Goal: Task Accomplishment & Management: Manage account settings

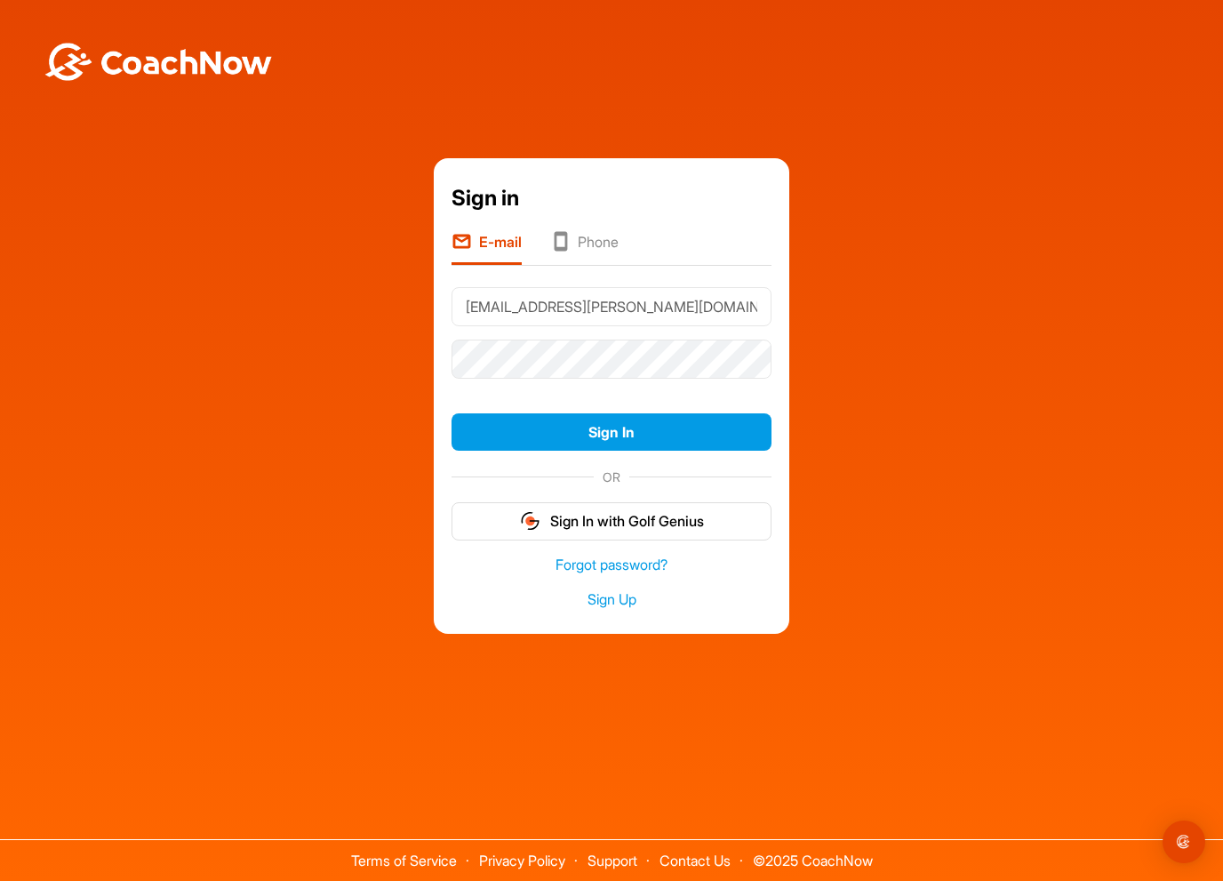
drag, startPoint x: 619, startPoint y: 313, endPoint x: 368, endPoint y: 305, distance: 250.8
click at [368, 305] on div "Sign in E-mail Phone Nmarko@soss.com Sign In OR Sign In with Golf Genius Forgot…" at bounding box center [611, 396] width 1205 height 476
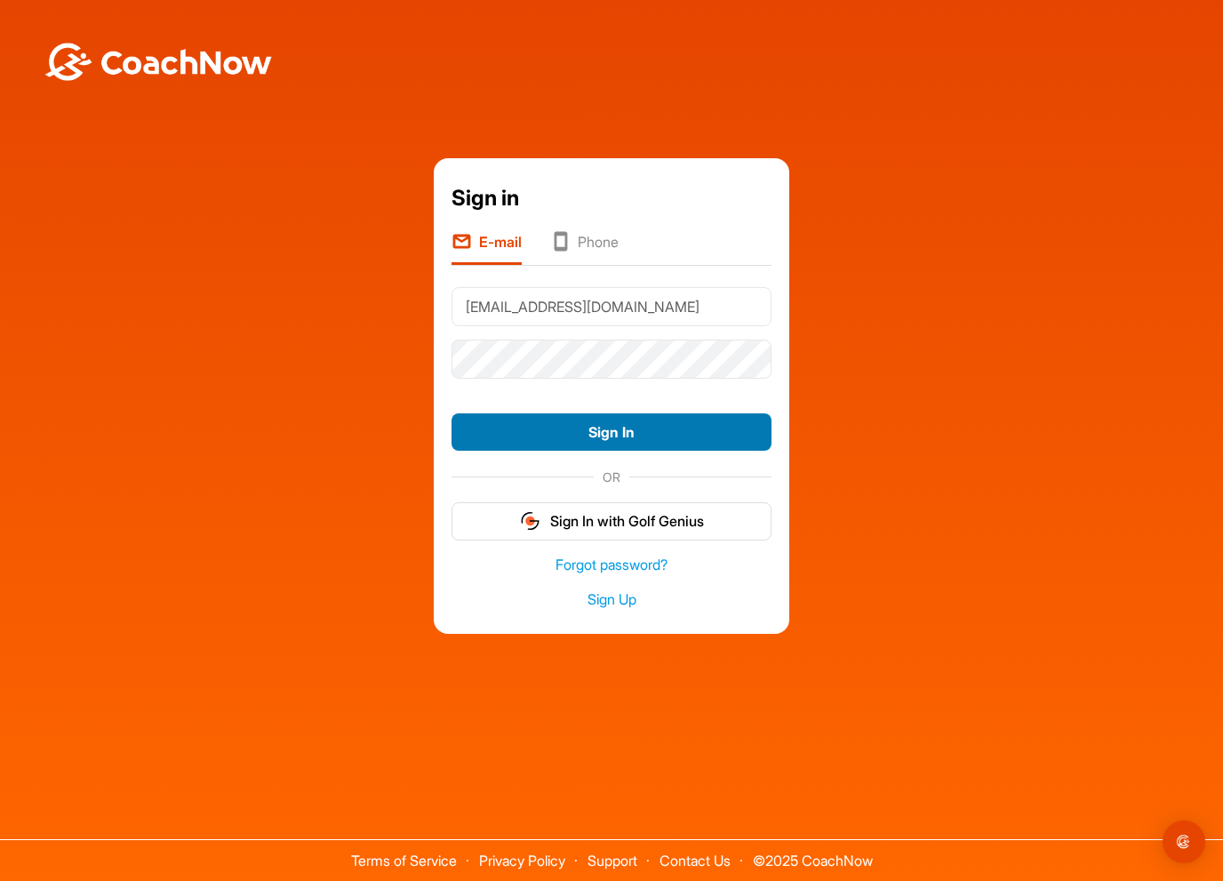
click at [594, 434] on button "Sign In" at bounding box center [612, 432] width 320 height 38
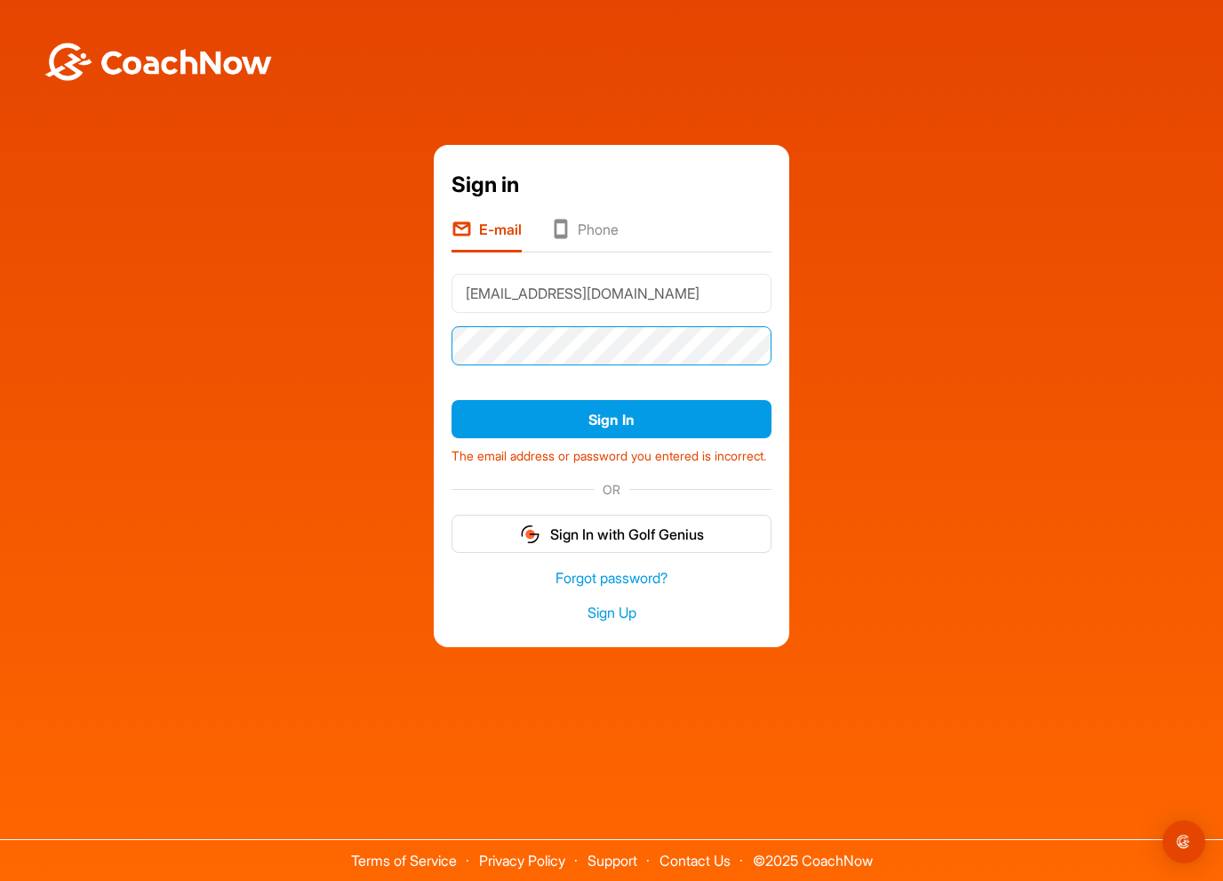
click at [383, 335] on div "Sign in E-mail Phone nmarko54@outlook.com Sign In The email address or password…" at bounding box center [611, 395] width 1205 height 501
click at [377, 338] on div "Sign in E-mail Phone nmarko54@outlook.com Sign In The email address or password…" at bounding box center [611, 395] width 1205 height 501
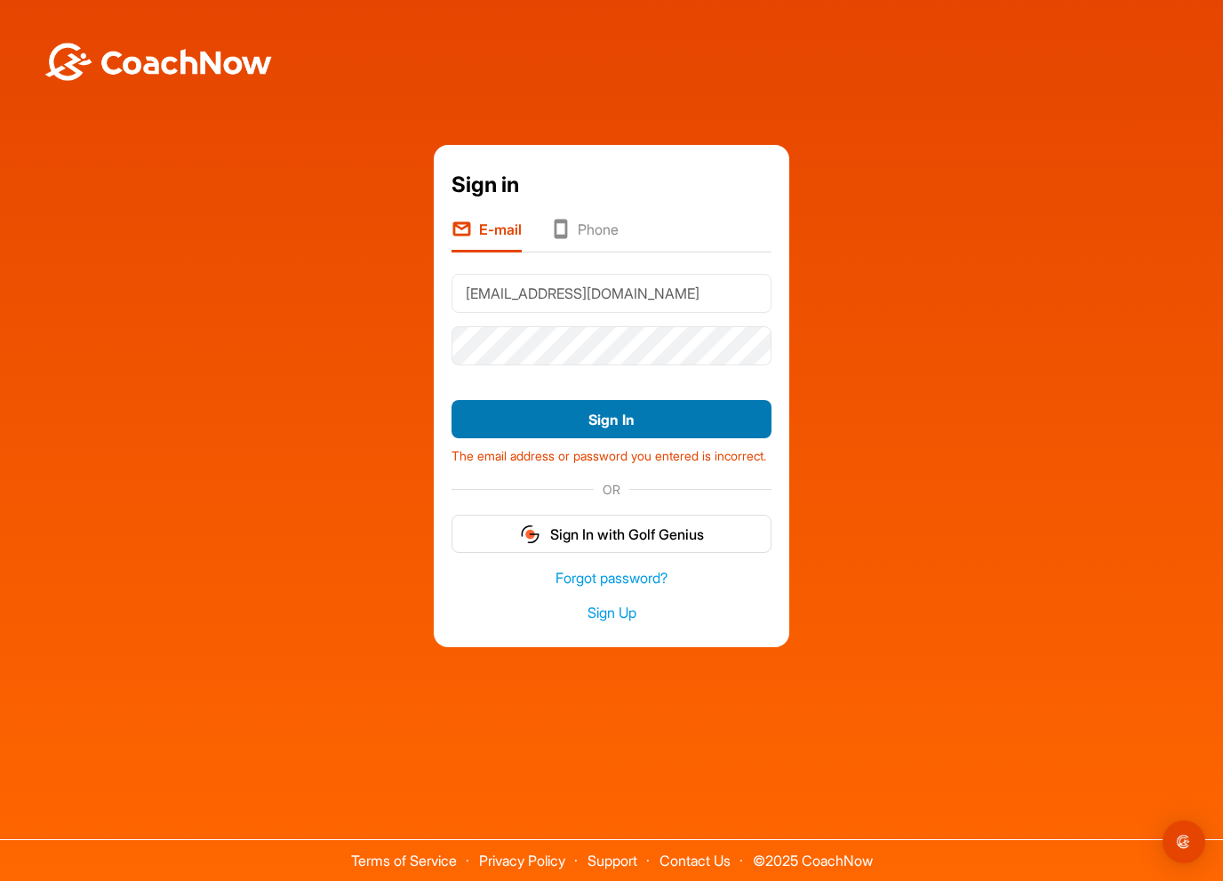
click at [644, 410] on button "Sign In" at bounding box center [612, 419] width 320 height 38
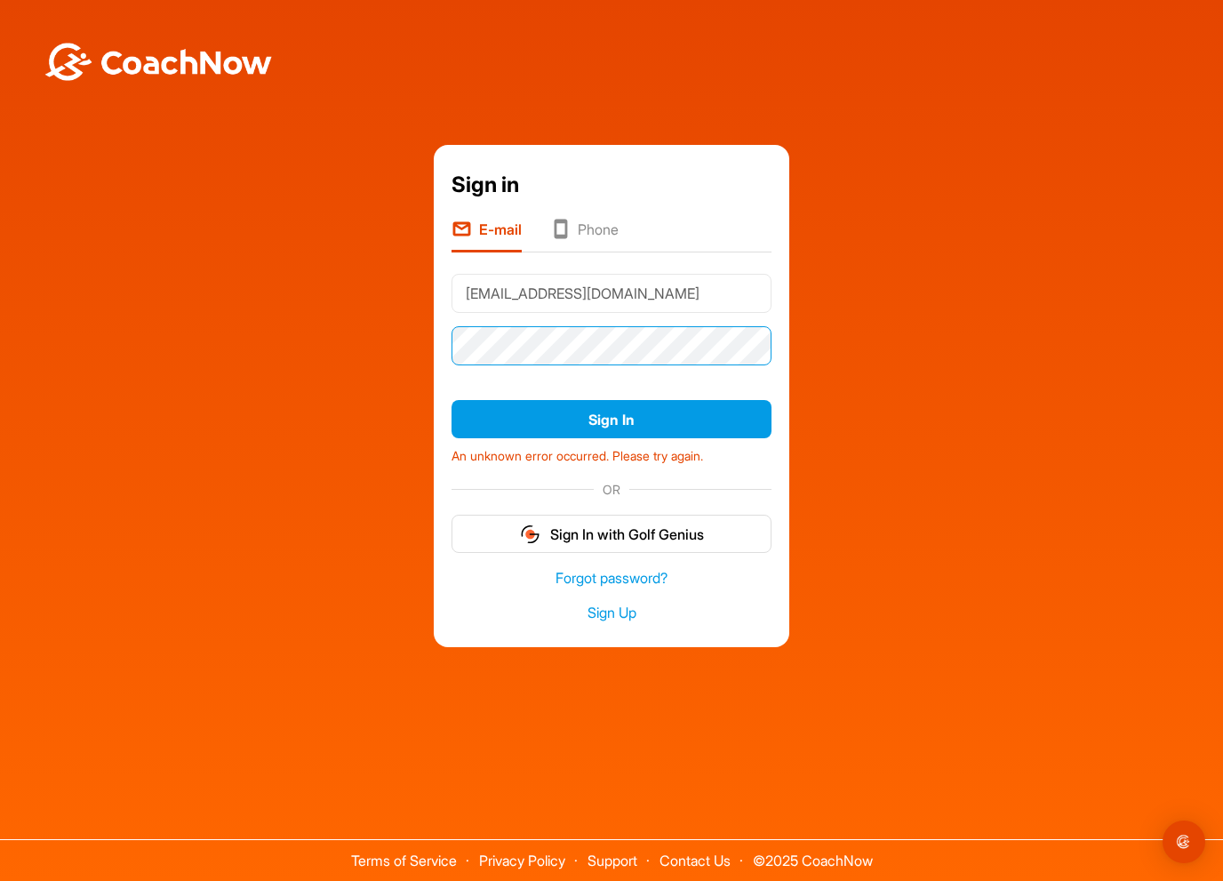
click at [380, 337] on div "Sign in E-mail Phone nmarko54@outlook.com Sign In An unknown error occurred. Pl…" at bounding box center [611, 395] width 1205 height 501
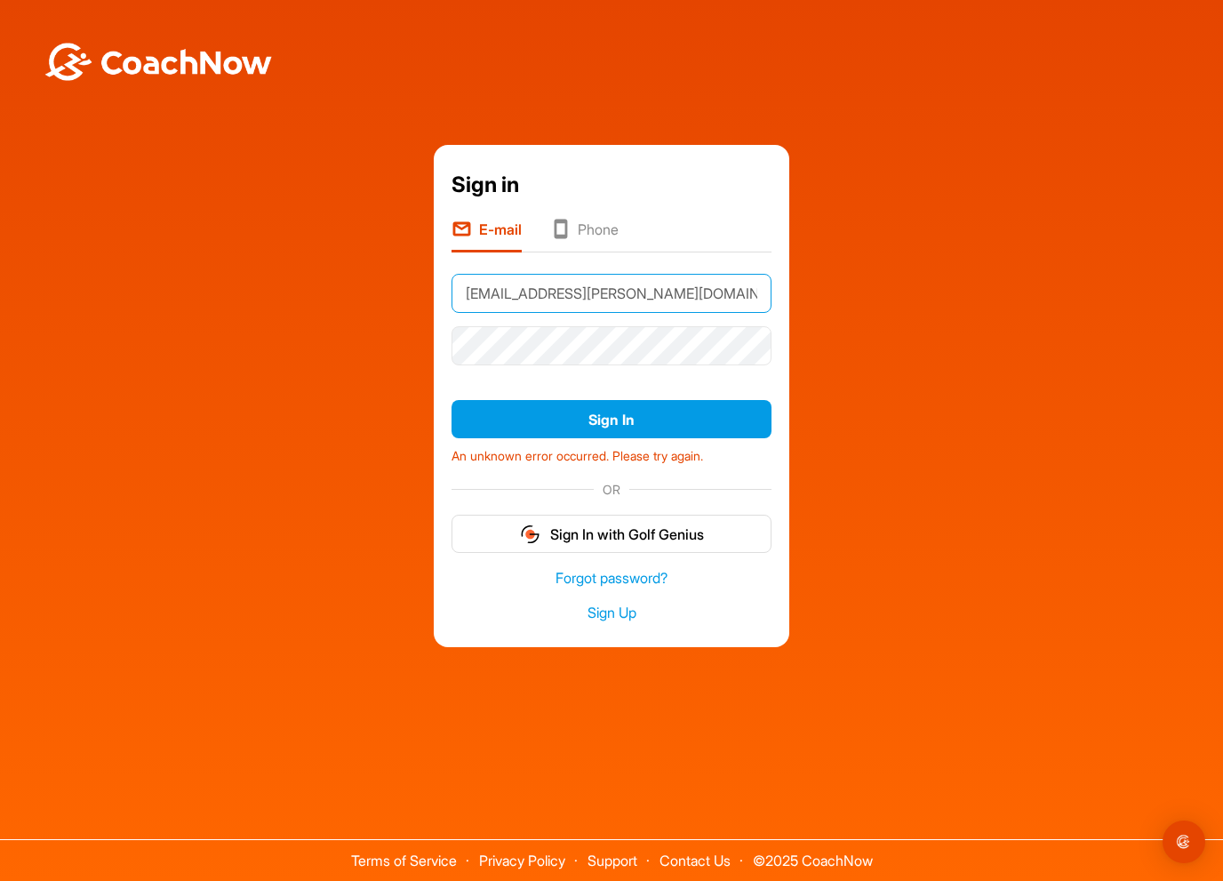
drag, startPoint x: 589, startPoint y: 291, endPoint x: 341, endPoint y: 289, distance: 248.0
click at [341, 289] on div "Sign in E-mail Phone Nmarko@soss.com Sign In An unknown error occurred. Please …" at bounding box center [611, 395] width 1205 height 501
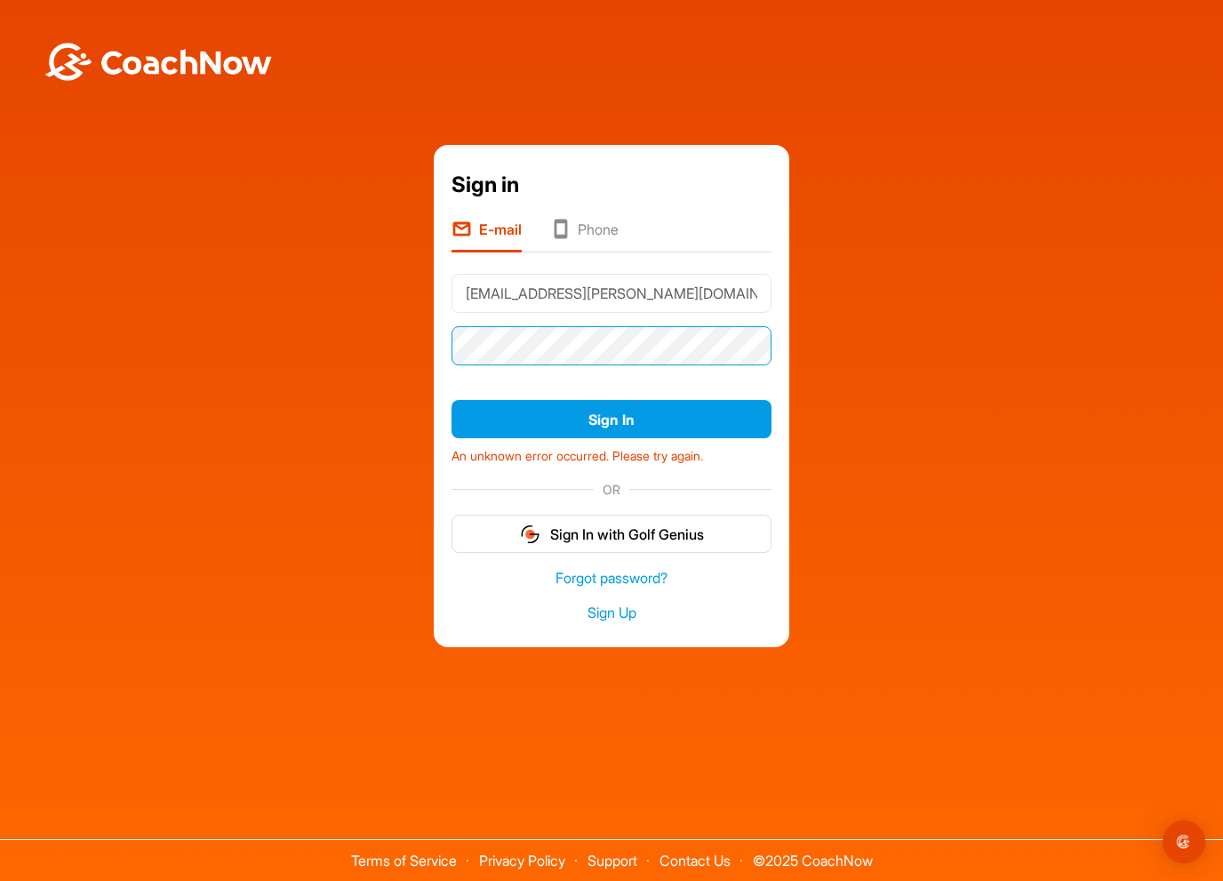
click at [384, 338] on div "Sign in E-mail Phone Nmarko@soss.com Sign In An unknown error occurred. Please …" at bounding box center [611, 395] width 1205 height 501
click at [380, 336] on div "Sign in E-mail Phone Nmarko@soss.com Sign In An unknown error occurred. Please …" at bounding box center [611, 395] width 1205 height 501
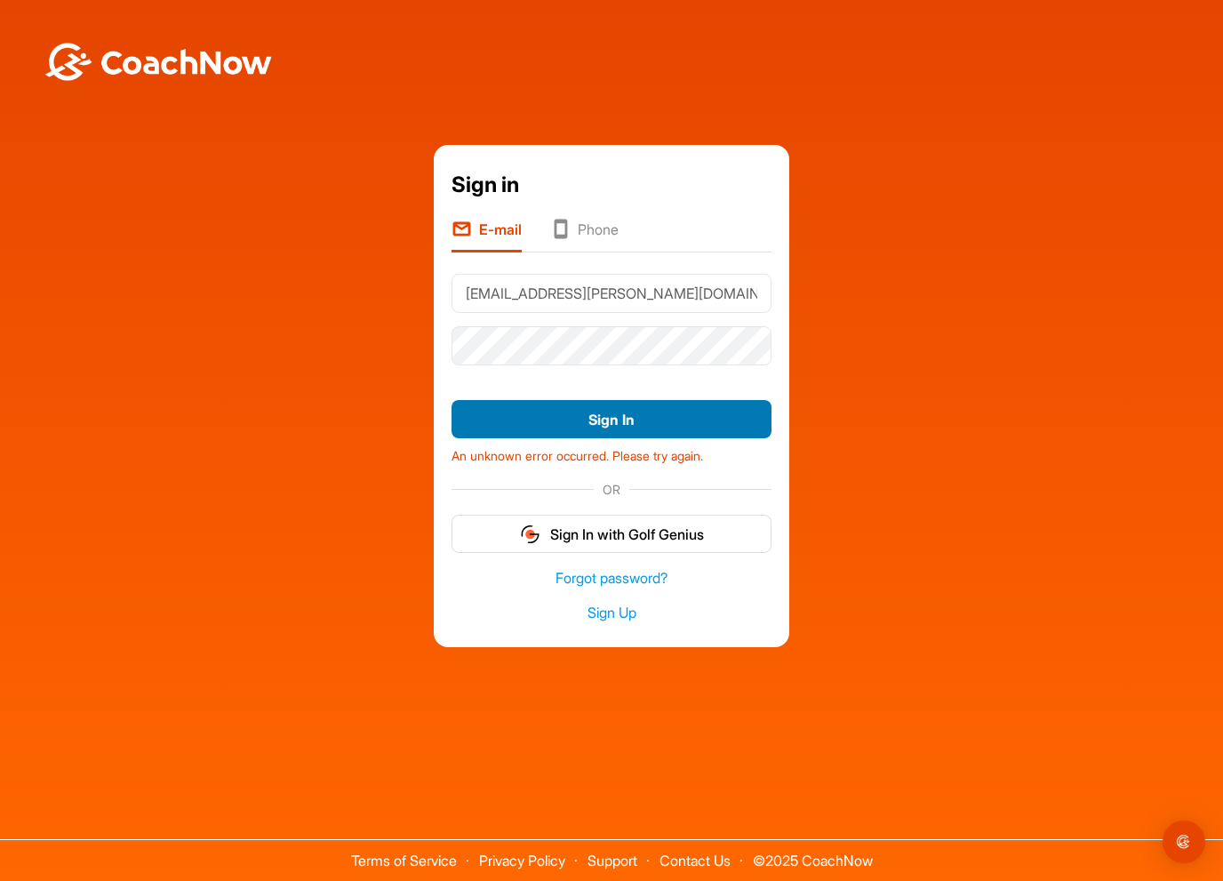
click at [501, 412] on button "Sign In" at bounding box center [612, 419] width 320 height 38
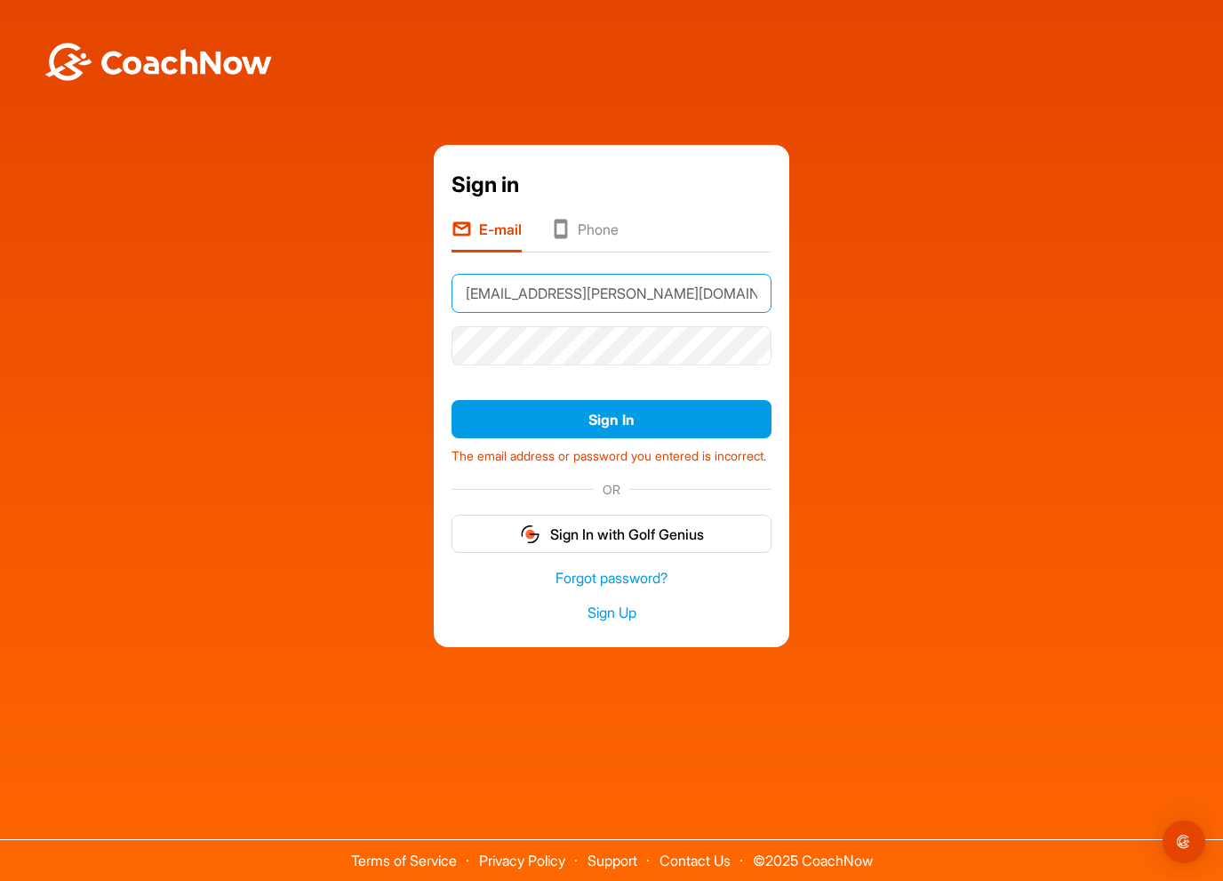
drag, startPoint x: 607, startPoint y: 284, endPoint x: 334, endPoint y: 278, distance: 273.0
click at [334, 278] on div "Sign in E-mail Phone Nmarko@soss.com Sign In The email address or password you …" at bounding box center [611, 395] width 1205 height 501
type input "nmarko54@outlook.com"
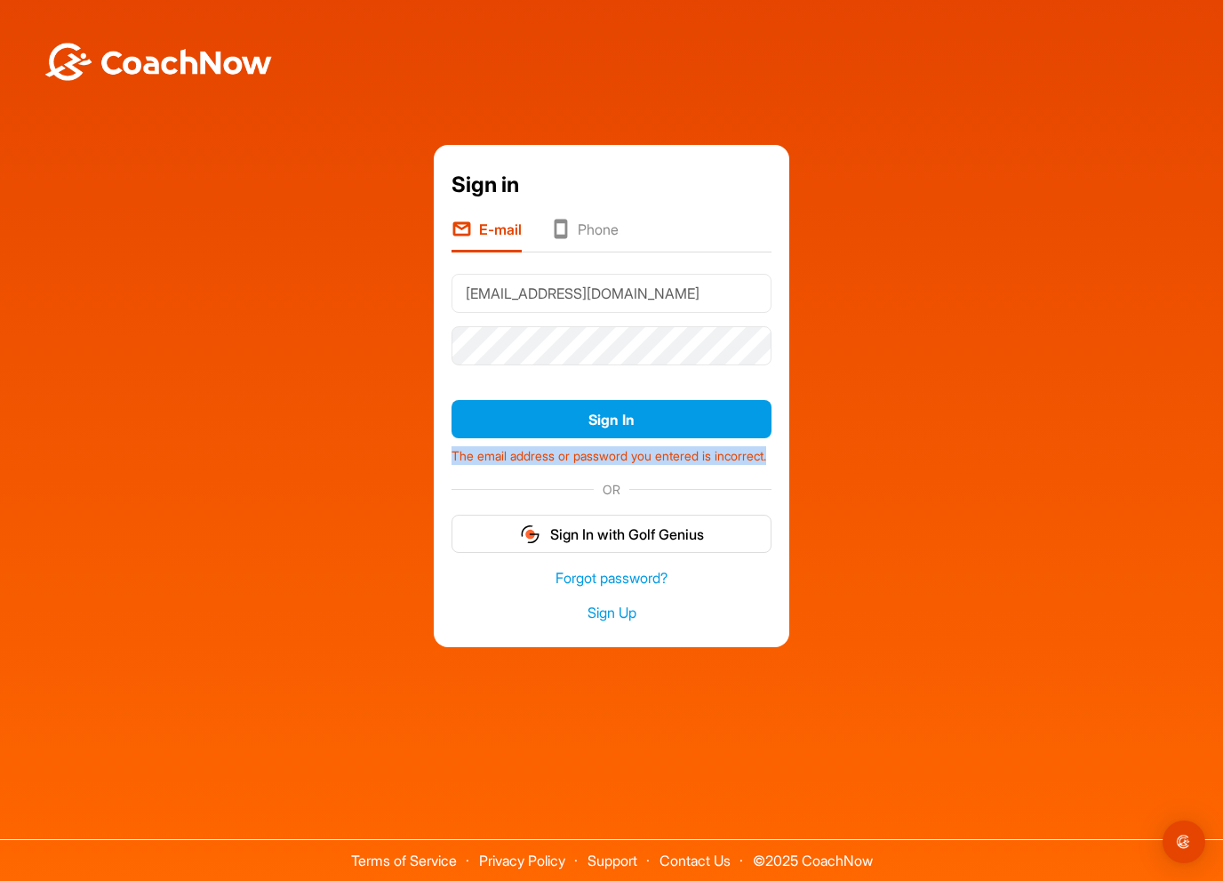
drag, startPoint x: 527, startPoint y: 465, endPoint x: 410, endPoint y: 440, distance: 120.0
click at [410, 439] on div "Sign in E-mail Phone nmarko54@outlook.com Sign In The email address or password…" at bounding box center [611, 395] width 1205 height 501
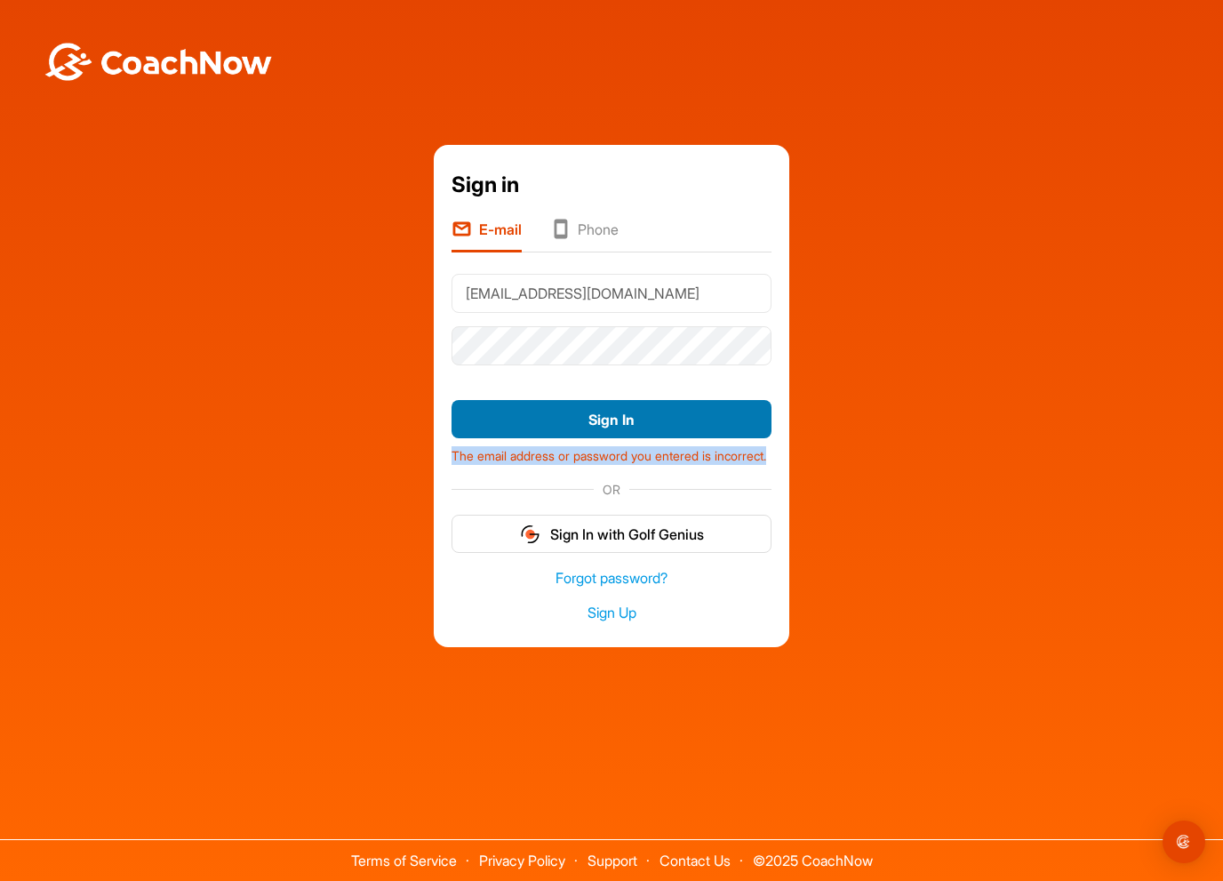
click at [601, 406] on button "Sign In" at bounding box center [612, 419] width 320 height 38
click at [564, 408] on button "Sign In" at bounding box center [612, 419] width 320 height 38
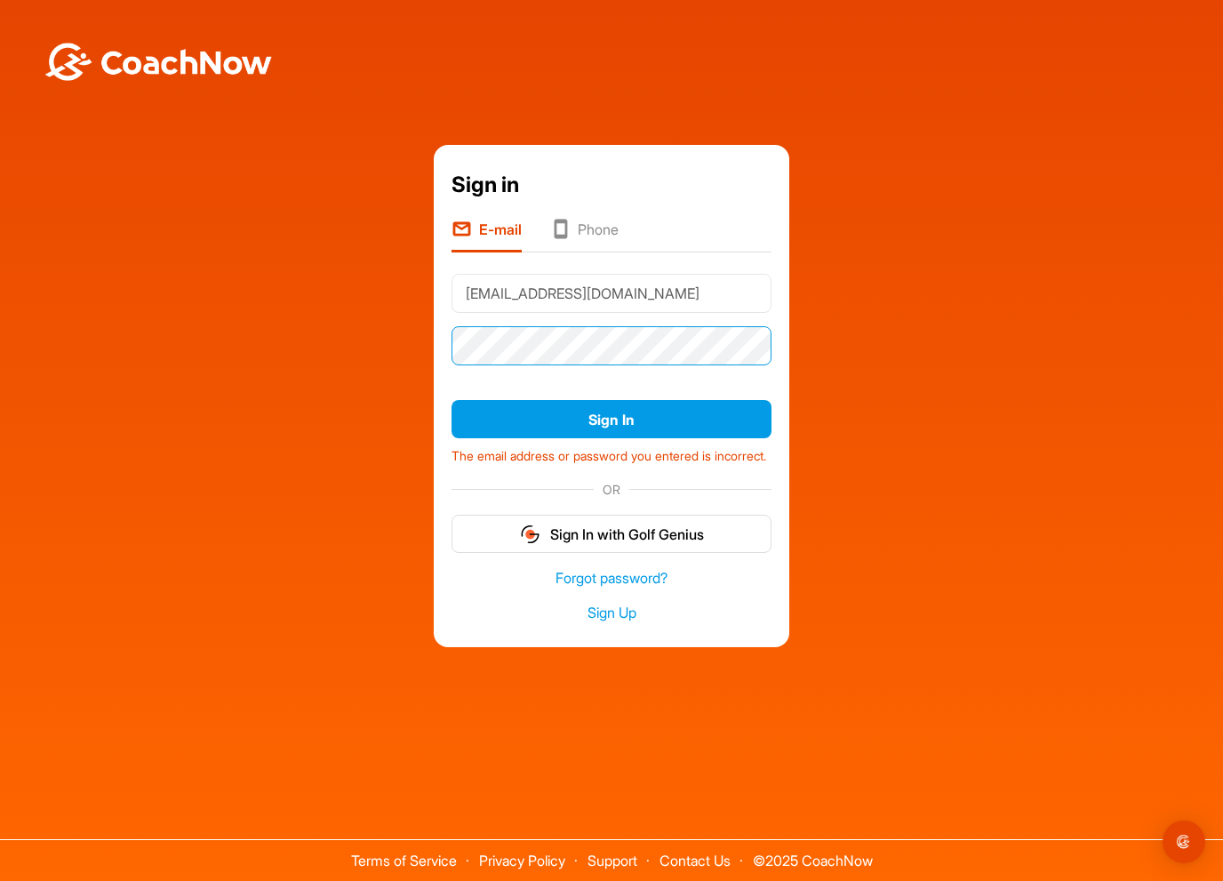
click at [388, 331] on div "Sign in E-mail Phone nmarko54@outlook.com Sign In The email address or password…" at bounding box center [611, 395] width 1205 height 501
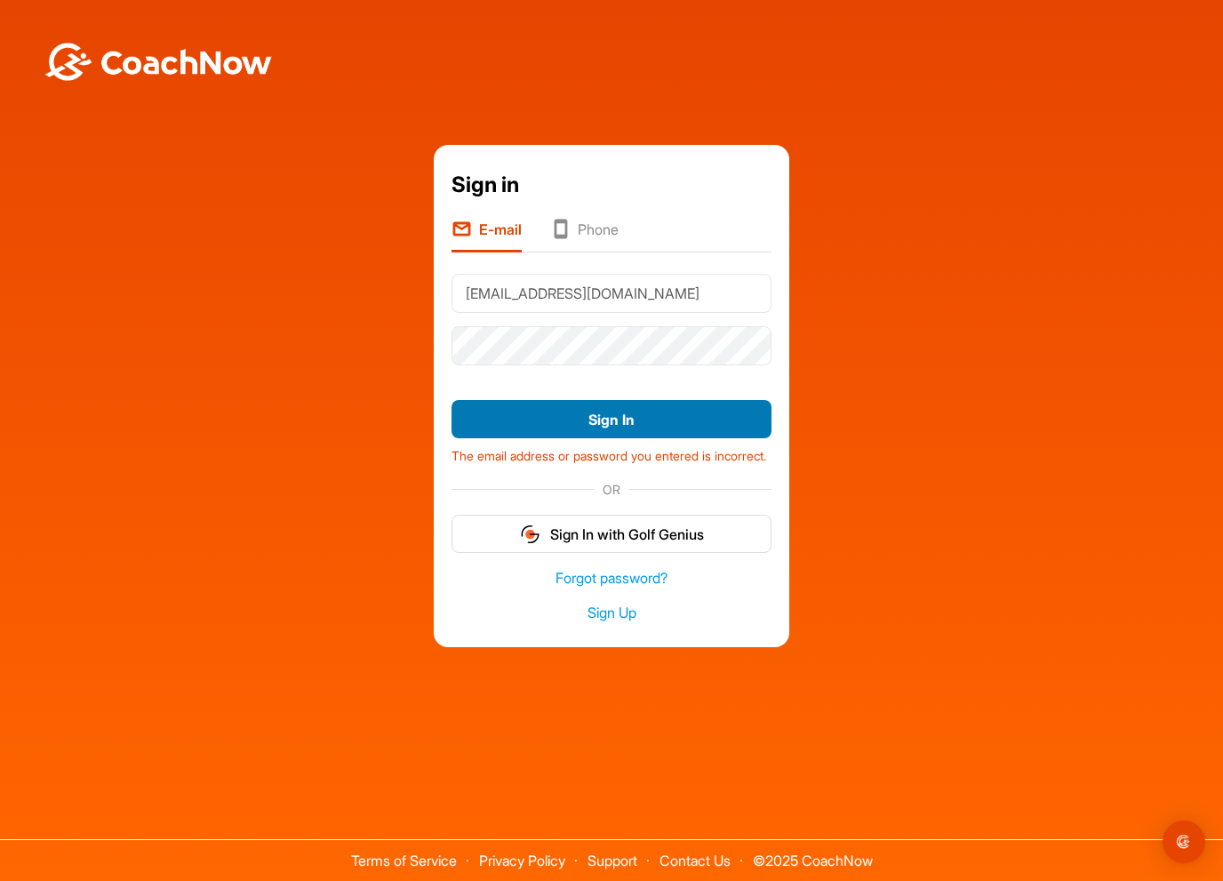
click at [561, 404] on button "Sign In" at bounding box center [612, 419] width 320 height 38
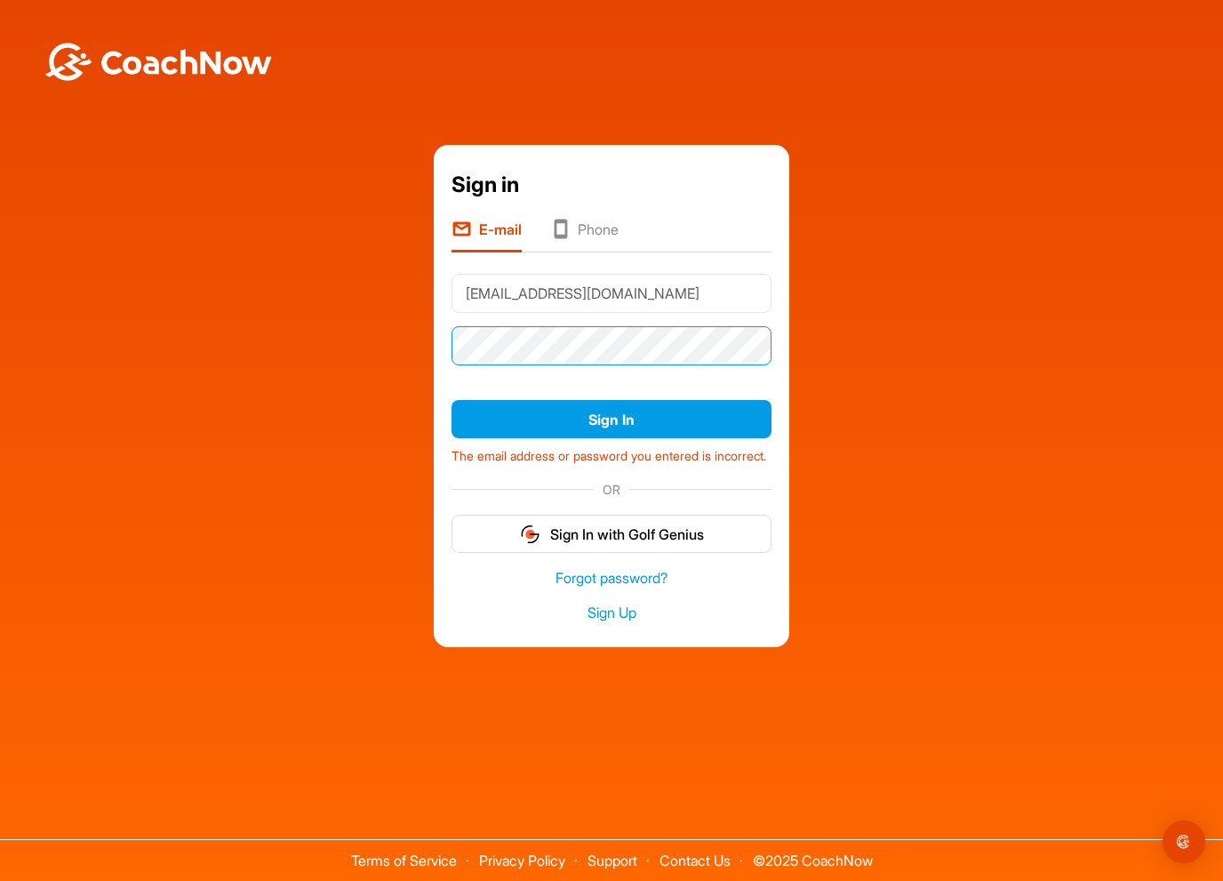
click at [379, 336] on div "Sign in E-mail Phone nmarko54@outlook.com Sign In The email address or password…" at bounding box center [611, 395] width 1205 height 501
click at [357, 439] on div "Sign in E-mail Phone nmarko54@outlook.com Sign In The email address or password…" at bounding box center [611, 395] width 1205 height 501
click at [633, 586] on link "Forgot password?" at bounding box center [612, 578] width 320 height 20
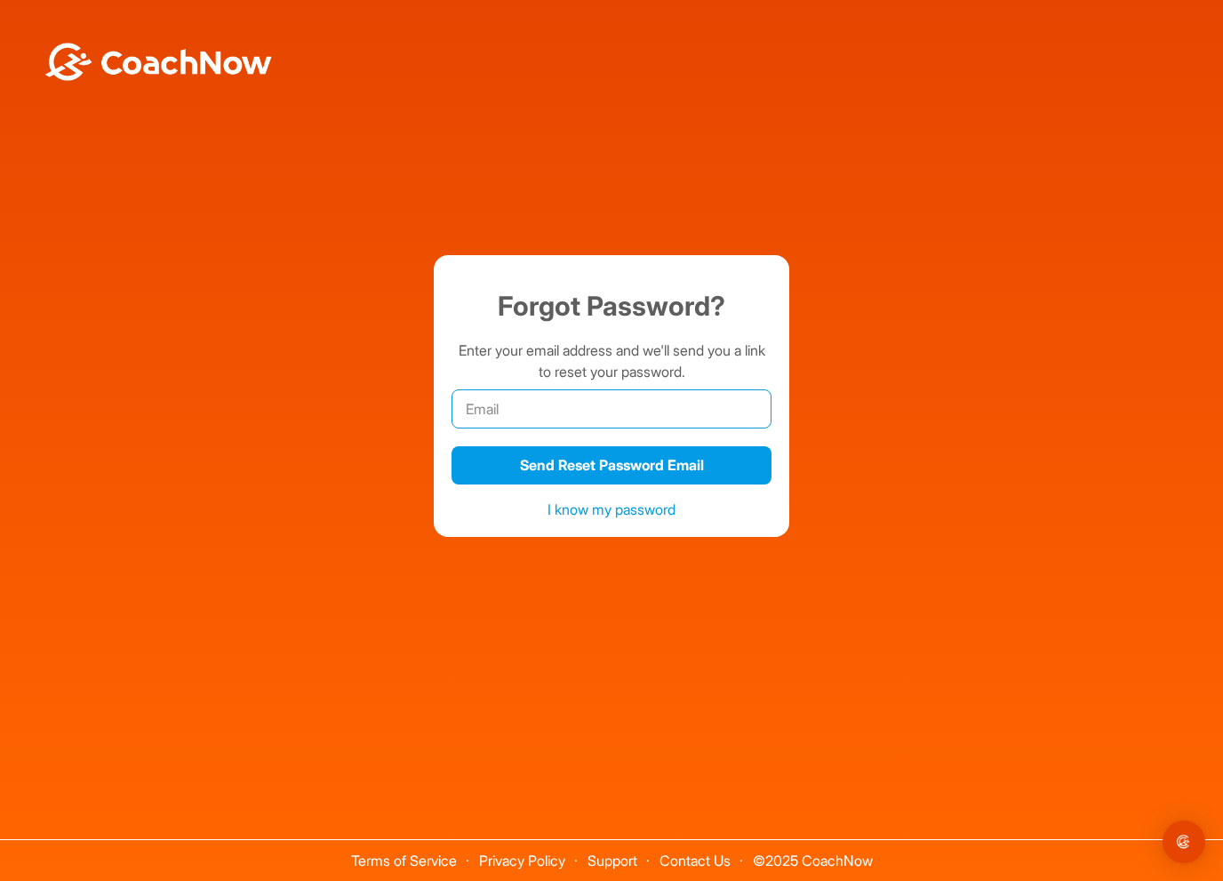
click at [531, 404] on input "email" at bounding box center [612, 408] width 320 height 39
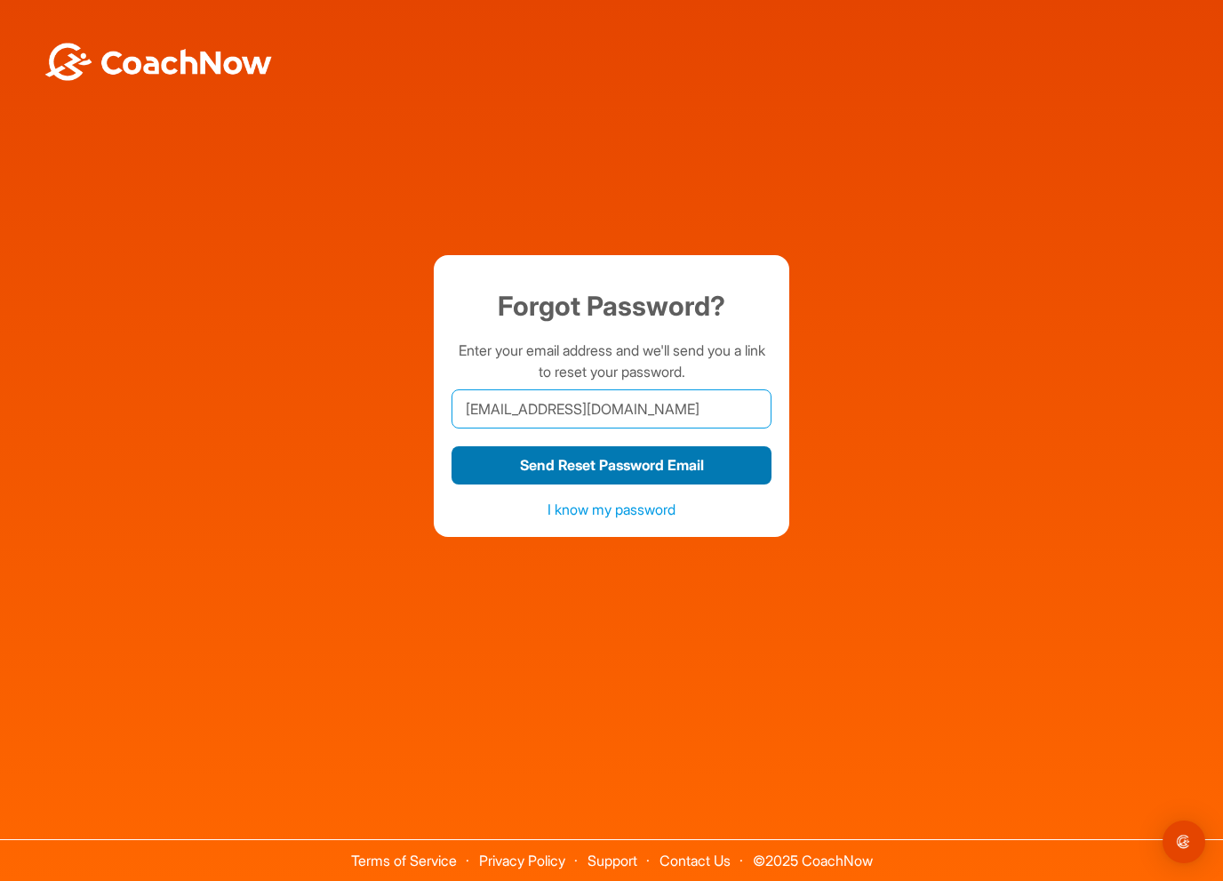
type input "nmarko54@outlook.com"
click at [565, 468] on button "Send Reset Password Email" at bounding box center [612, 465] width 320 height 38
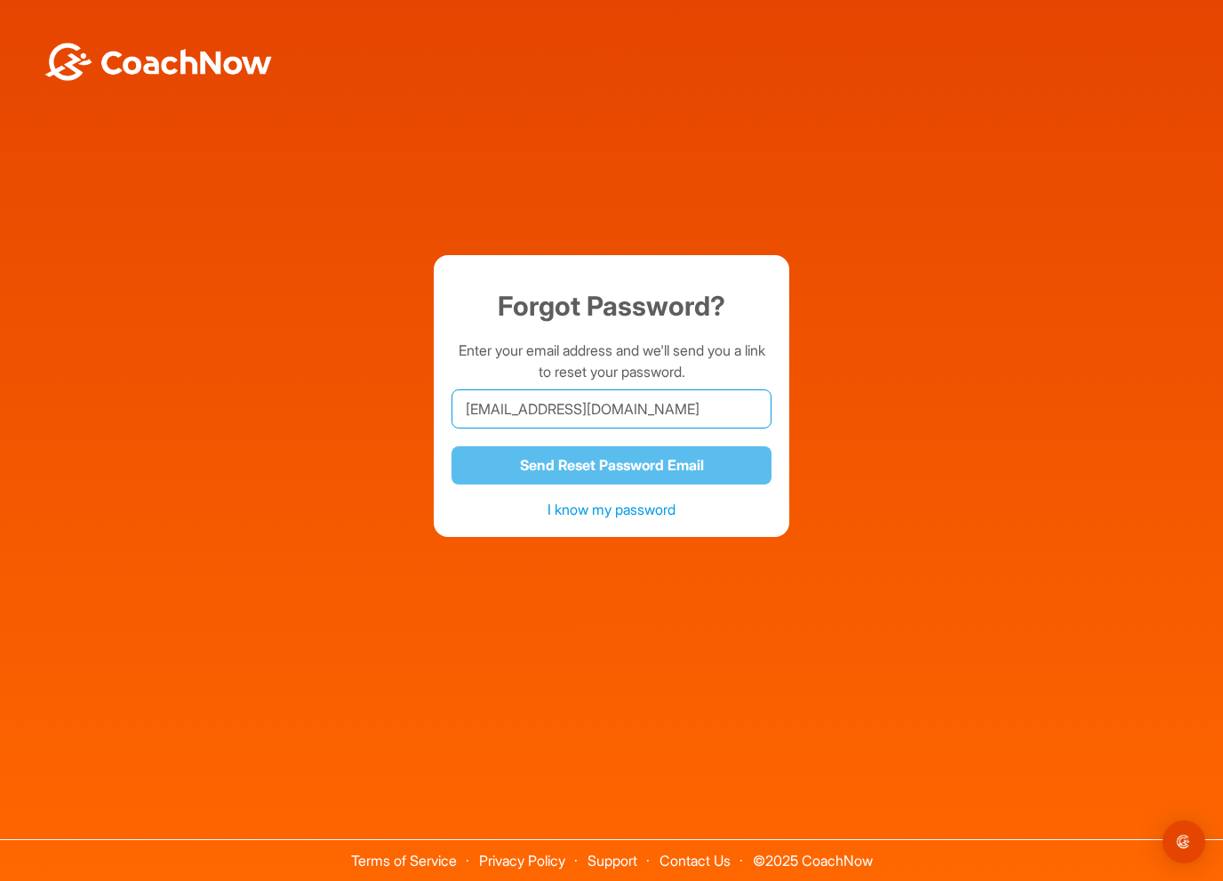
drag, startPoint x: 640, startPoint y: 405, endPoint x: 337, endPoint y: 401, distance: 303.2
click at [338, 401] on div "Forgot Password? Enter your email address and we'll send you a link to reset yo…" at bounding box center [611, 395] width 1205 height 281
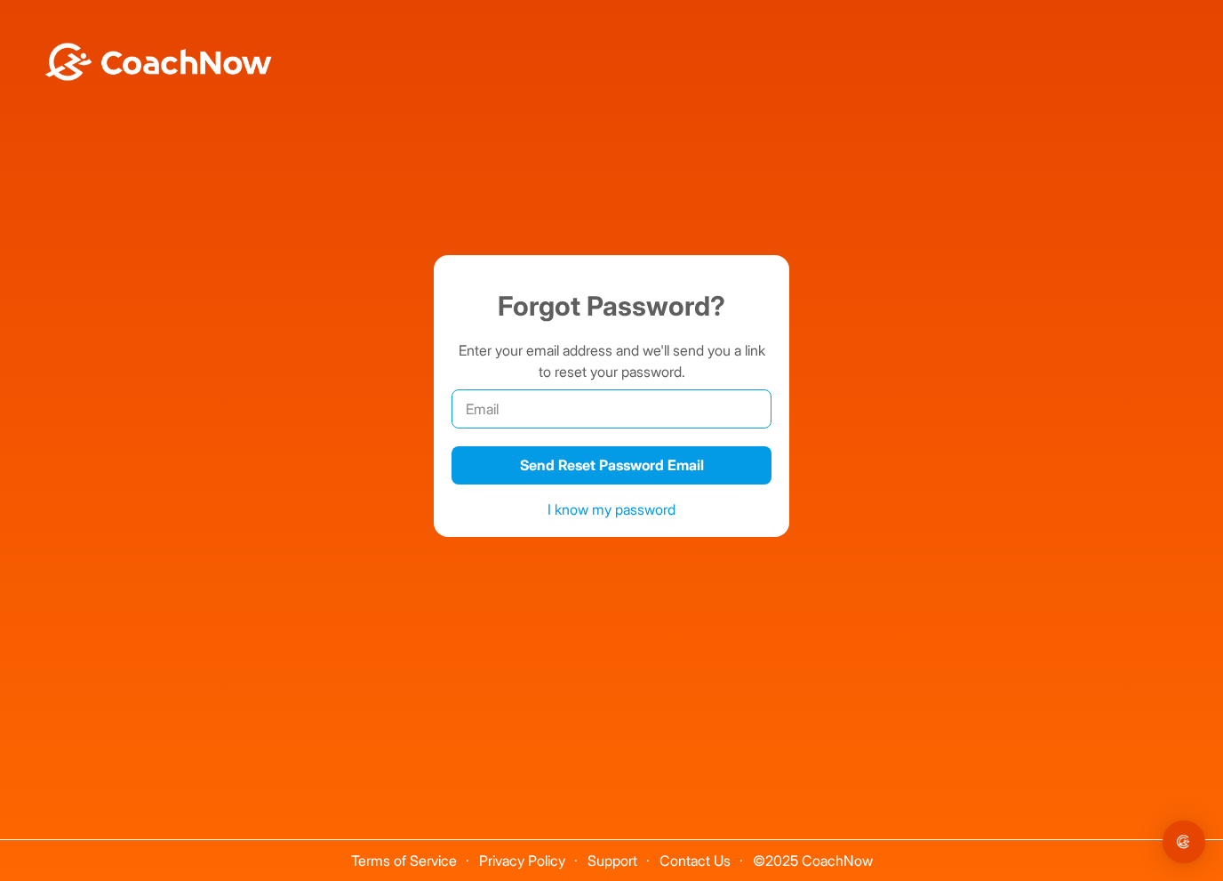
click at [516, 407] on input "email" at bounding box center [612, 408] width 320 height 39
drag, startPoint x: 609, startPoint y: 412, endPoint x: 372, endPoint y: 397, distance: 236.9
click at [372, 397] on div "Forgot Password? Enter your email address and we'll send you a link to reset yo…" at bounding box center [611, 395] width 1205 height 281
type input "[EMAIL_ADDRESS][DOMAIN_NAME]"
click at [371, 397] on div "Forgot Password? Enter your email address and we'll send you a link to reset yo…" at bounding box center [611, 395] width 1205 height 281
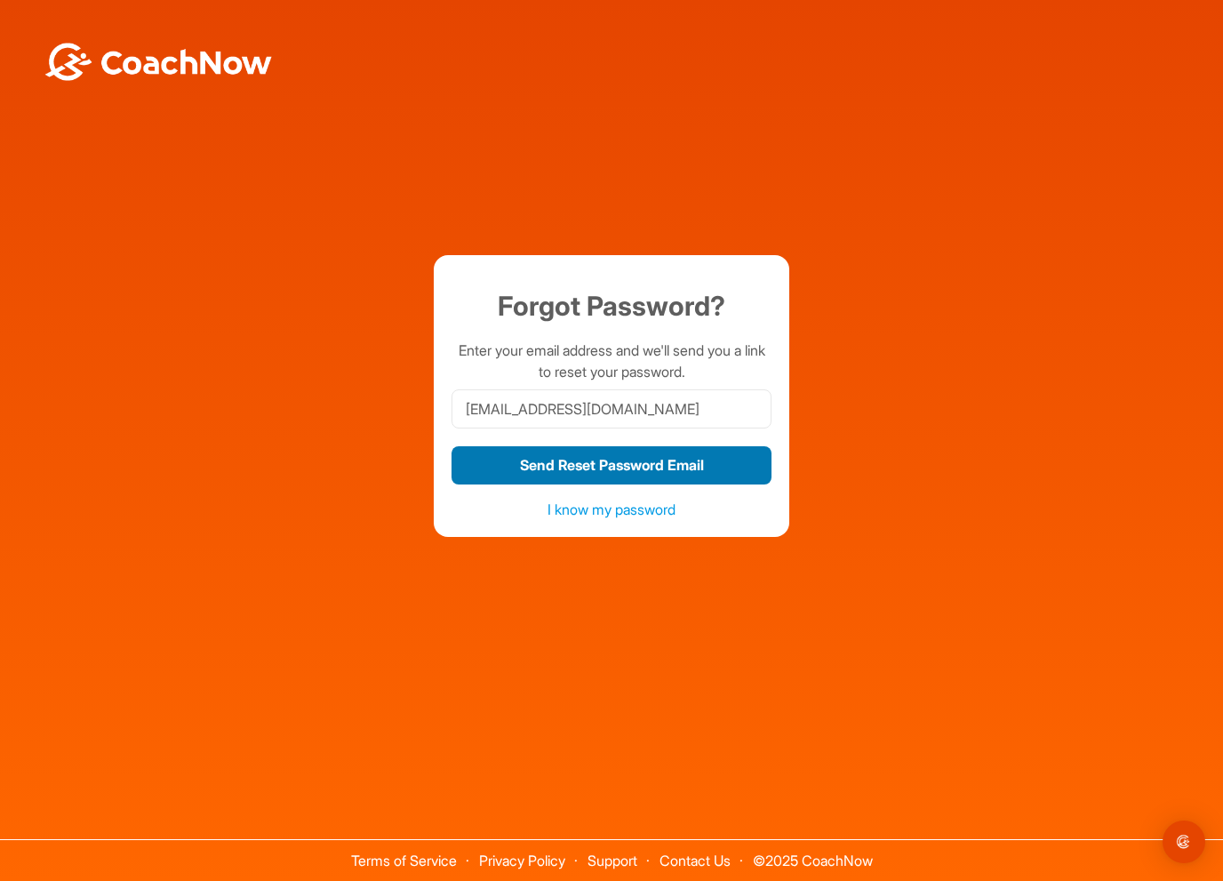
click at [573, 461] on button "Send Reset Password Email" at bounding box center [612, 465] width 320 height 38
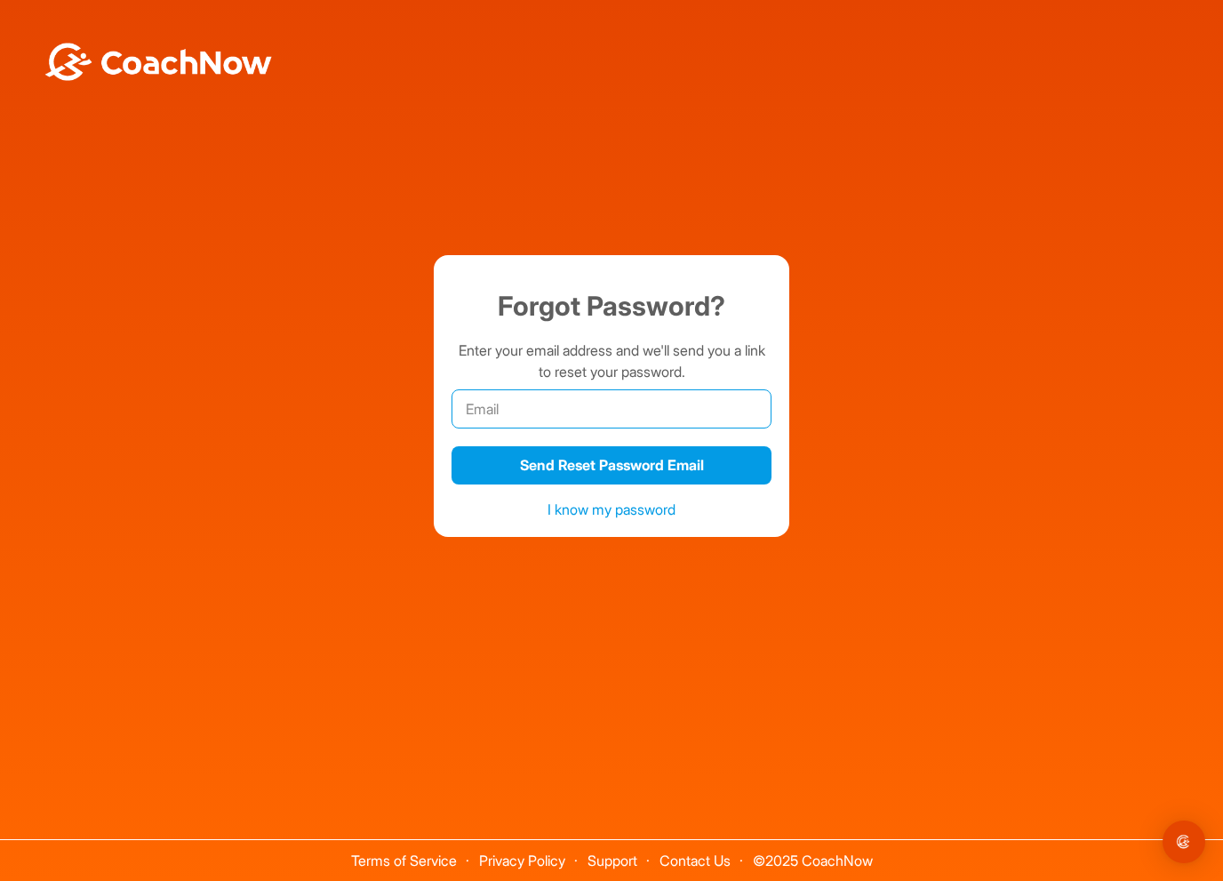
click at [525, 408] on input "email" at bounding box center [612, 408] width 320 height 39
type input "[EMAIL_ADDRESS][PERSON_NAME][DOMAIN_NAME]"
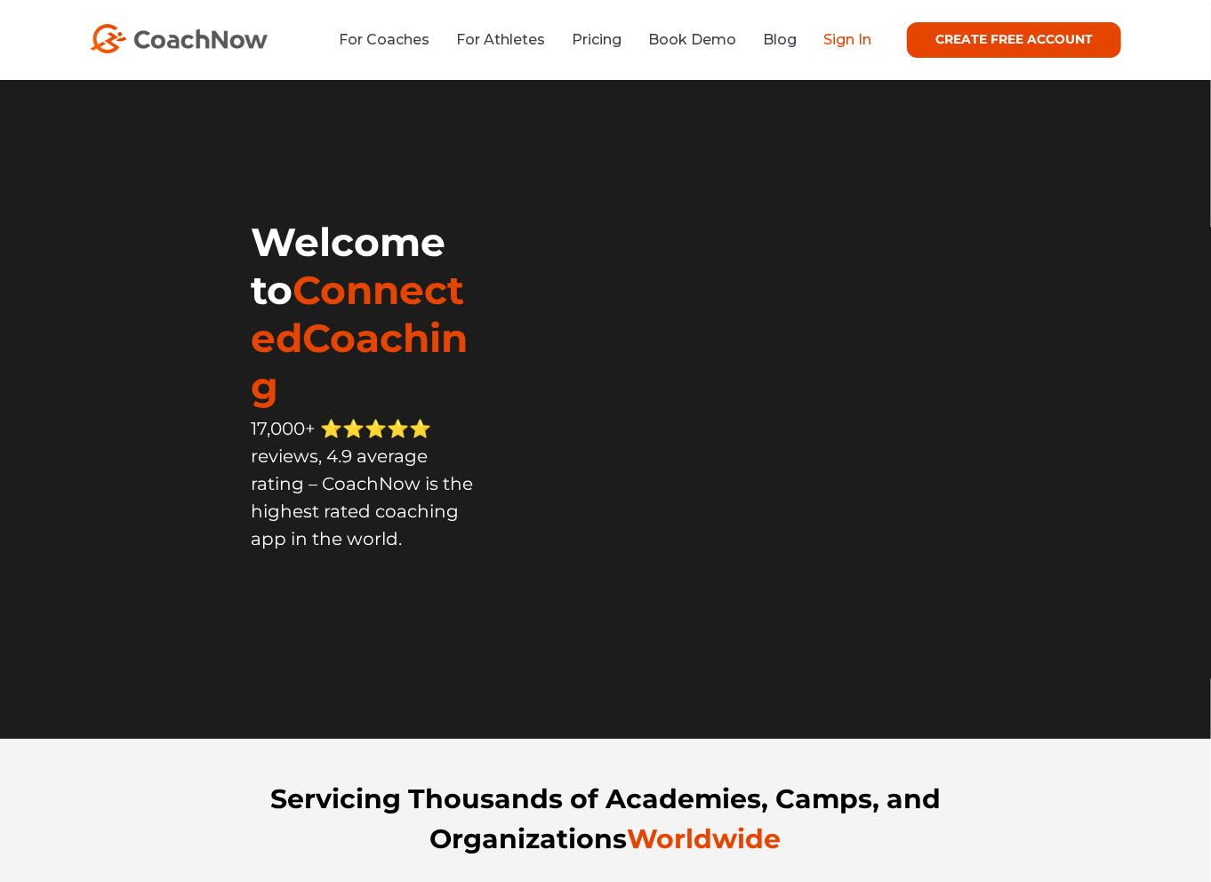
click at [847, 42] on link "Sign In" at bounding box center [847, 39] width 48 height 17
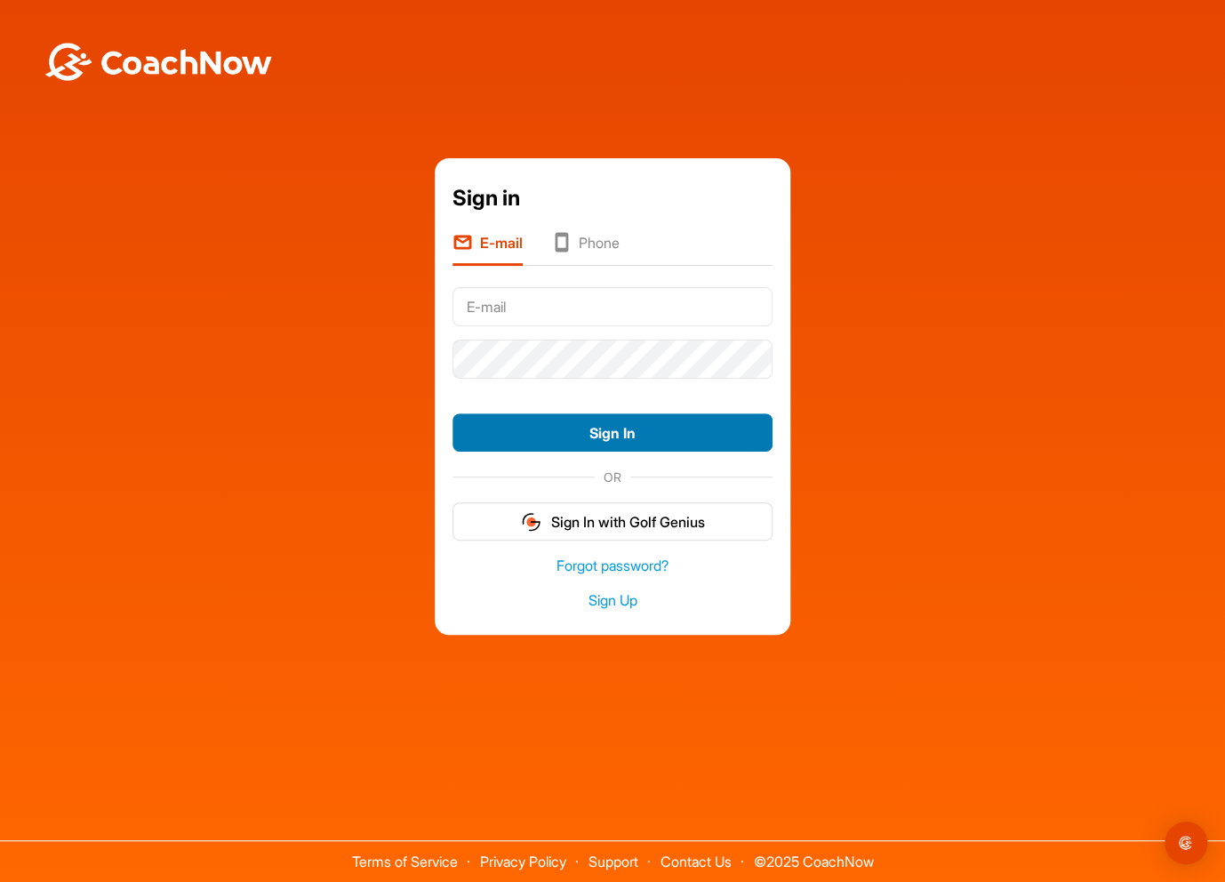
type input "[EMAIL_ADDRESS][PERSON_NAME][DOMAIN_NAME]"
click at [686, 433] on button "Sign In" at bounding box center [612, 432] width 320 height 38
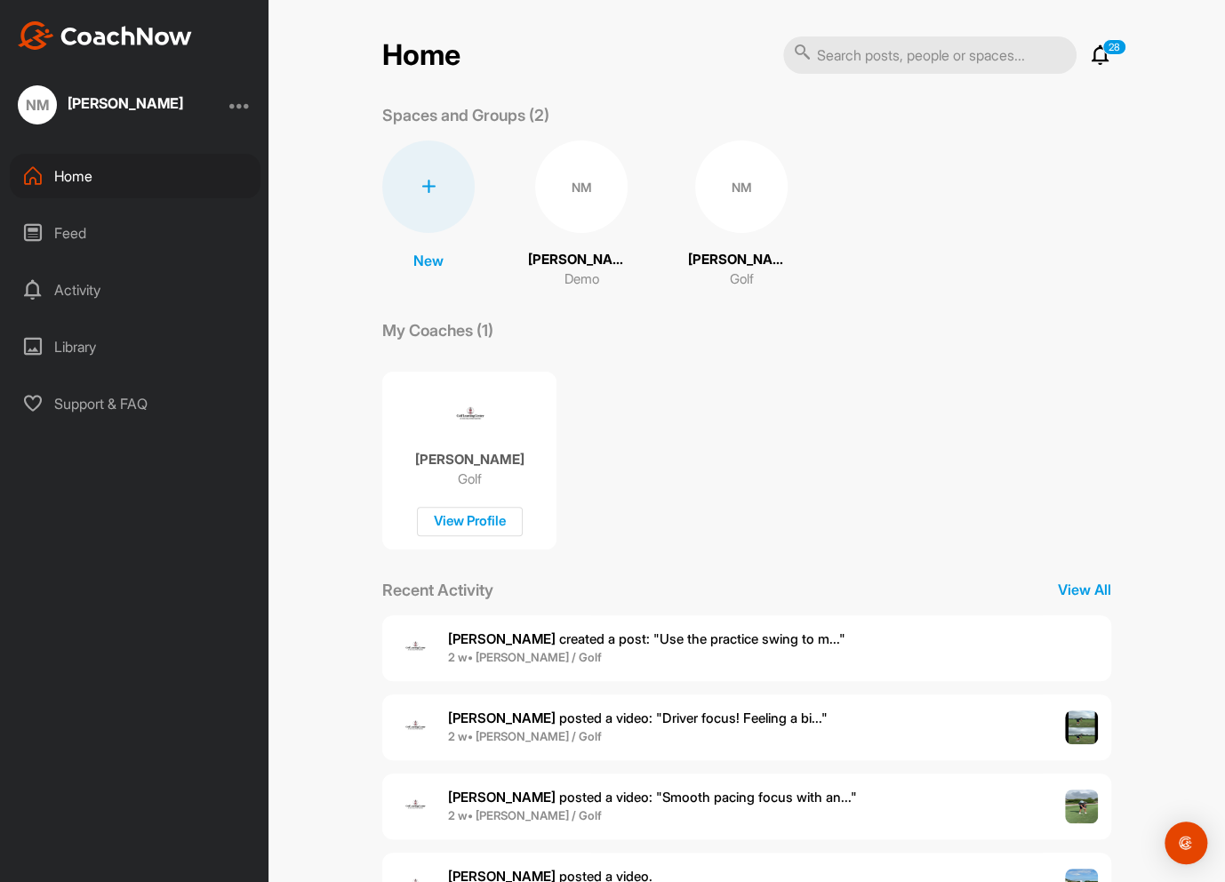
click at [236, 107] on div at bounding box center [239, 104] width 21 height 21
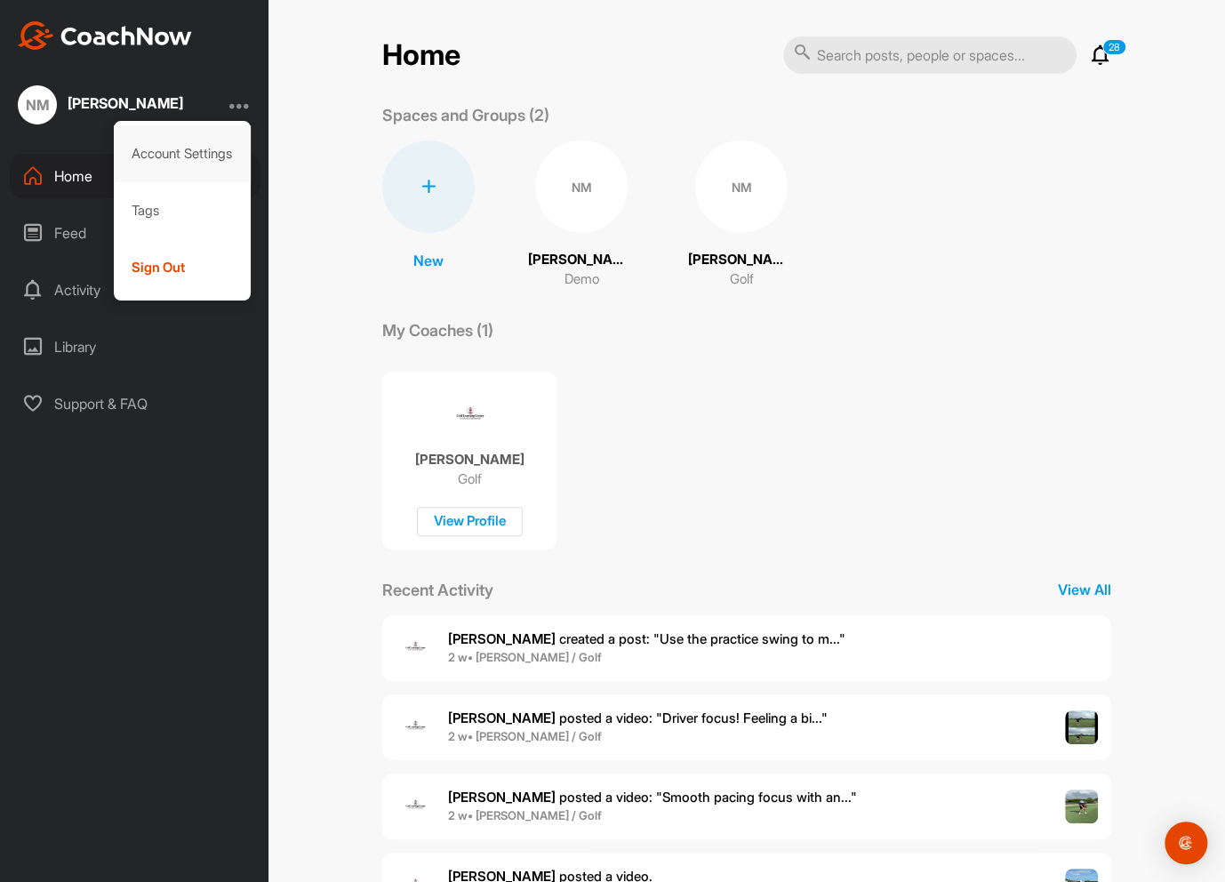
click at [208, 159] on div "Account Settings" at bounding box center [183, 153] width 138 height 57
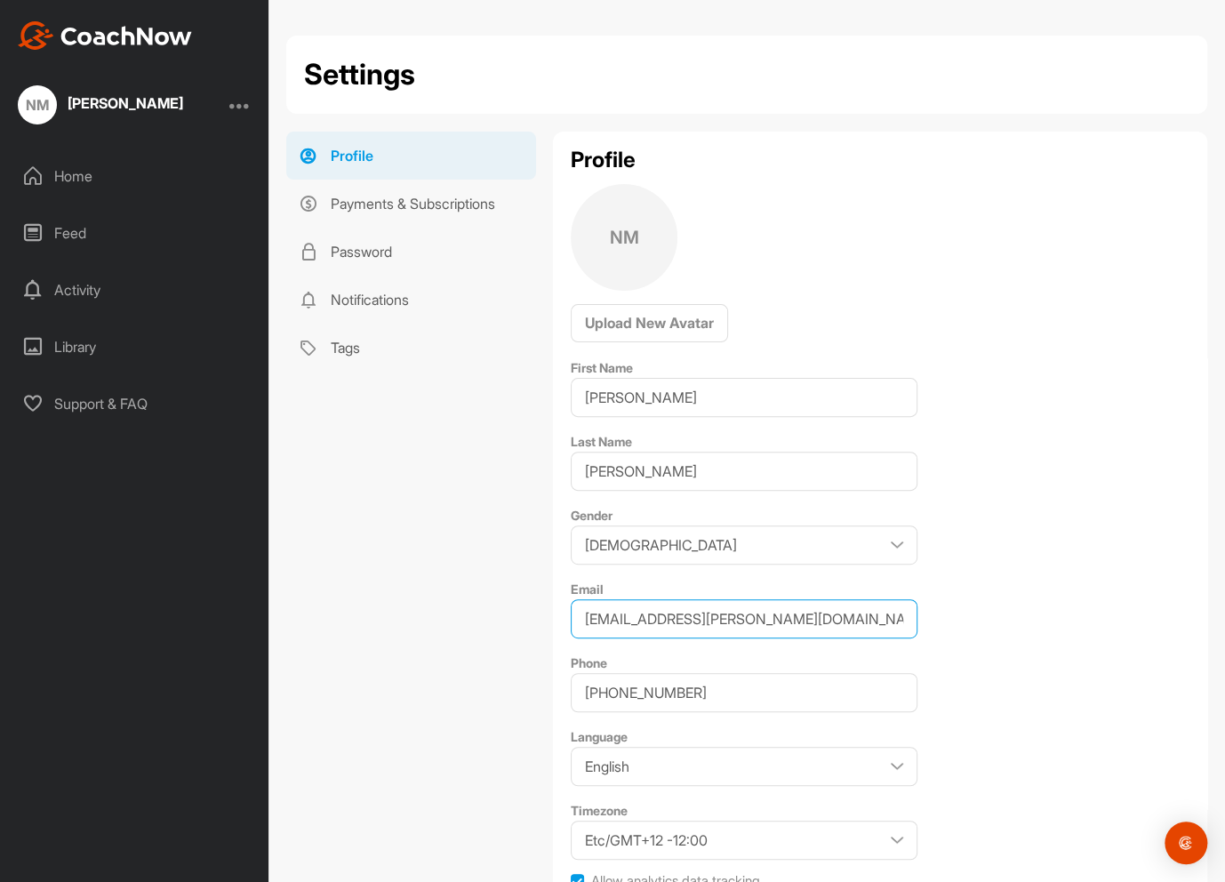
drag, startPoint x: 731, startPoint y: 621, endPoint x: 548, endPoint y: 617, distance: 182.3
click at [548, 617] on div "Profile Payments & Subscriptions Password Notifications Tags Profile NM Upload …" at bounding box center [746, 554] width 921 height 845
type input "nmarko54@outlook.com"
click at [620, 265] on div "NM" at bounding box center [624, 237] width 107 height 107
click at [635, 325] on span "Upload New Avatar" at bounding box center [649, 323] width 129 height 18
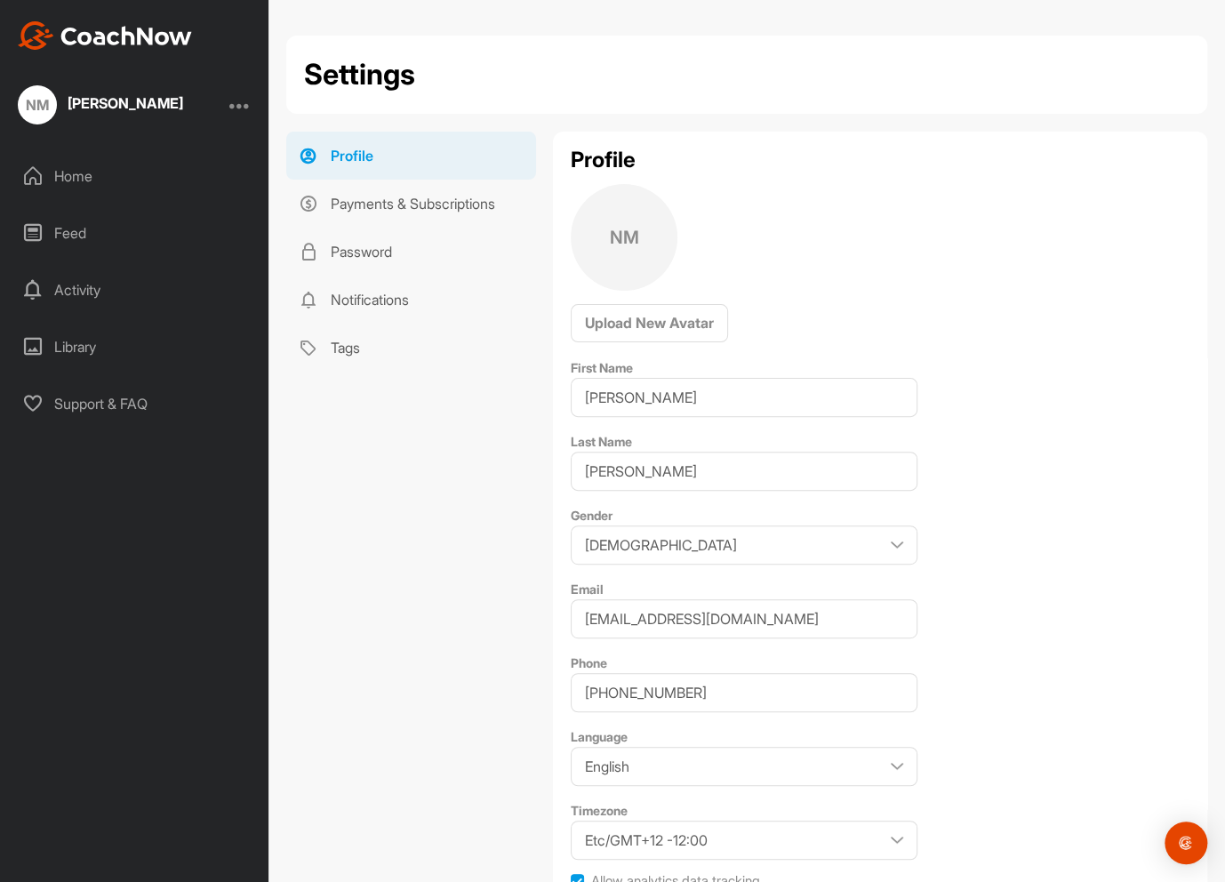
click at [373, 152] on link "Profile" at bounding box center [411, 156] width 250 height 48
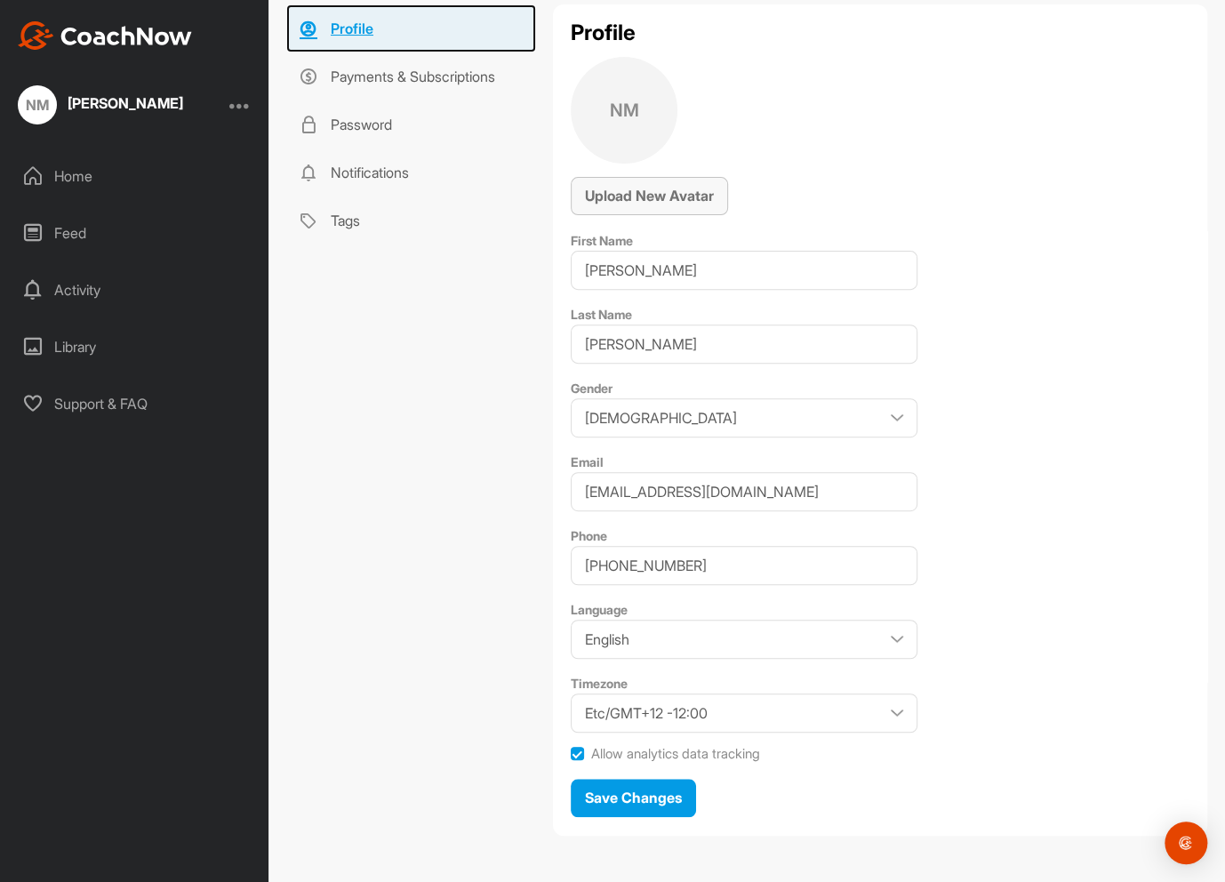
scroll to position [134, 0]
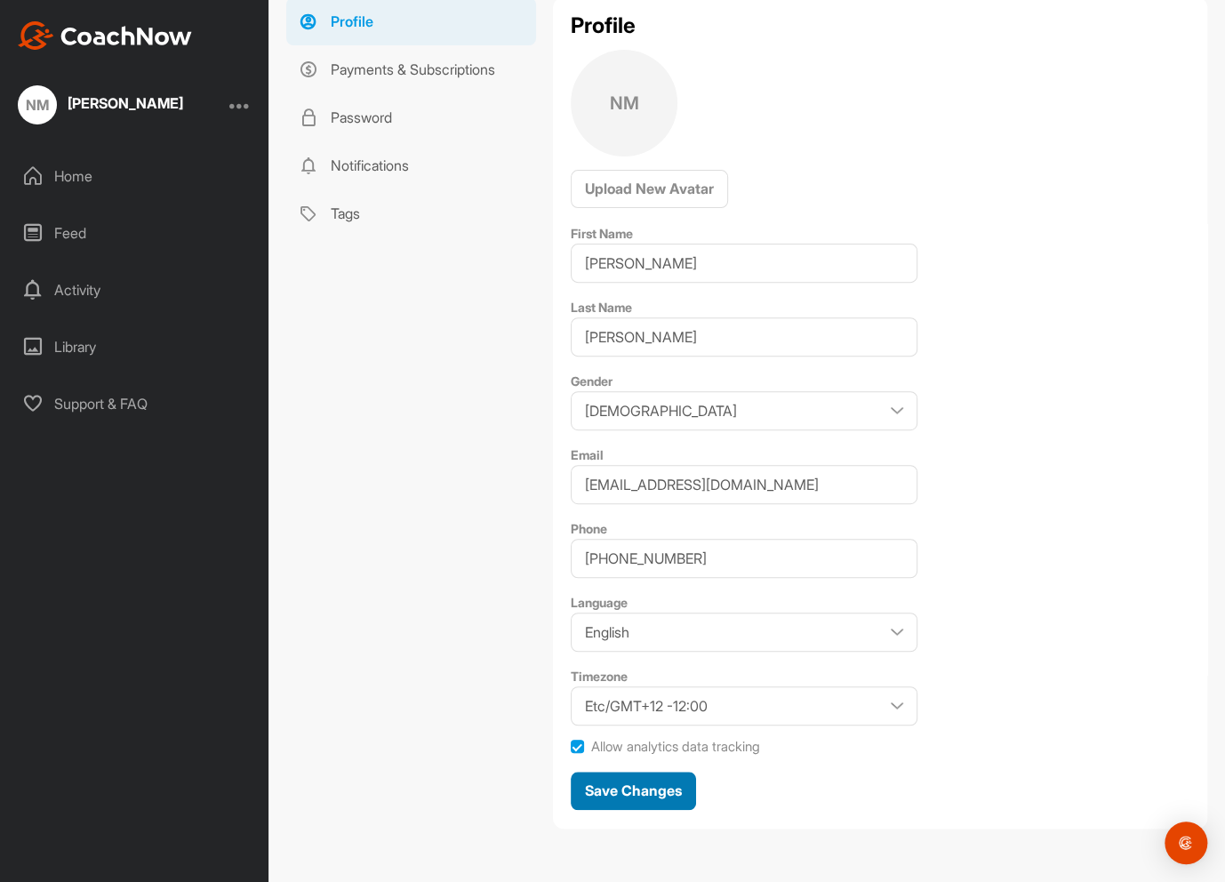
click at [633, 793] on span "Save Changes" at bounding box center [633, 790] width 97 height 18
click at [642, 798] on span "Save Changes" at bounding box center [633, 790] width 97 height 18
click at [237, 106] on div at bounding box center [239, 104] width 21 height 21
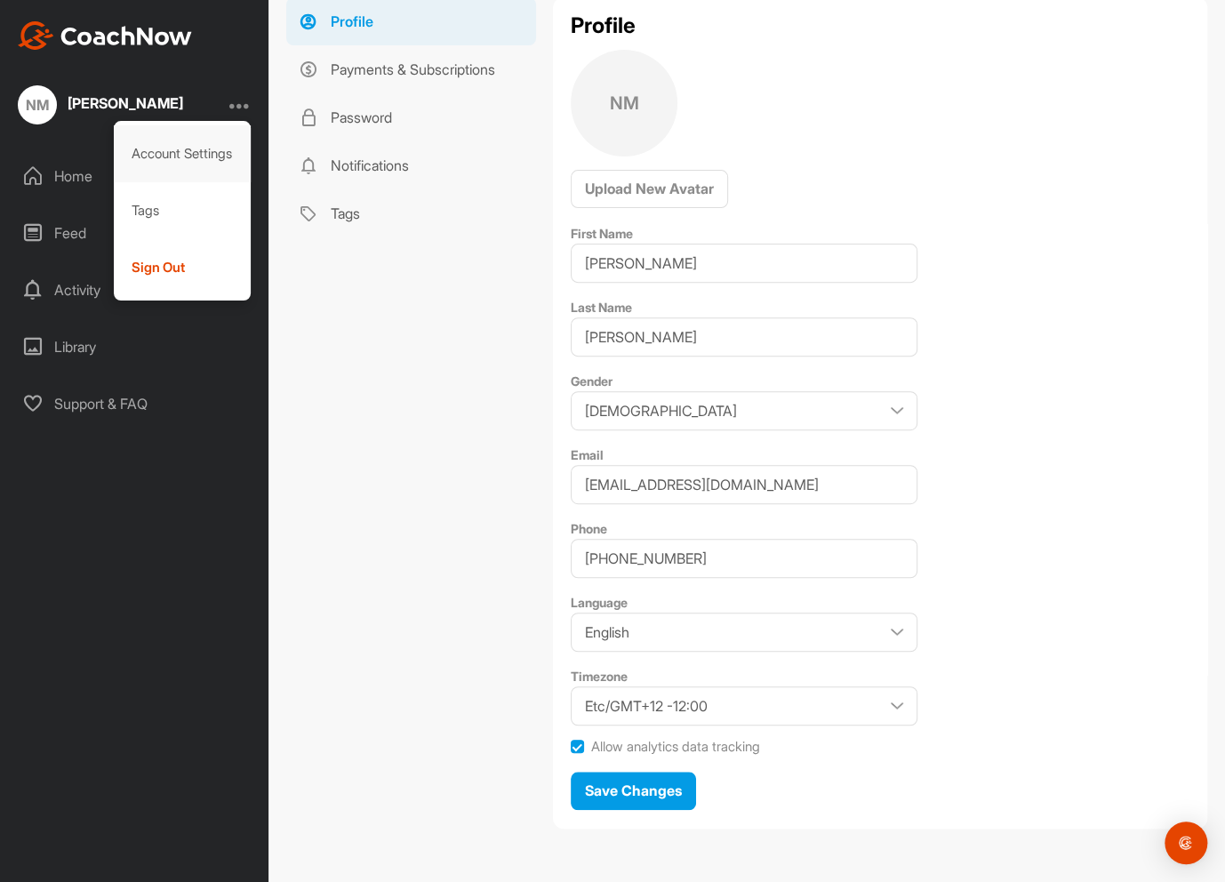
click at [196, 152] on div "Account Settings" at bounding box center [183, 153] width 138 height 57
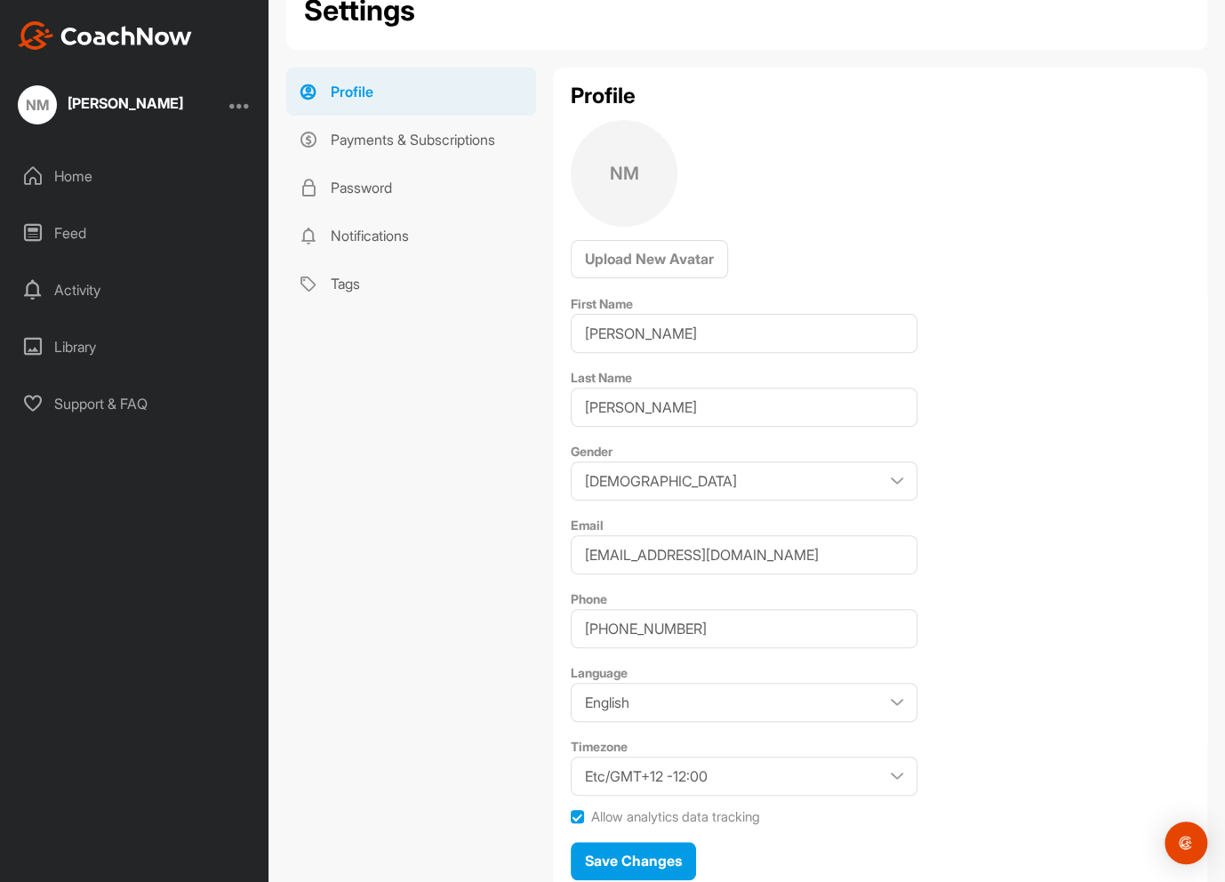
scroll to position [0, 0]
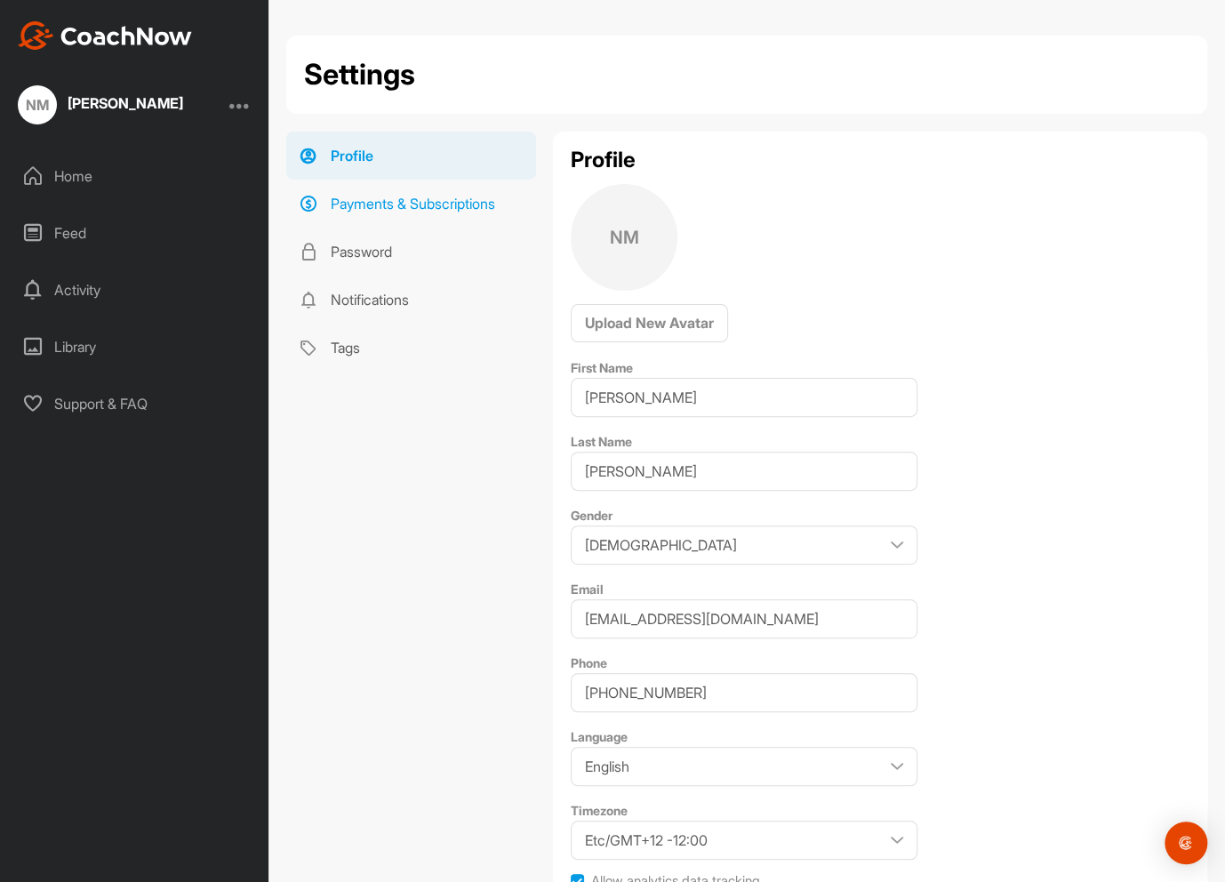
click at [359, 205] on link "Payments & Subscriptions" at bounding box center [411, 204] width 250 height 48
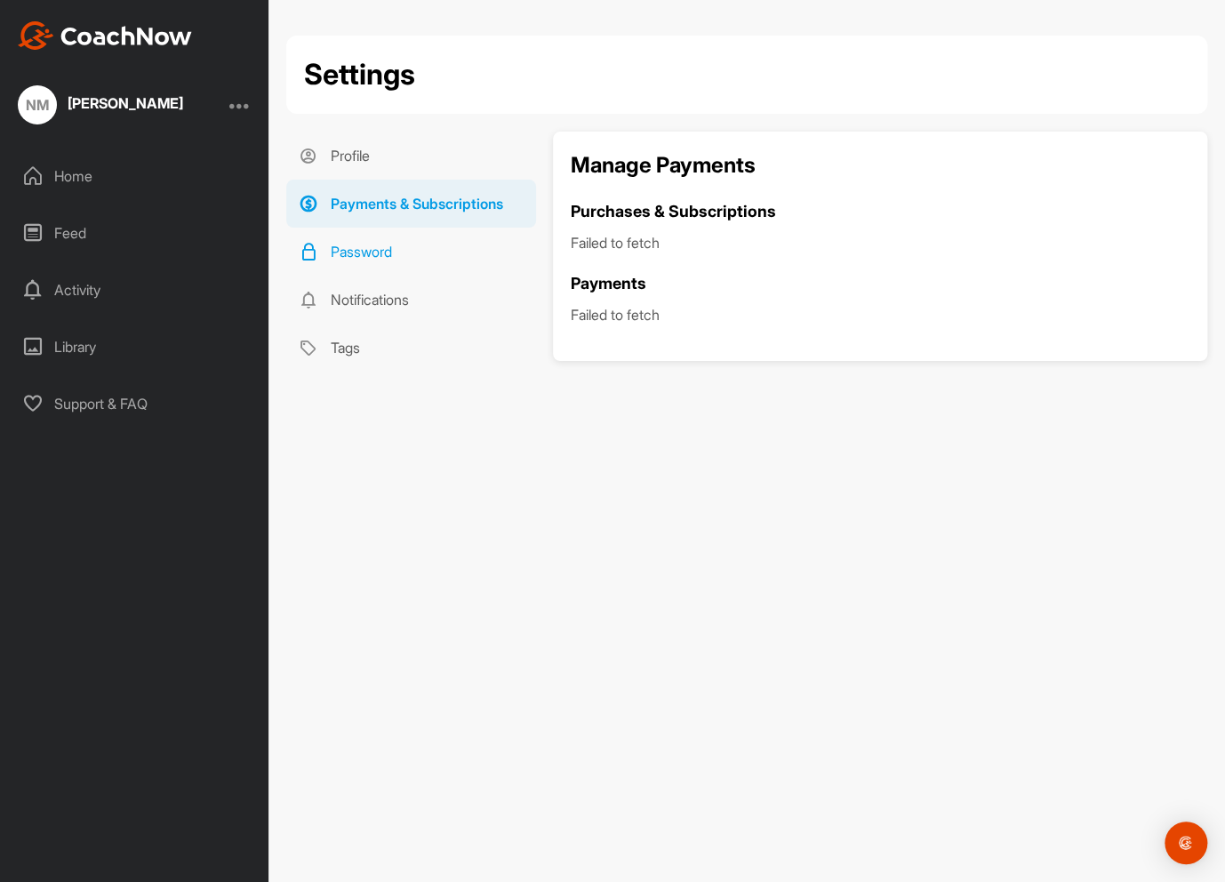
click at [348, 256] on link "Password" at bounding box center [411, 252] width 250 height 48
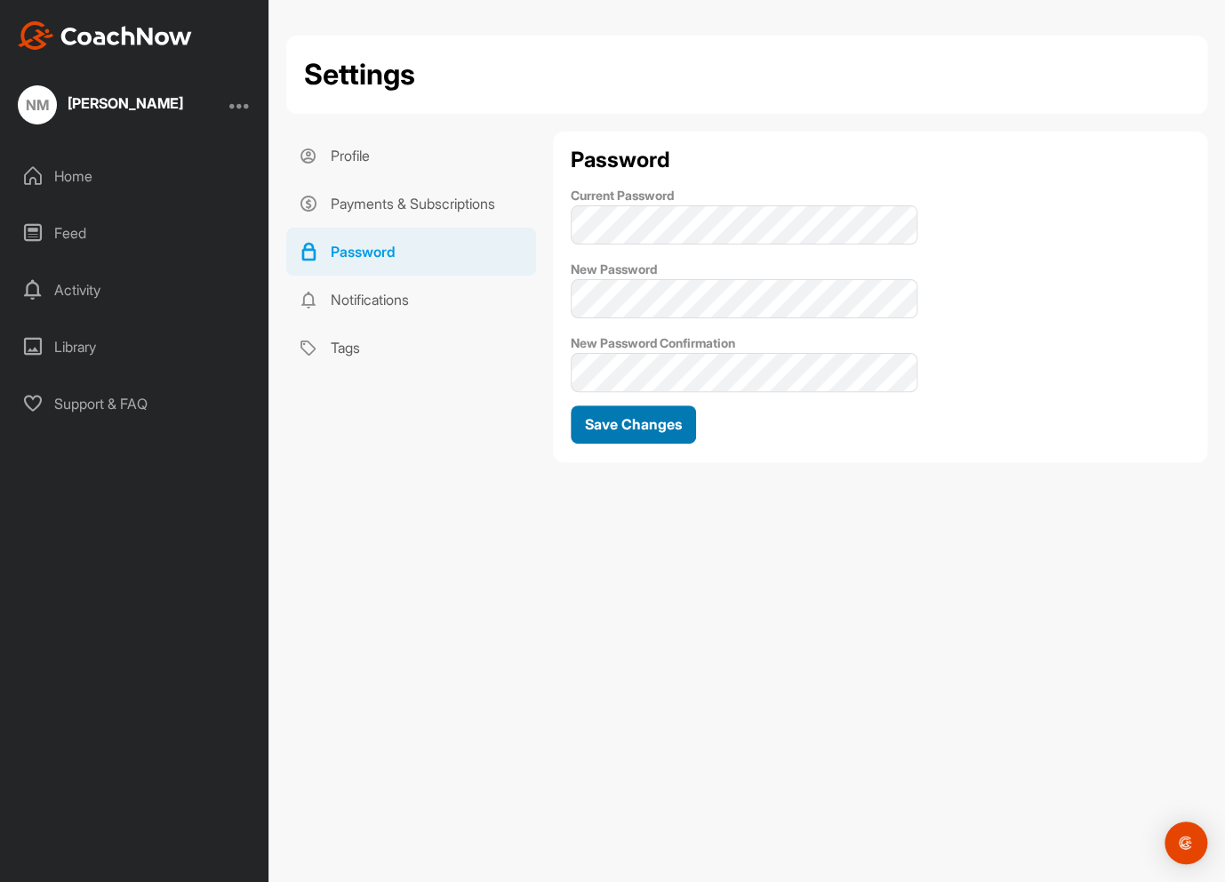
click at [622, 428] on span "Save Changes" at bounding box center [633, 424] width 97 height 18
click at [77, 175] on div "Home" at bounding box center [135, 176] width 251 height 44
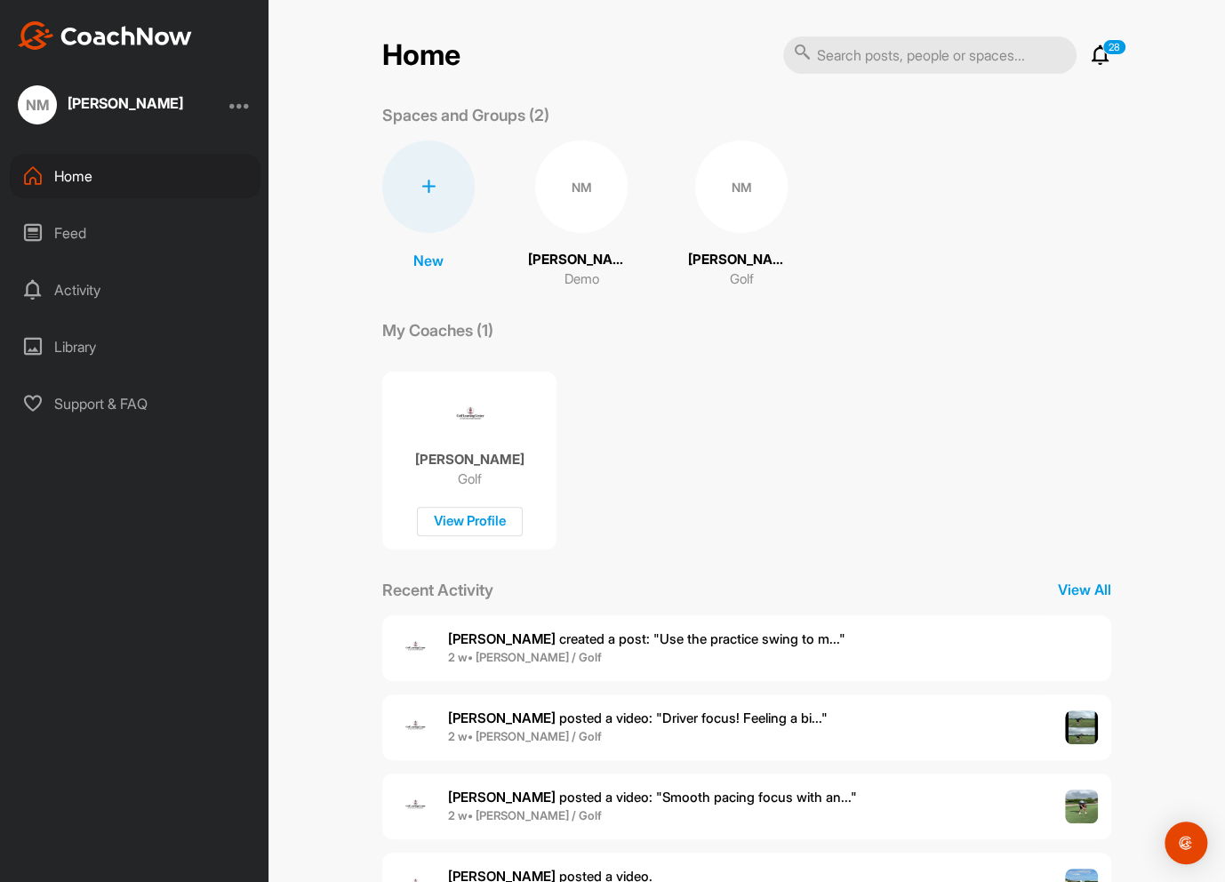
scroll to position [76, 0]
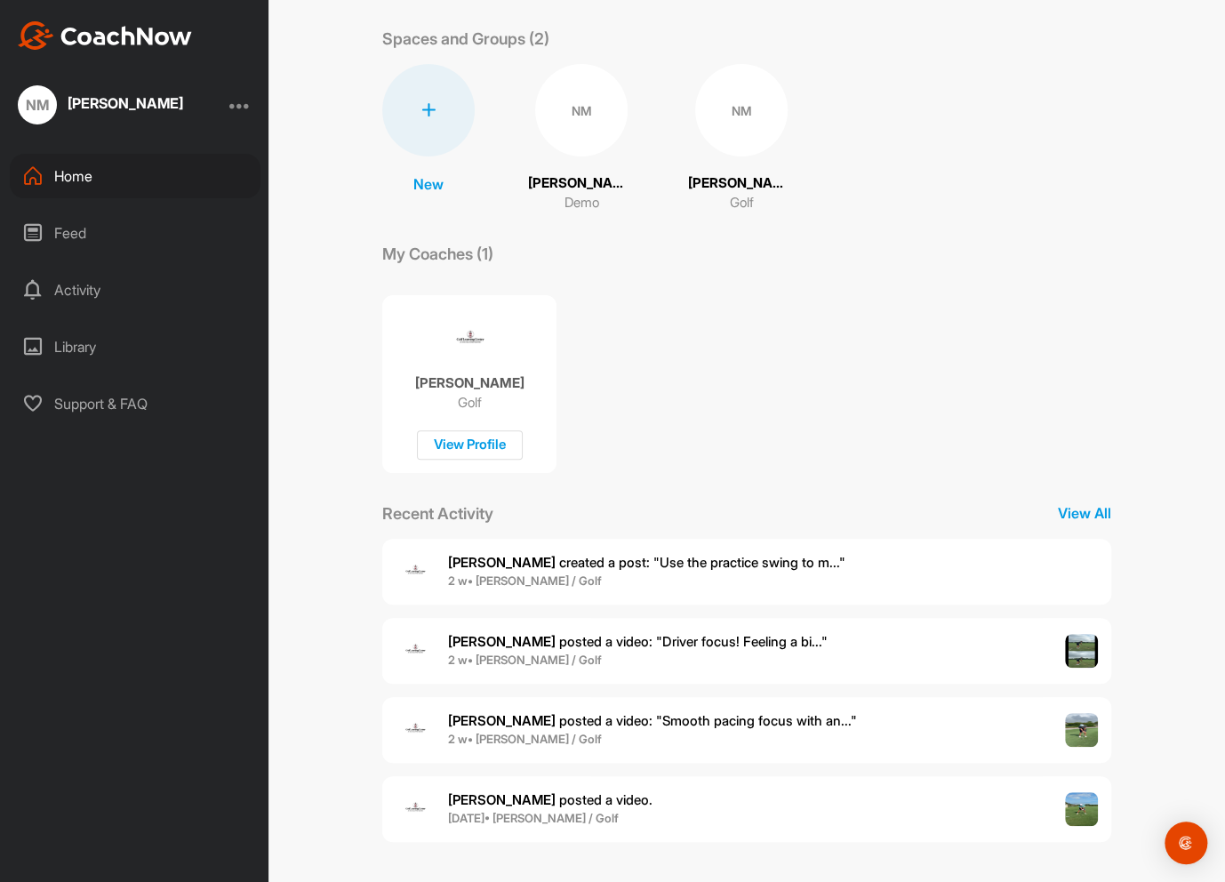
click at [1078, 646] on img at bounding box center [1082, 651] width 34 height 34
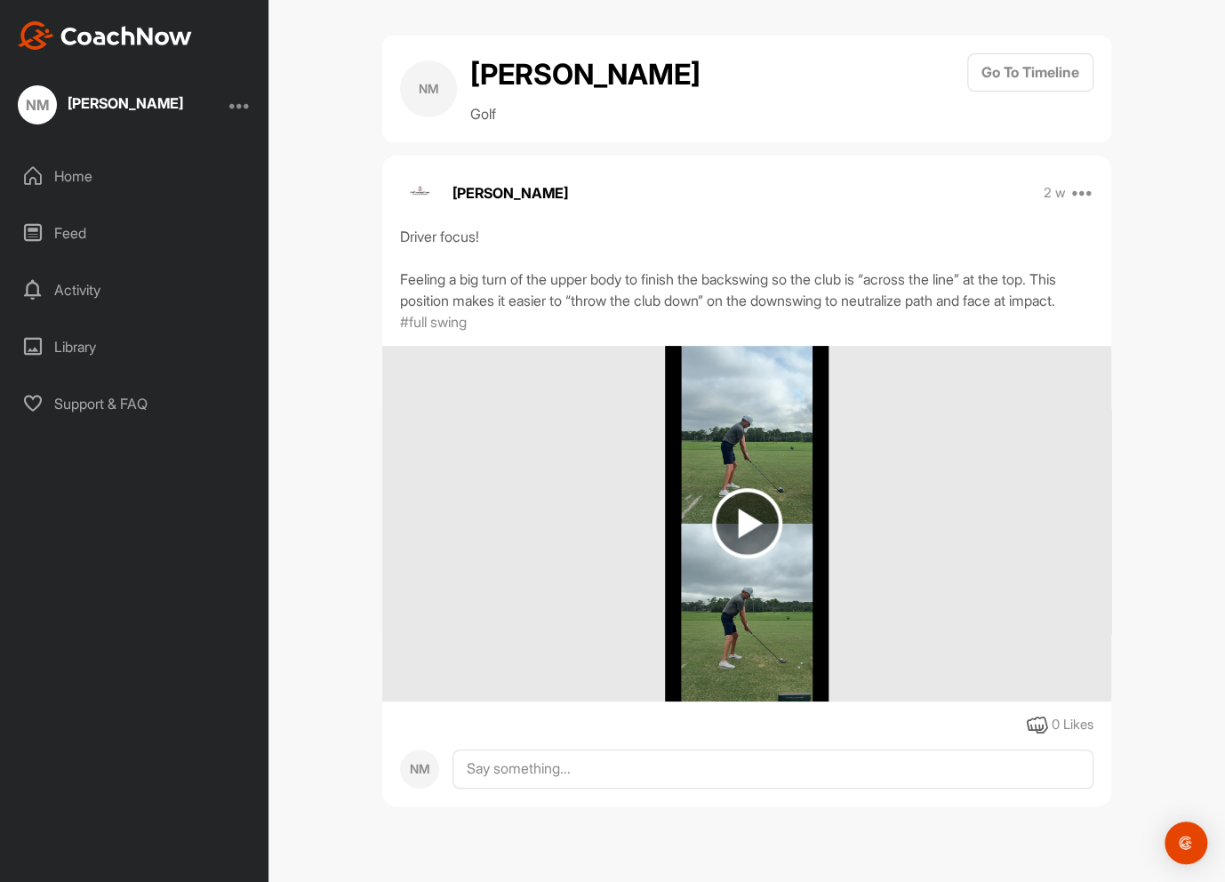
click at [740, 543] on img at bounding box center [747, 523] width 70 height 70
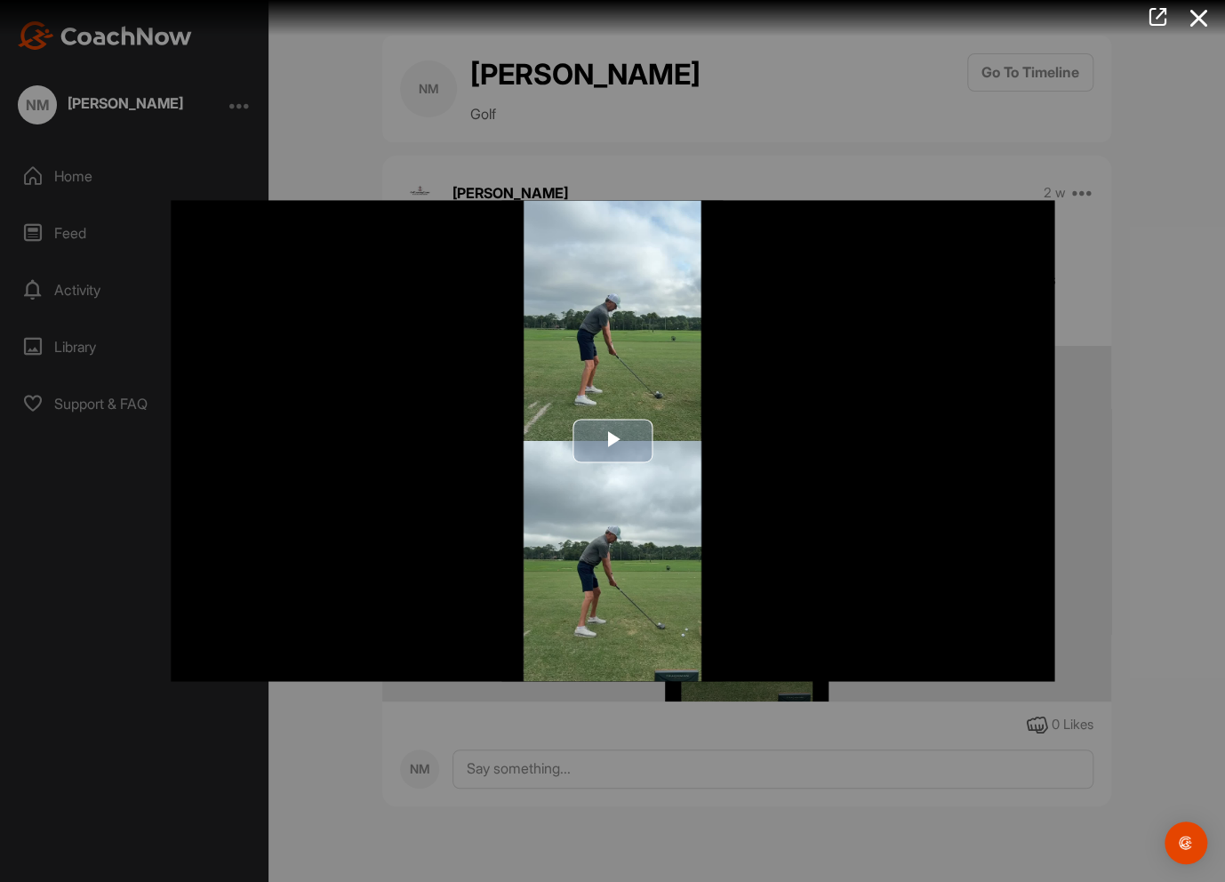
click at [613, 441] on span "Video Player" at bounding box center [613, 441] width 0 height 0
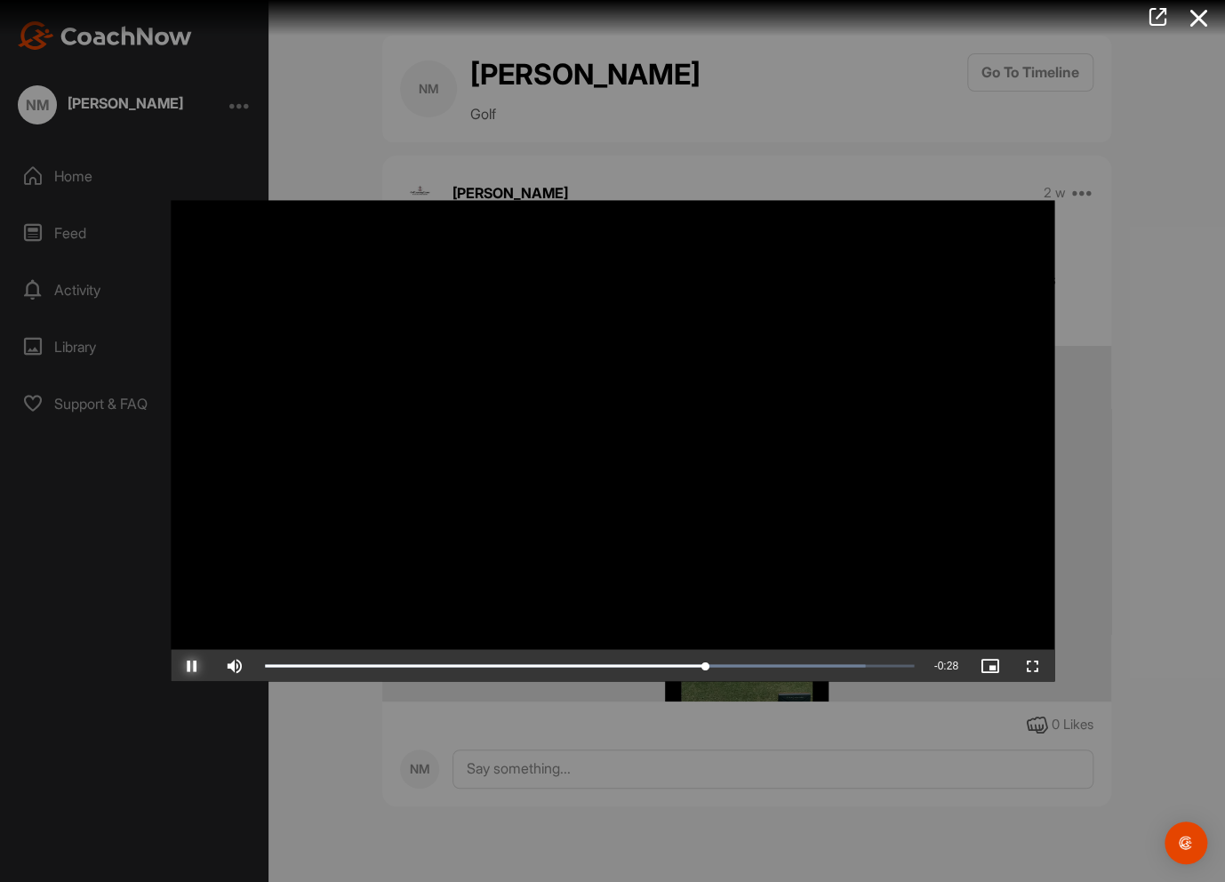
click at [190, 666] on span "Video Player" at bounding box center [192, 666] width 43 height 0
click at [198, 666] on span "Video Player" at bounding box center [192, 666] width 43 height 0
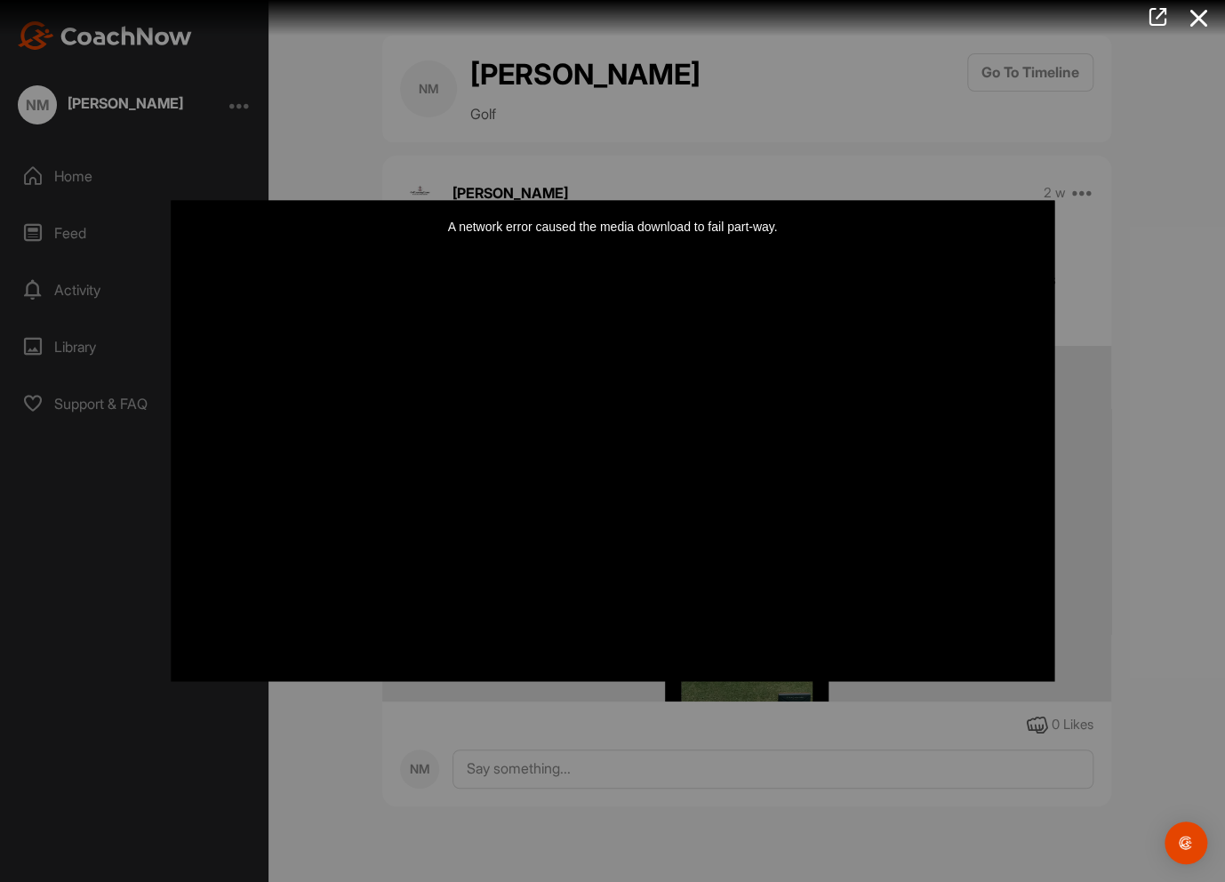
click at [921, 609] on div "A network error caused the media download to fail part-way." at bounding box center [613, 440] width 884 height 481
drag, startPoint x: 1128, startPoint y: 543, endPoint x: 1131, endPoint y: 525, distance: 18.0
click at [614, 526] on div "A network error caused the media download to fail part-way." at bounding box center [613, 440] width 884 height 481
click at [100, 96] on div at bounding box center [612, 441] width 1225 height 882
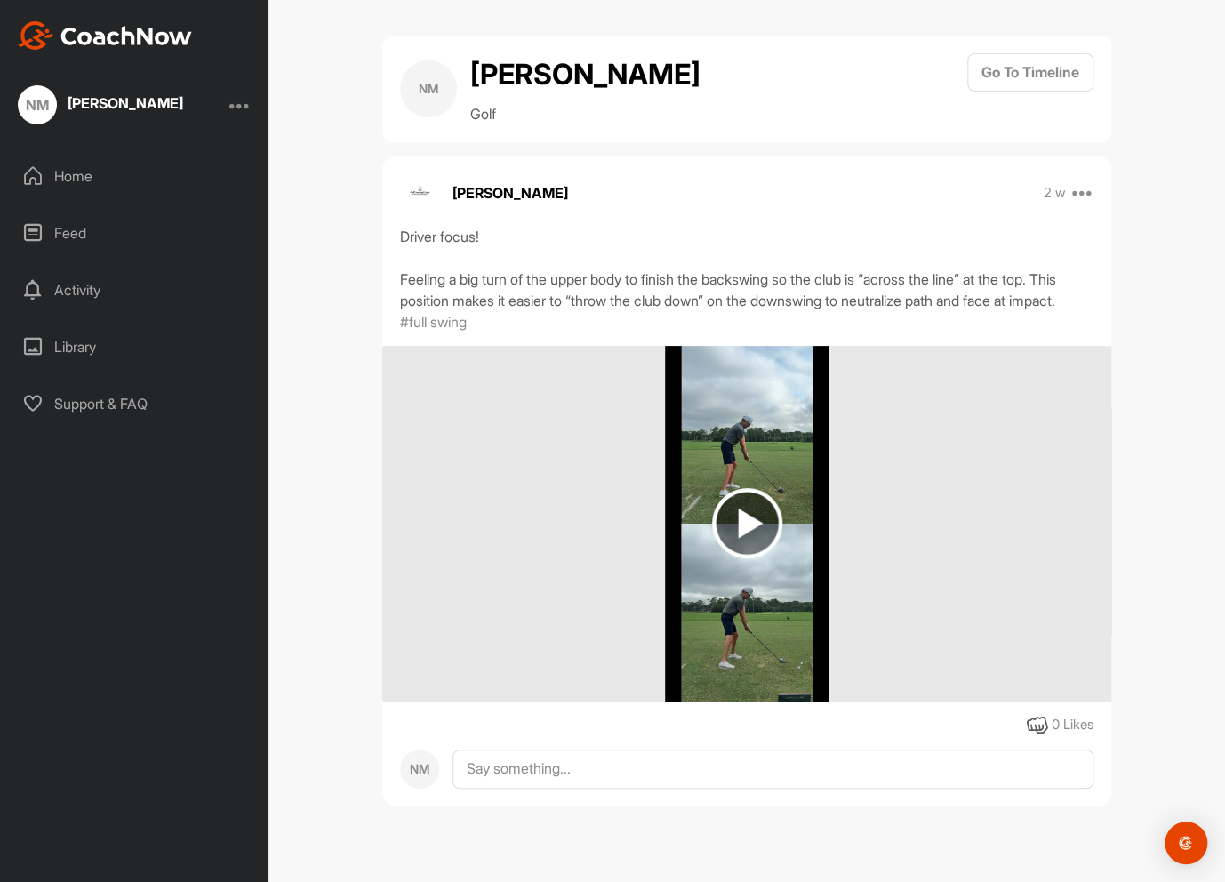
click at [741, 545] on img at bounding box center [747, 523] width 70 height 70
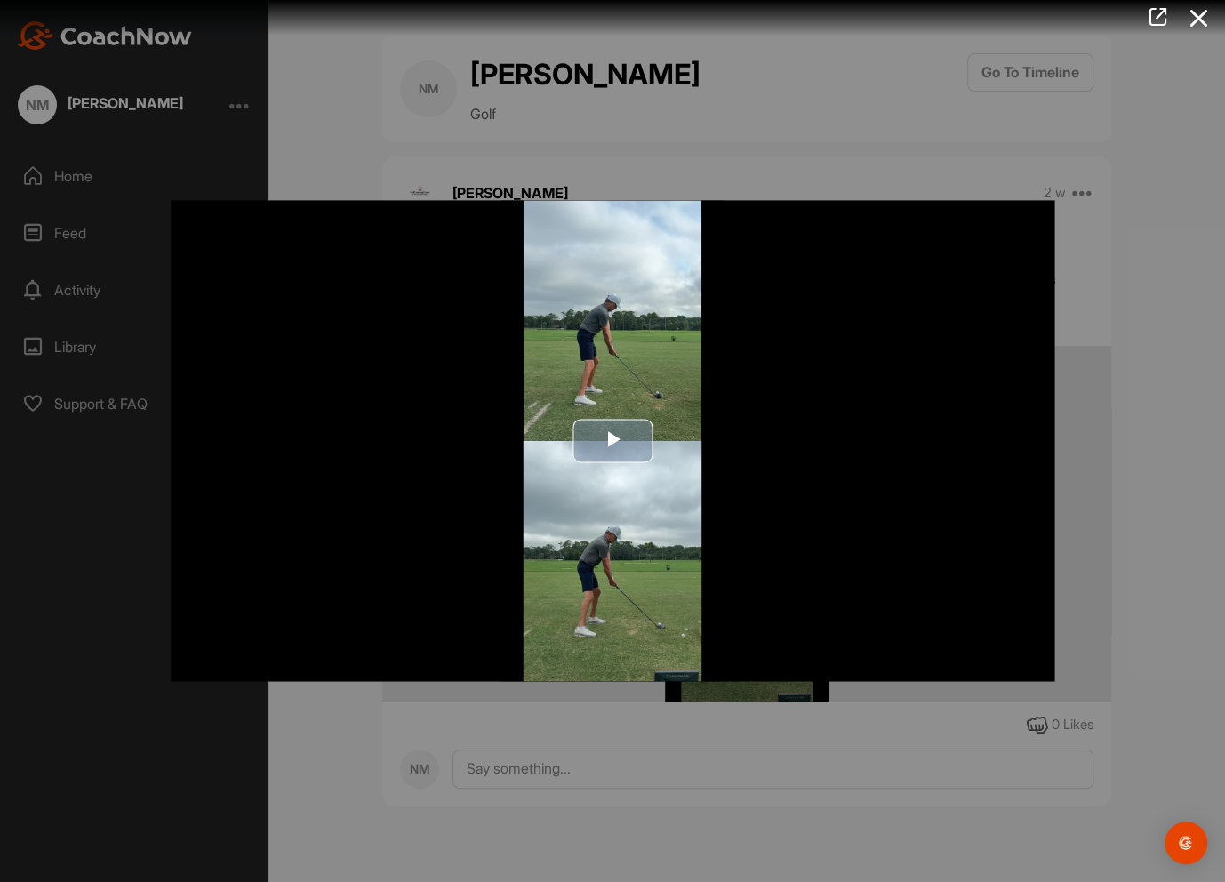
click at [613, 441] on span "Video Player" at bounding box center [613, 441] width 0 height 0
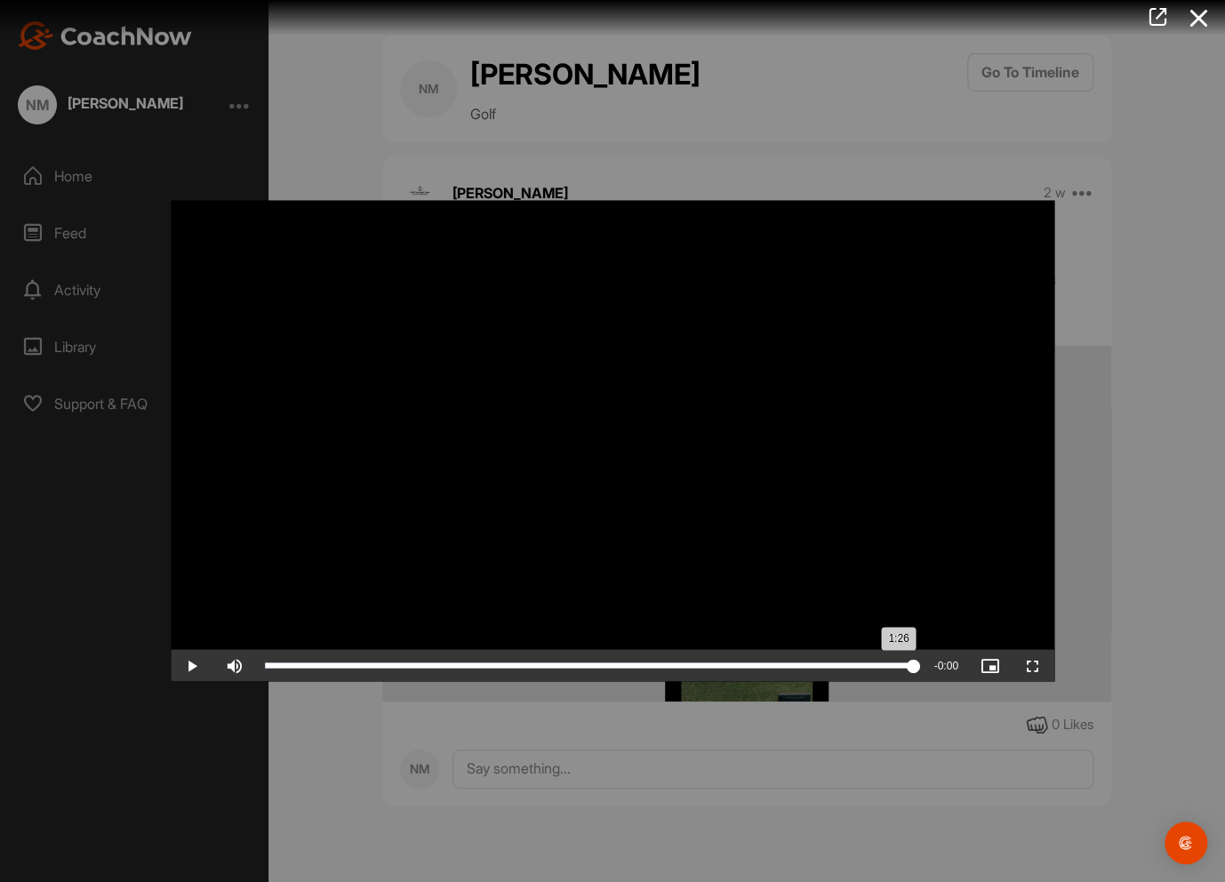
click at [913, 663] on div "1:26" at bounding box center [589, 665] width 648 height 5
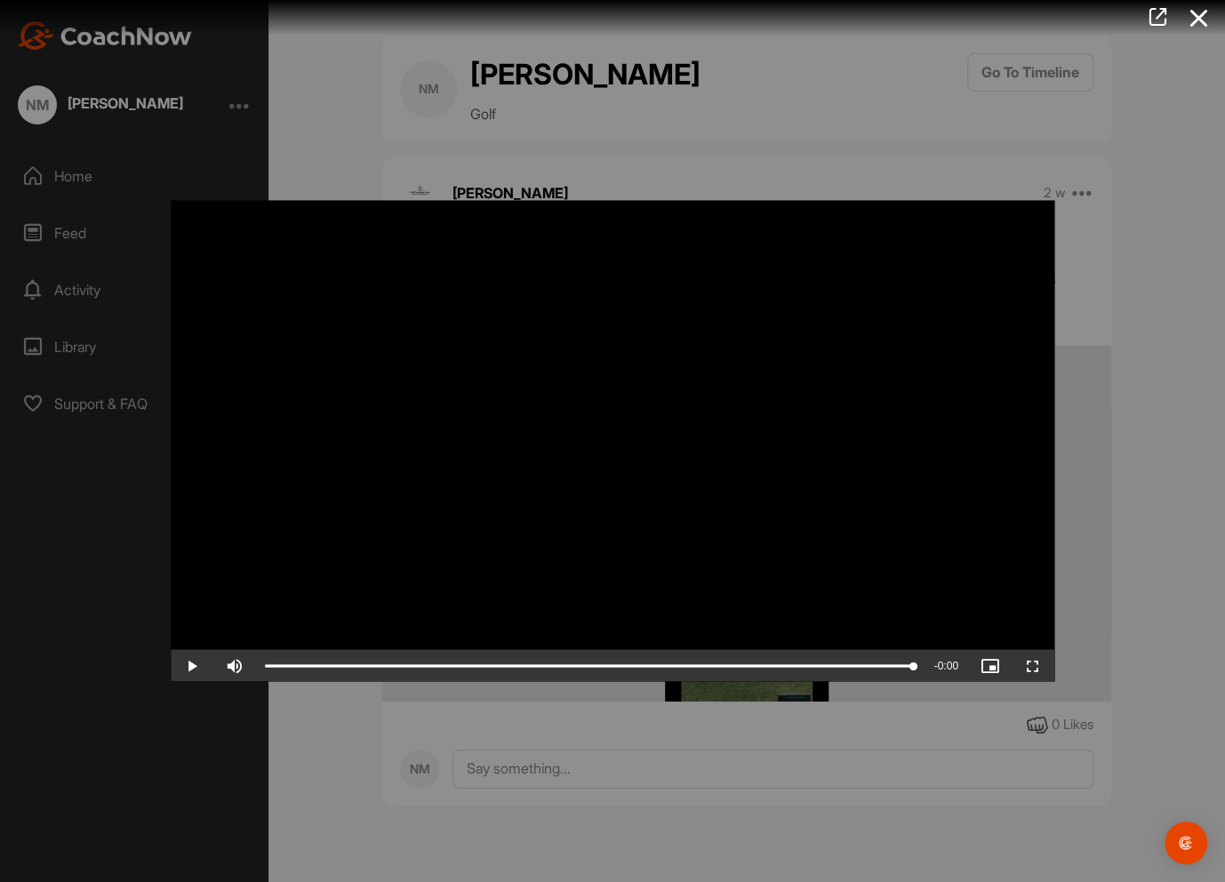
click at [1155, 234] on div at bounding box center [612, 441] width 1225 height 882
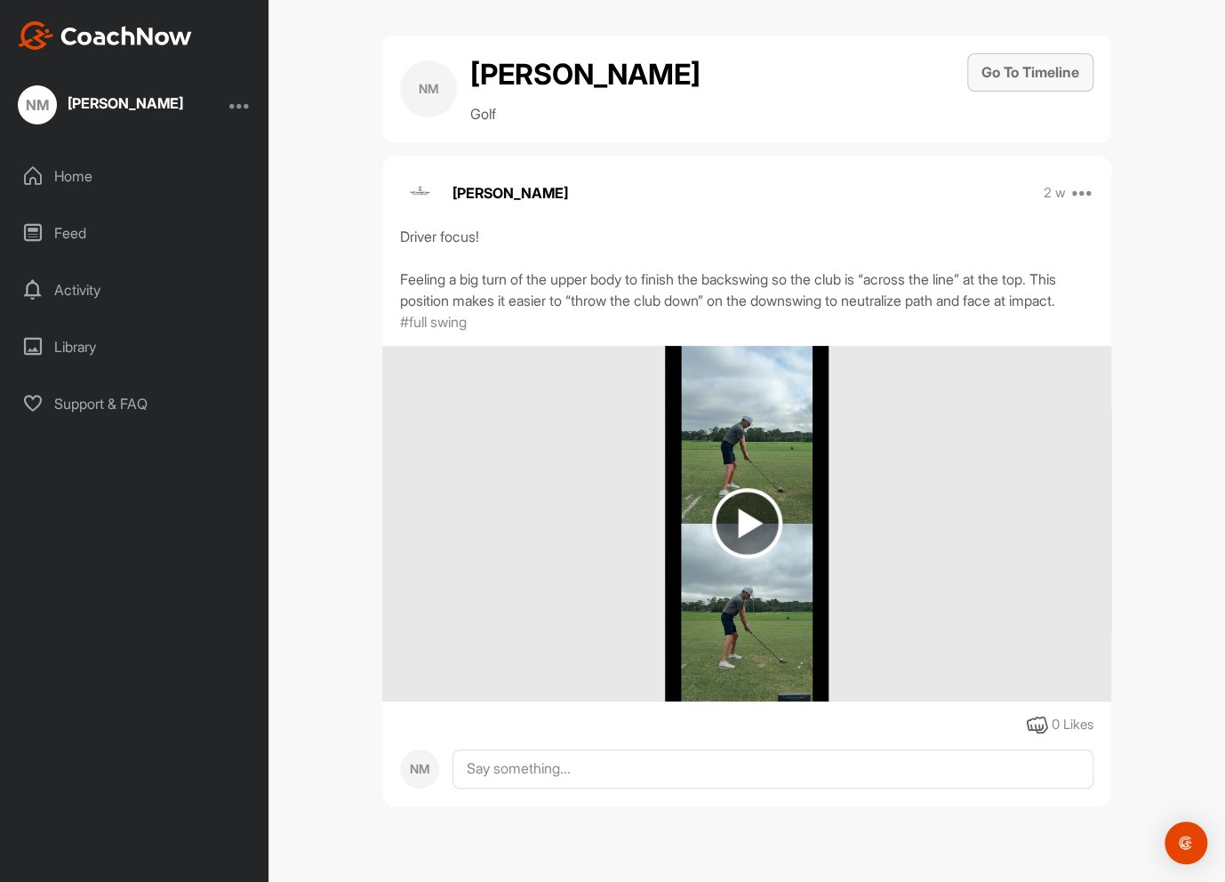
click at [992, 67] on button "Go To Timeline" at bounding box center [1030, 72] width 126 height 38
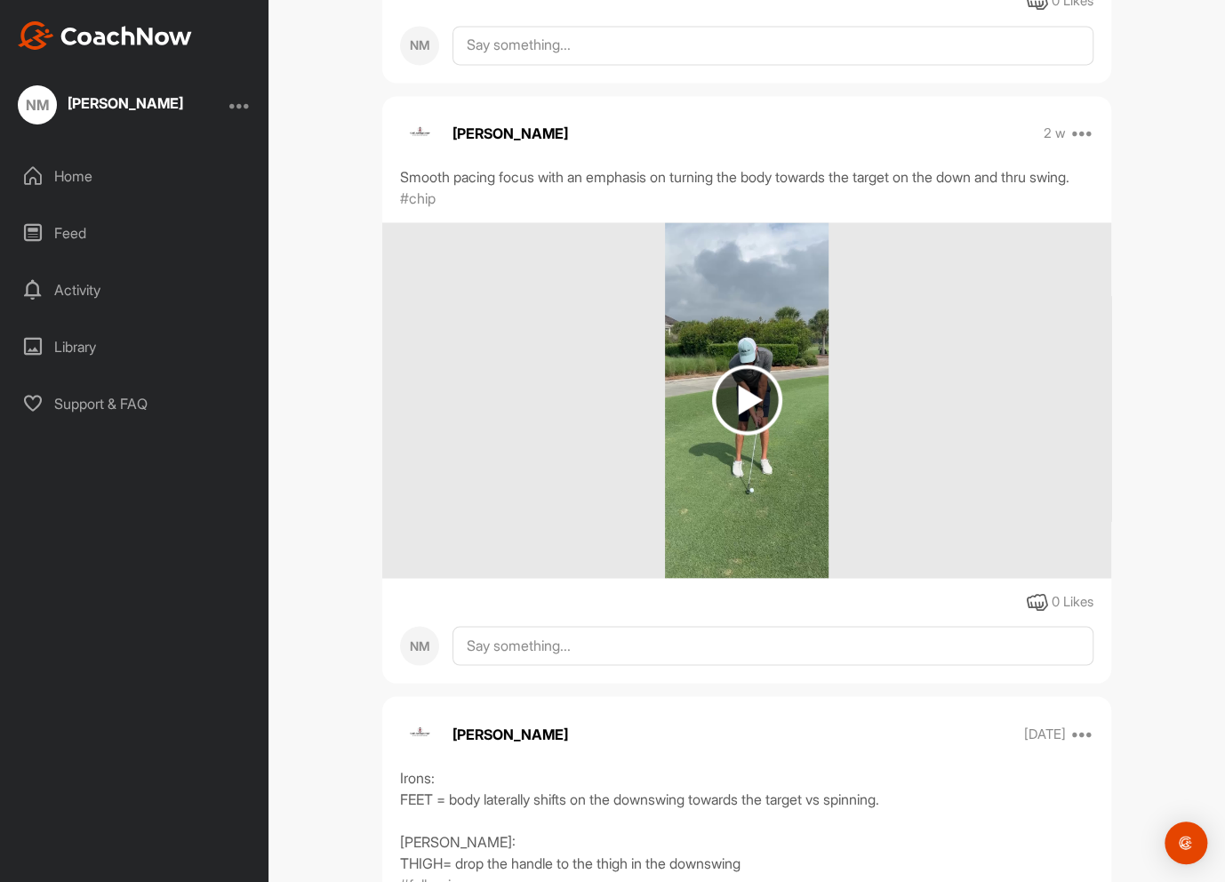
scroll to position [1156, 0]
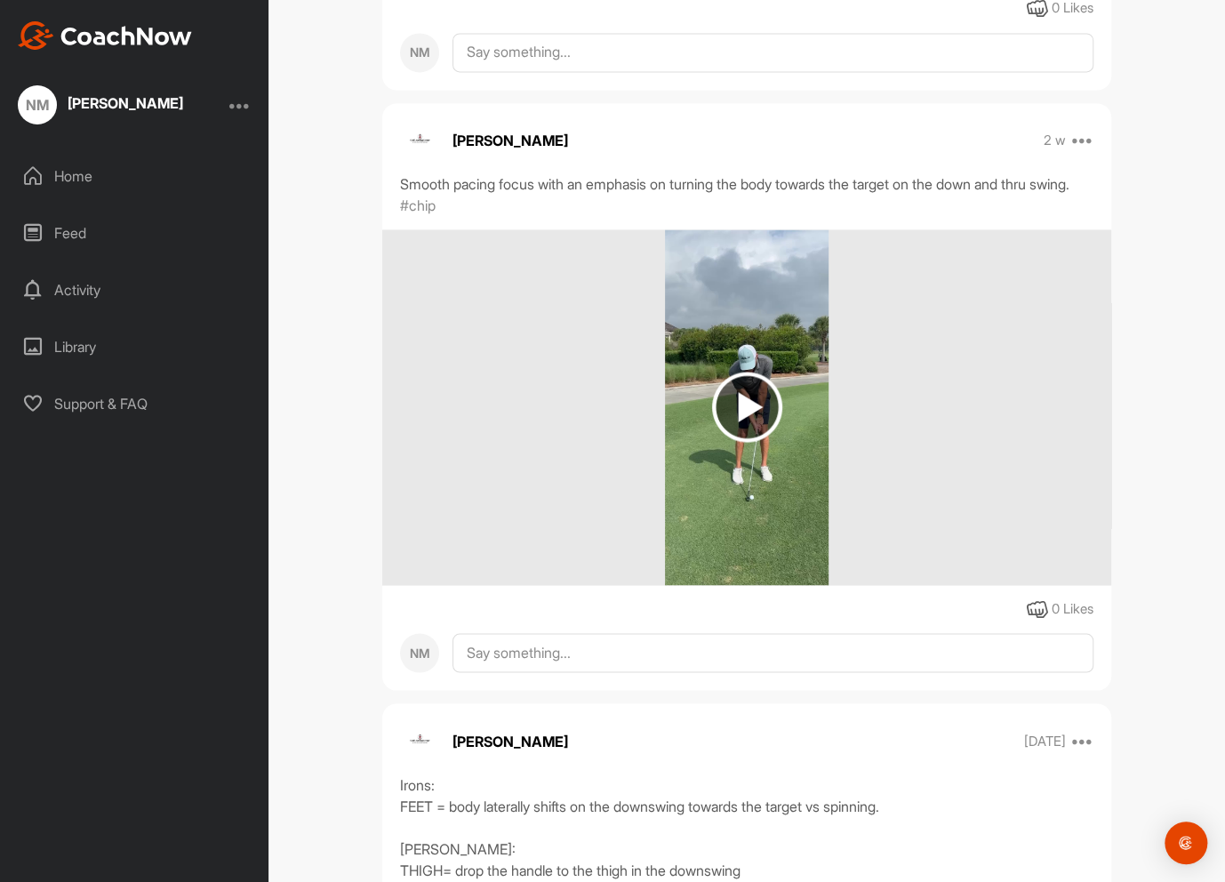
click at [746, 442] on img at bounding box center [747, 407] width 70 height 70
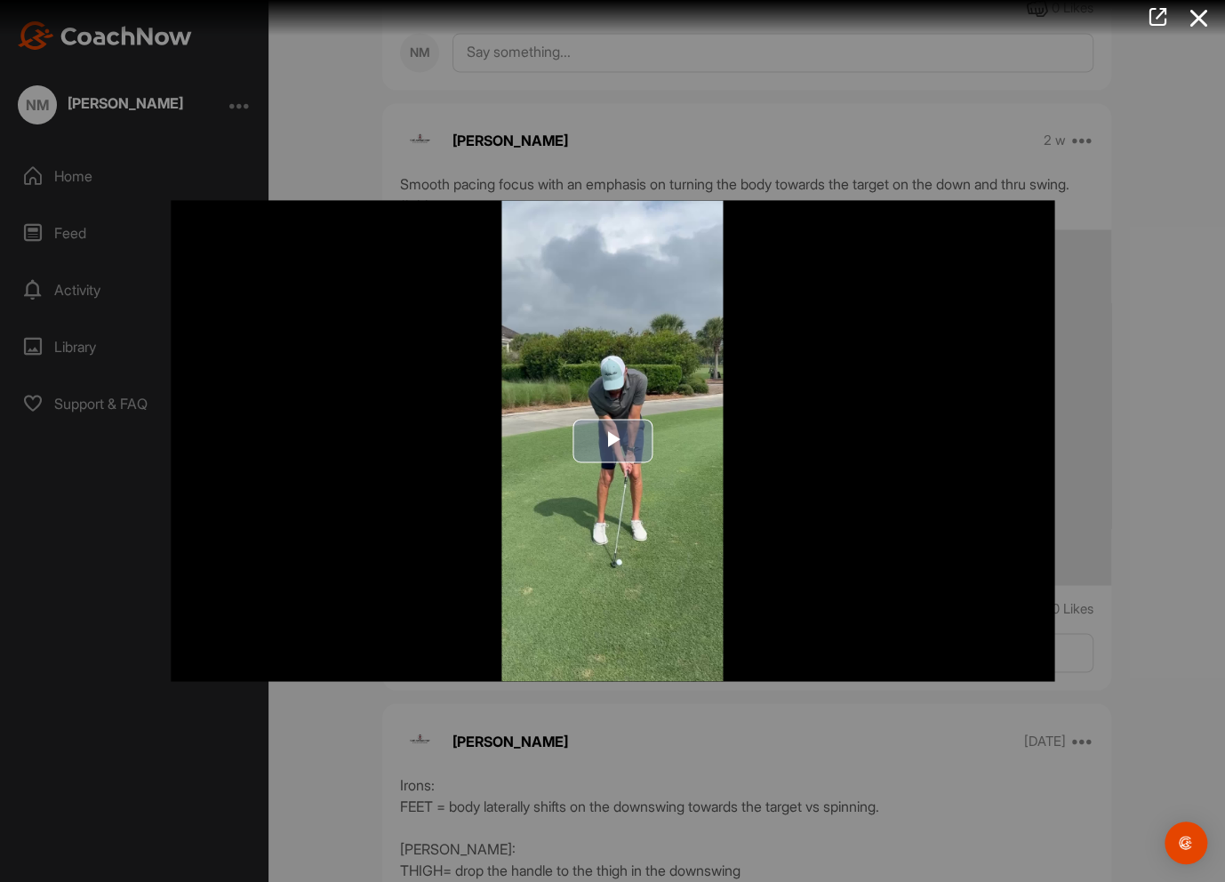
click at [613, 441] on span "Video Player" at bounding box center [613, 441] width 0 height 0
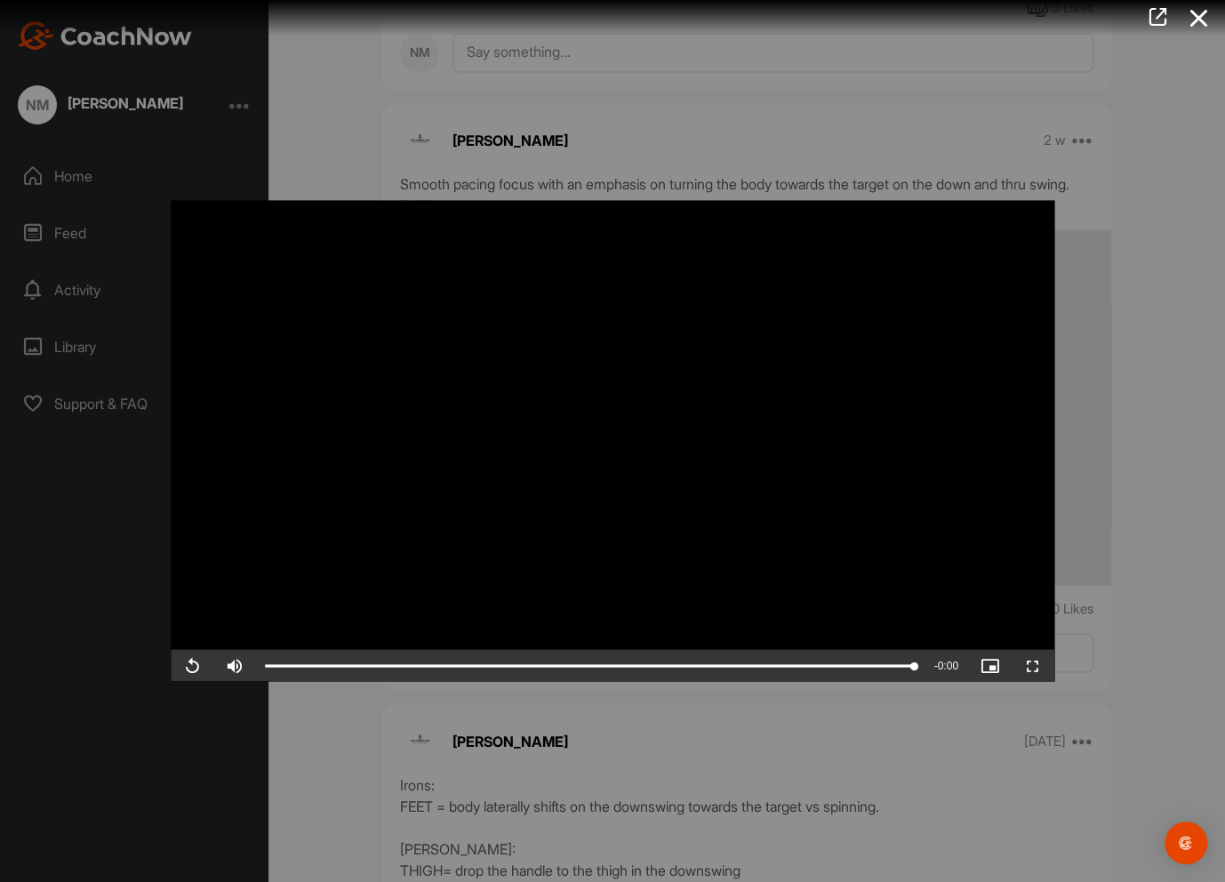
click at [818, 767] on div at bounding box center [612, 441] width 1225 height 882
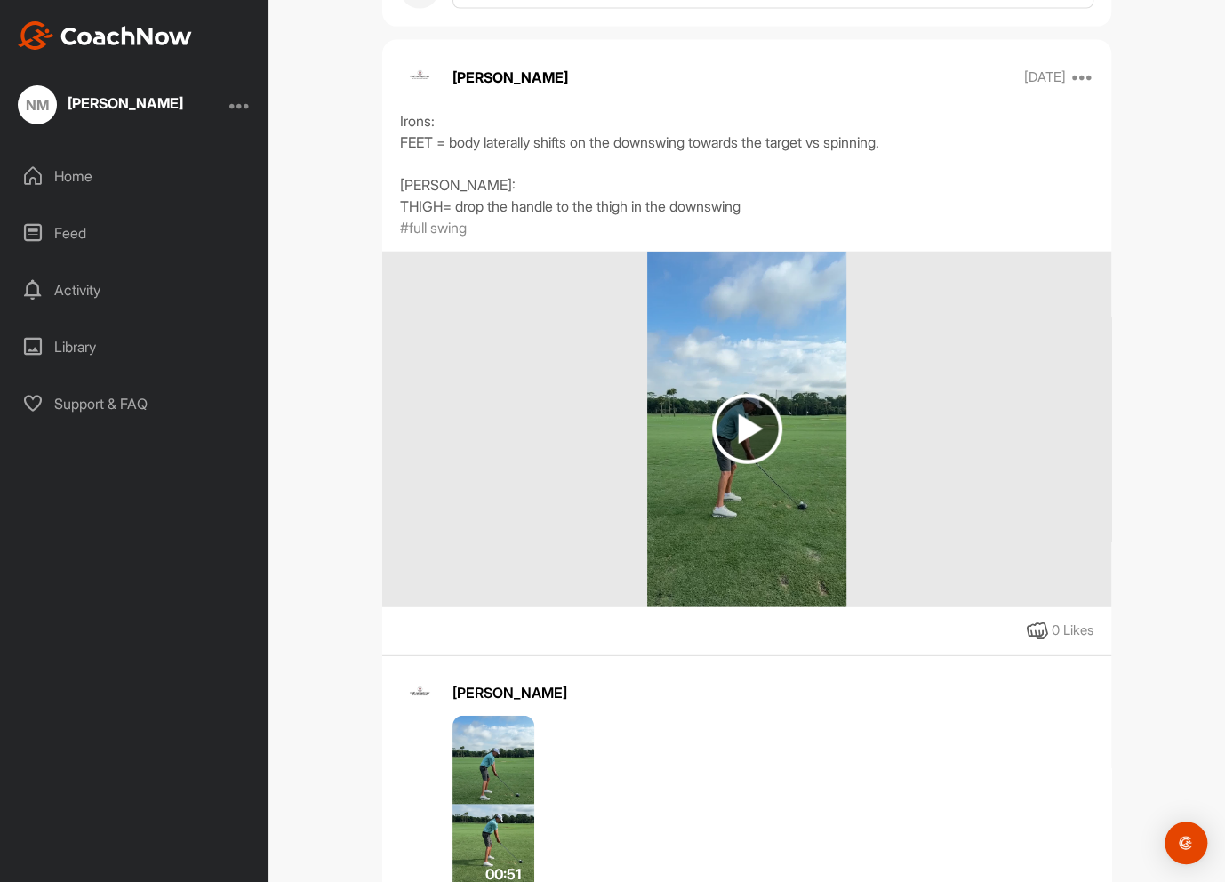
scroll to position [1867, 0]
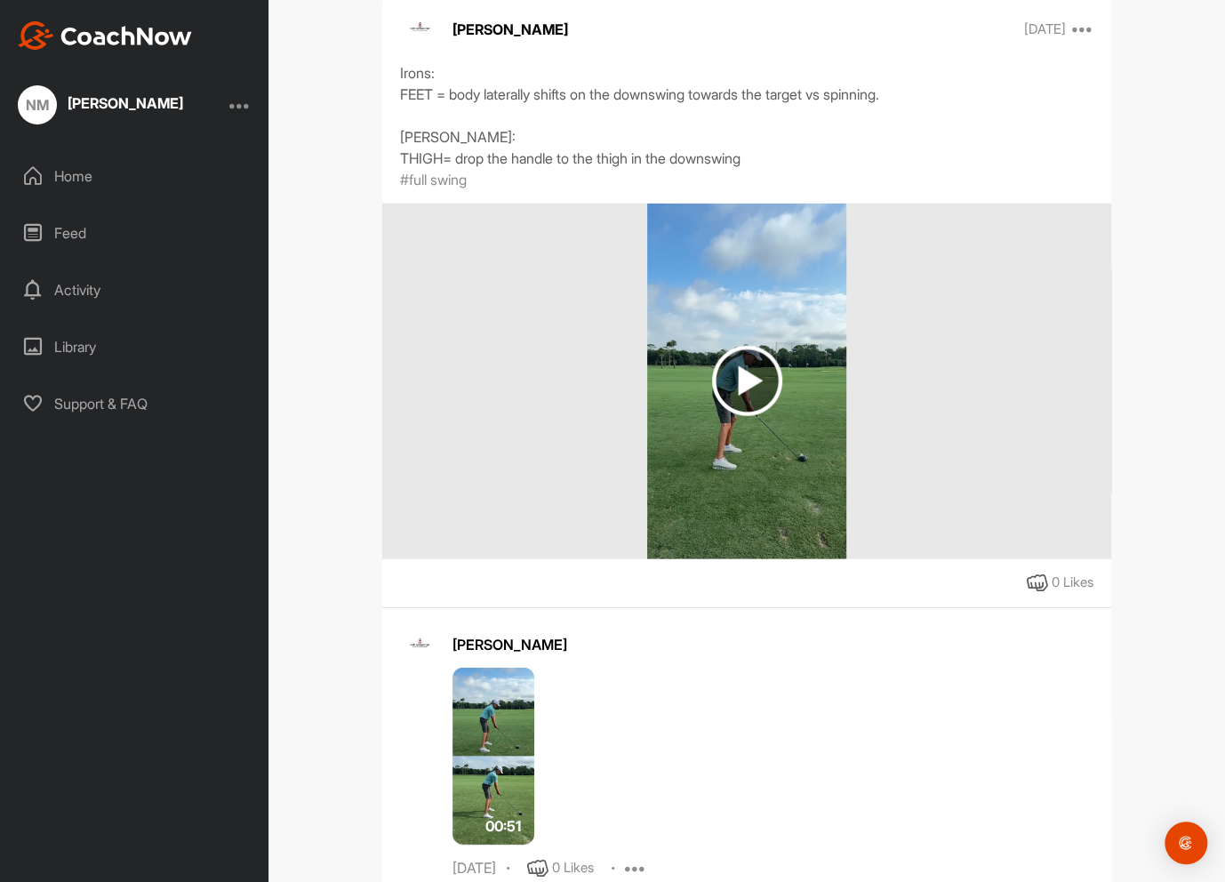
click at [743, 416] on img at bounding box center [747, 381] width 70 height 70
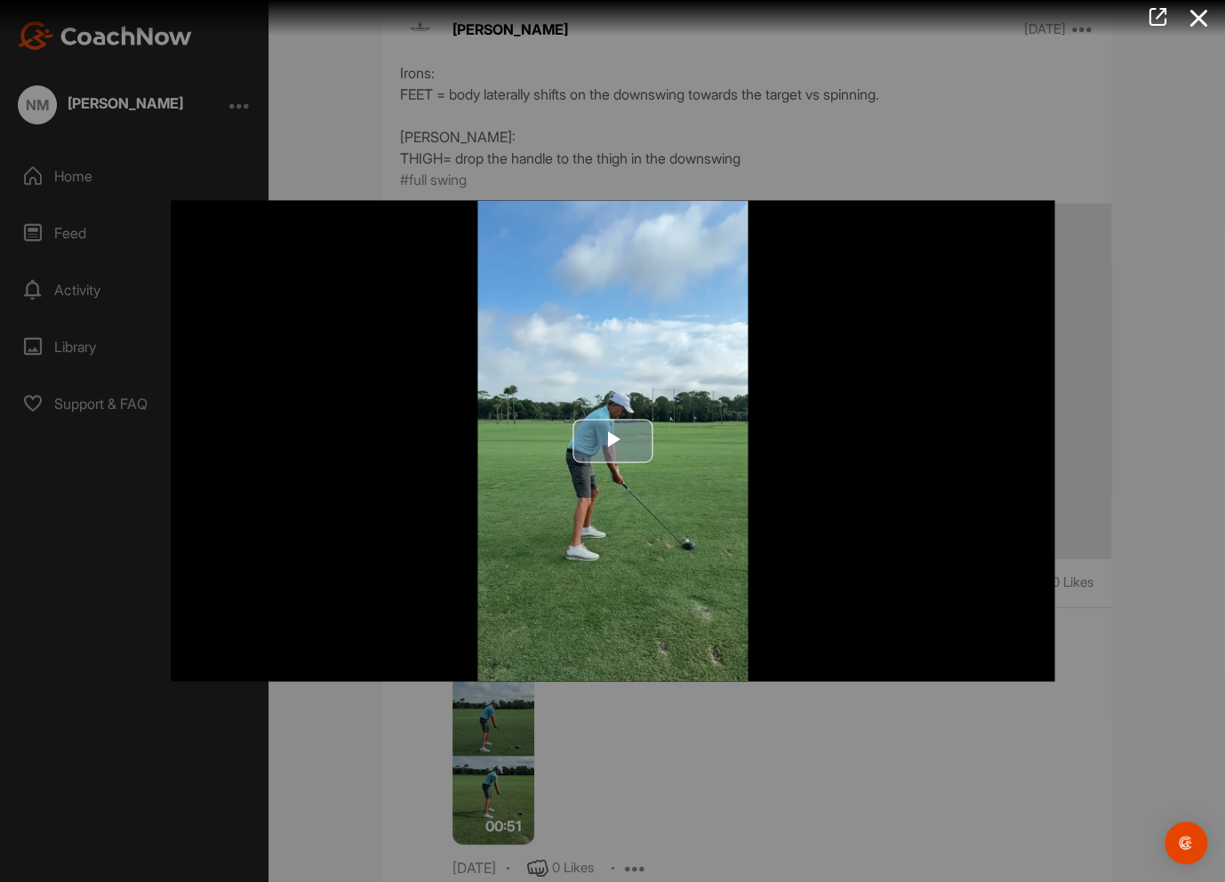
click at [613, 441] on span "Video Player" at bounding box center [613, 441] width 0 height 0
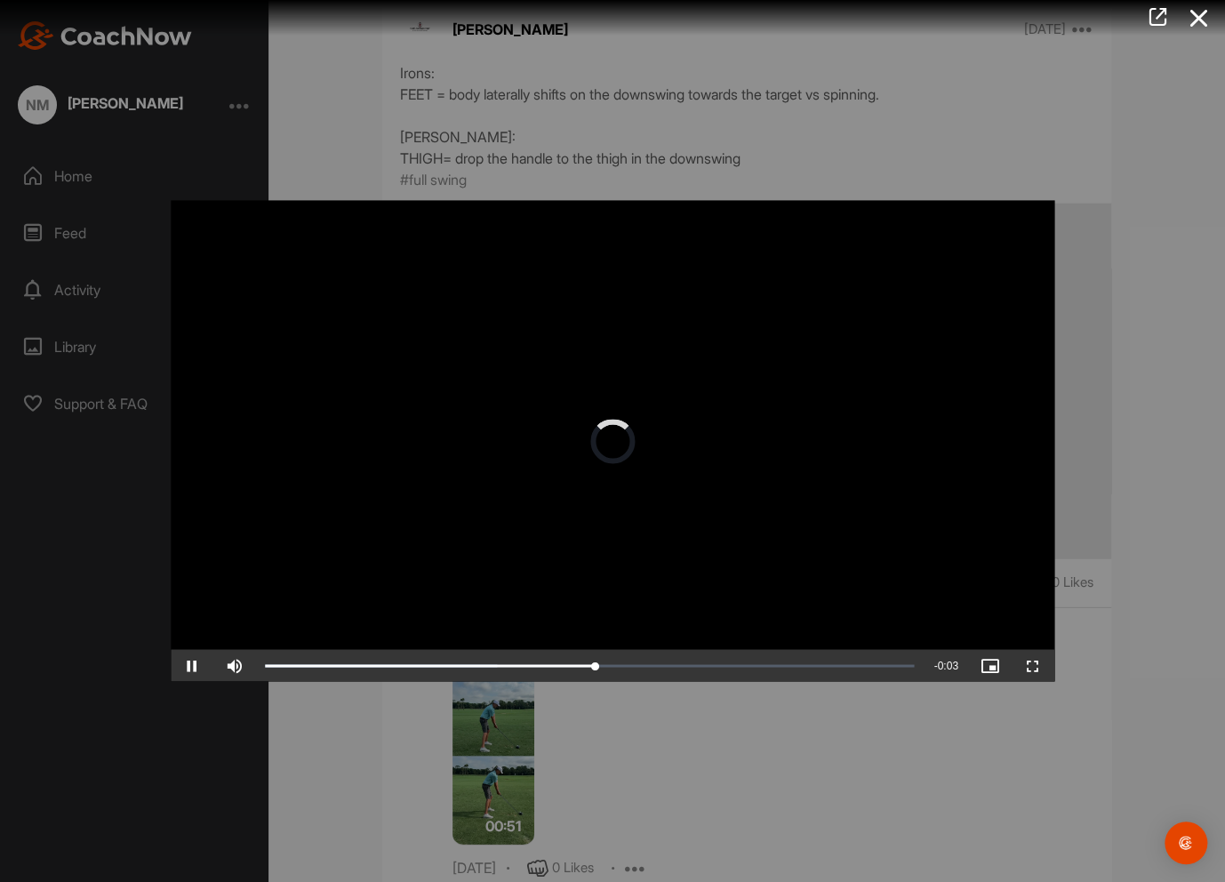
click at [783, 741] on div at bounding box center [612, 441] width 1225 height 882
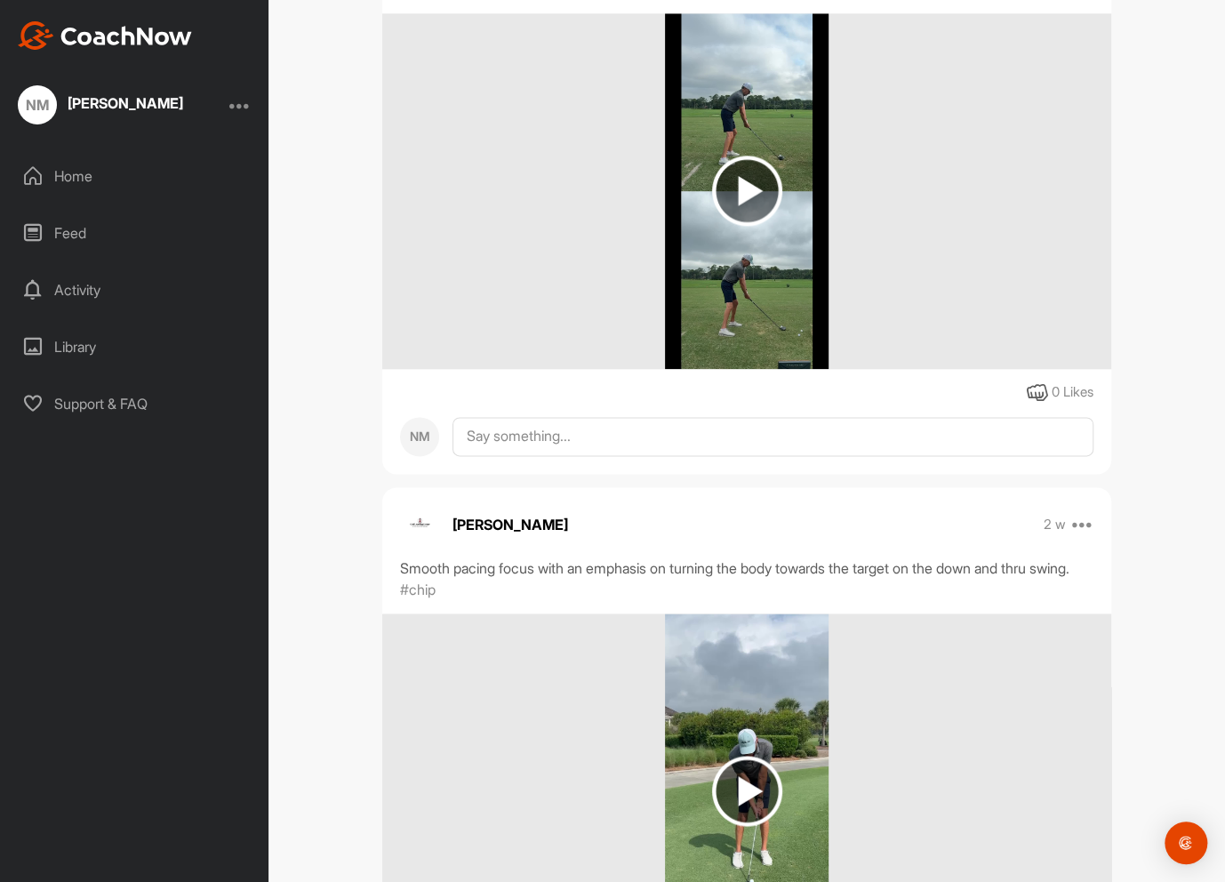
scroll to position [800, 0]
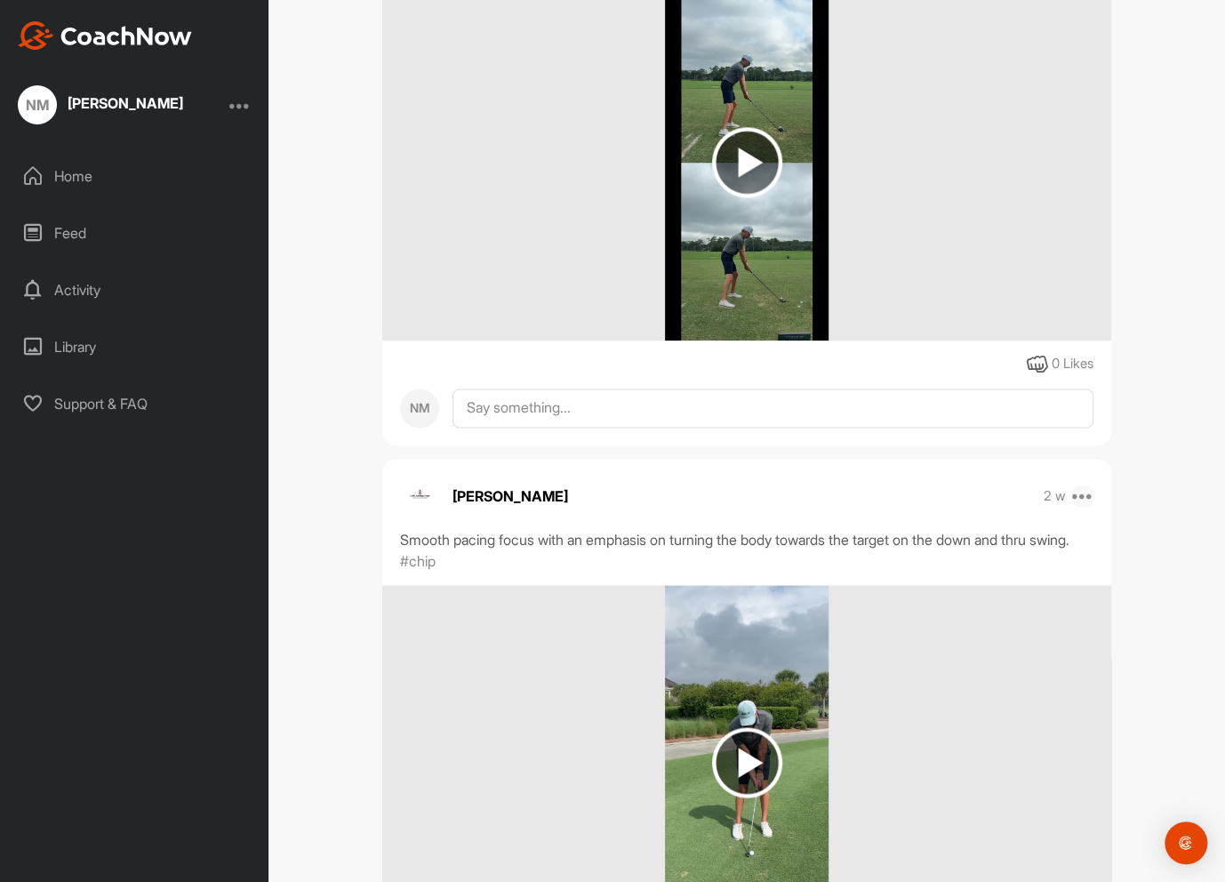
click at [1077, 507] on icon at bounding box center [1082, 495] width 21 height 21
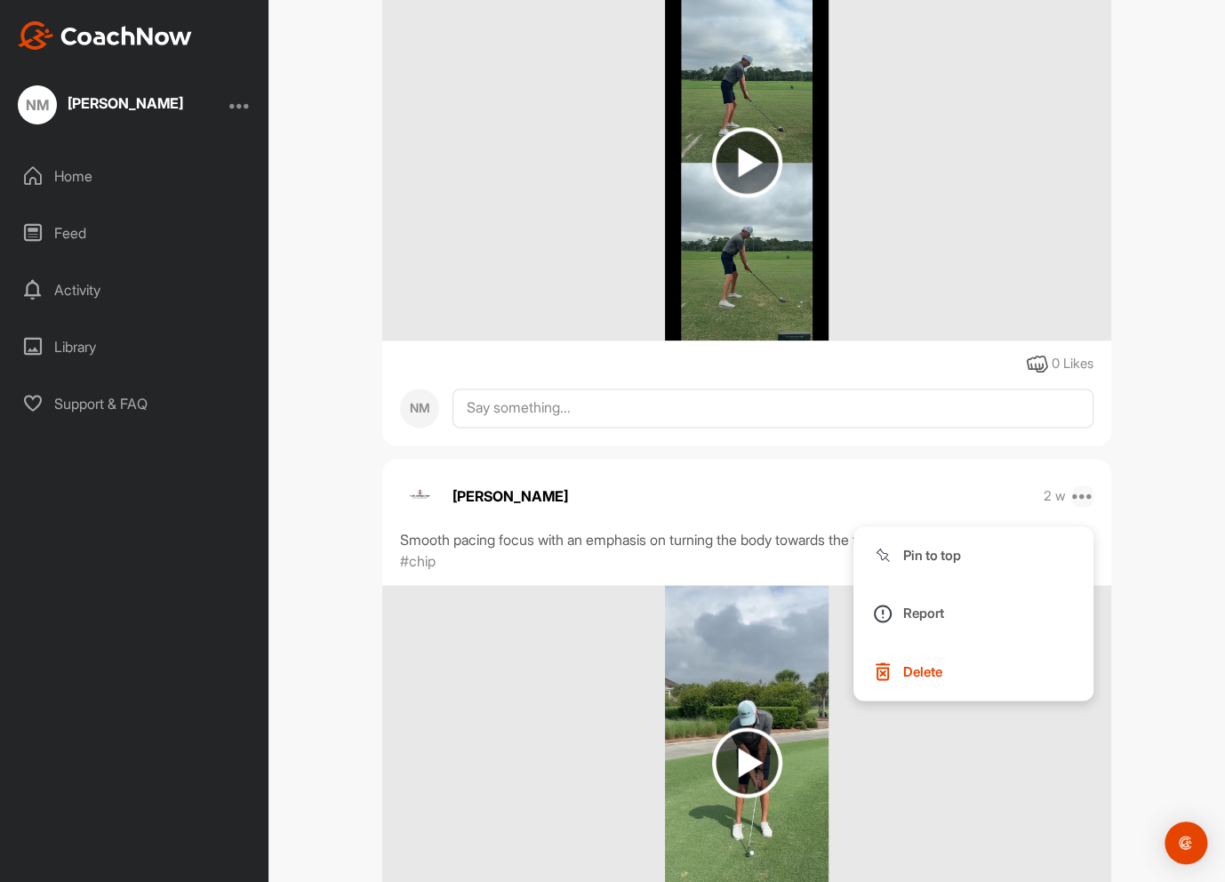
click at [1077, 507] on icon at bounding box center [1082, 495] width 21 height 21
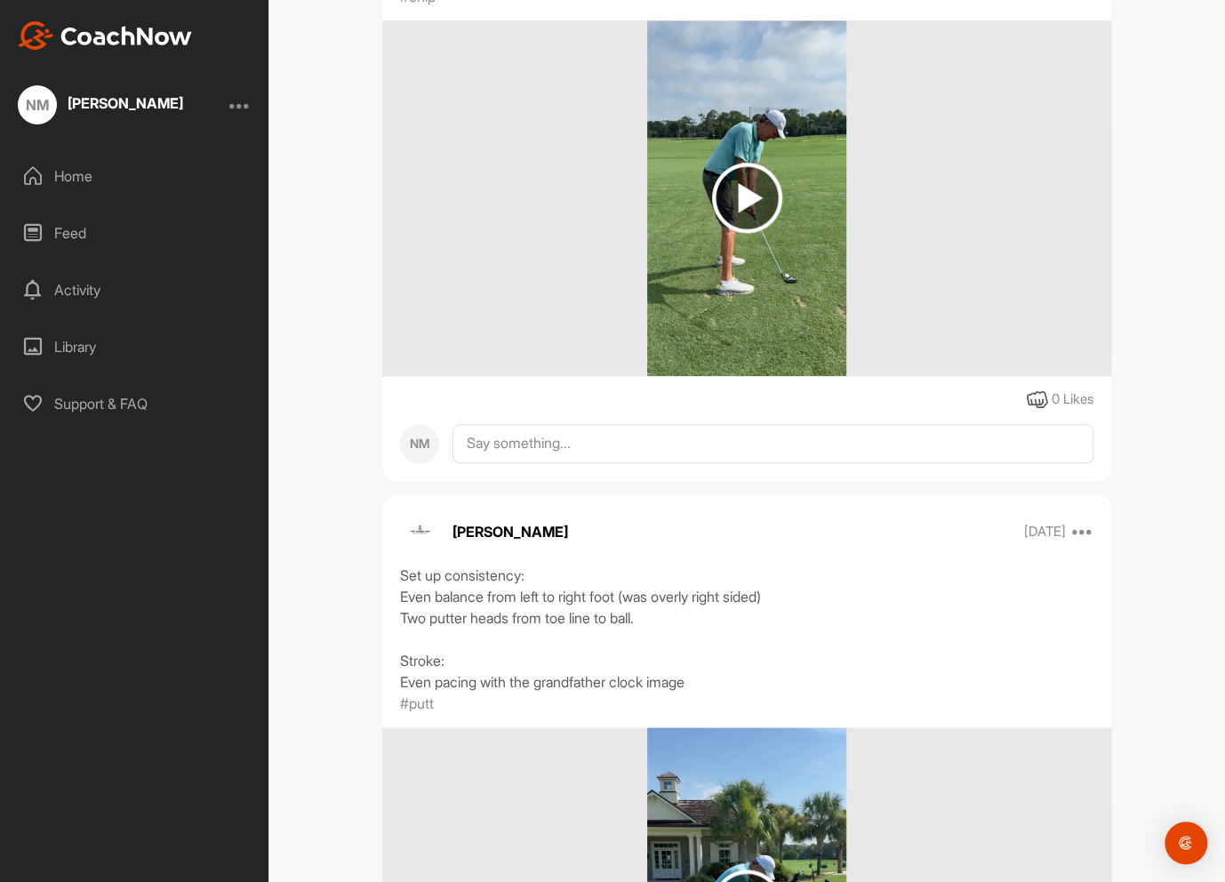
scroll to position [3823, 0]
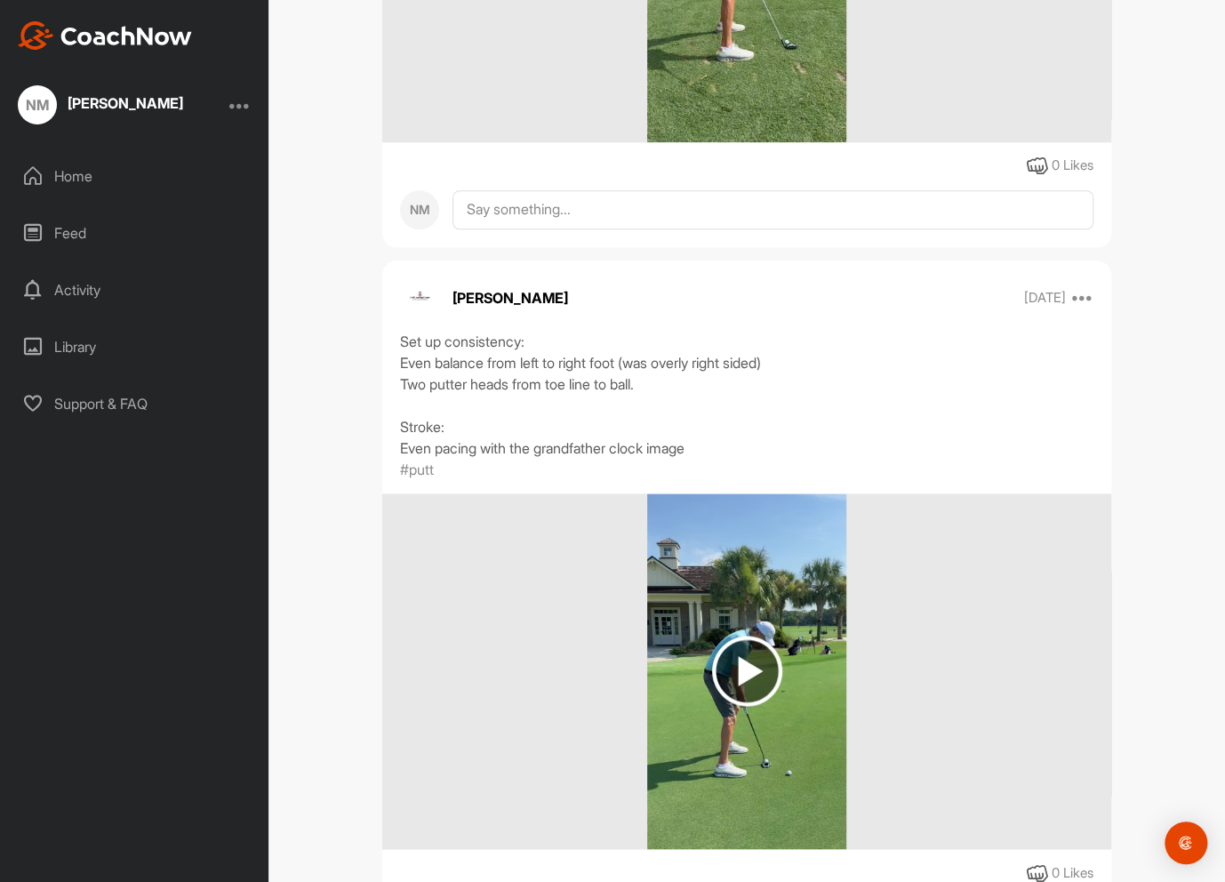
click at [740, 706] on img at bounding box center [747, 671] width 70 height 70
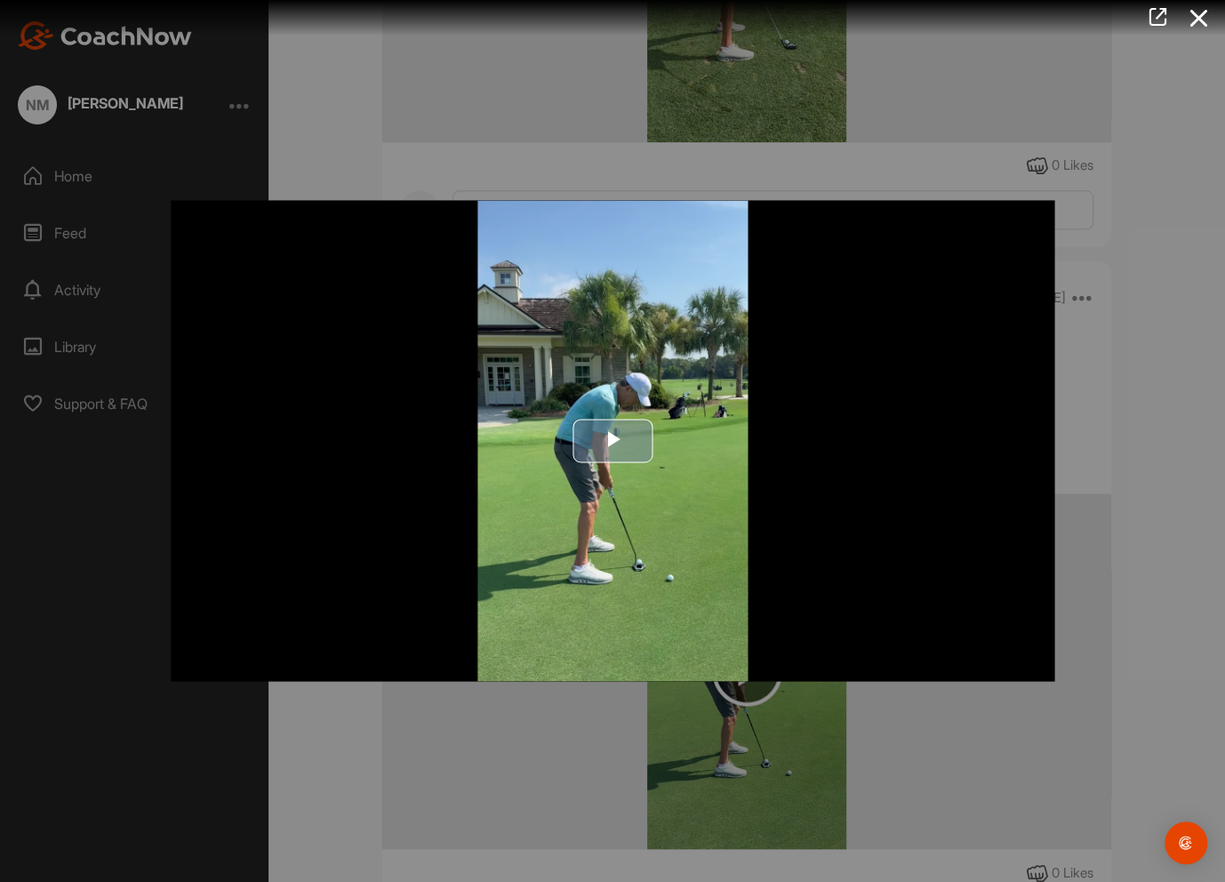
click at [613, 441] on span "Video Player" at bounding box center [613, 441] width 0 height 0
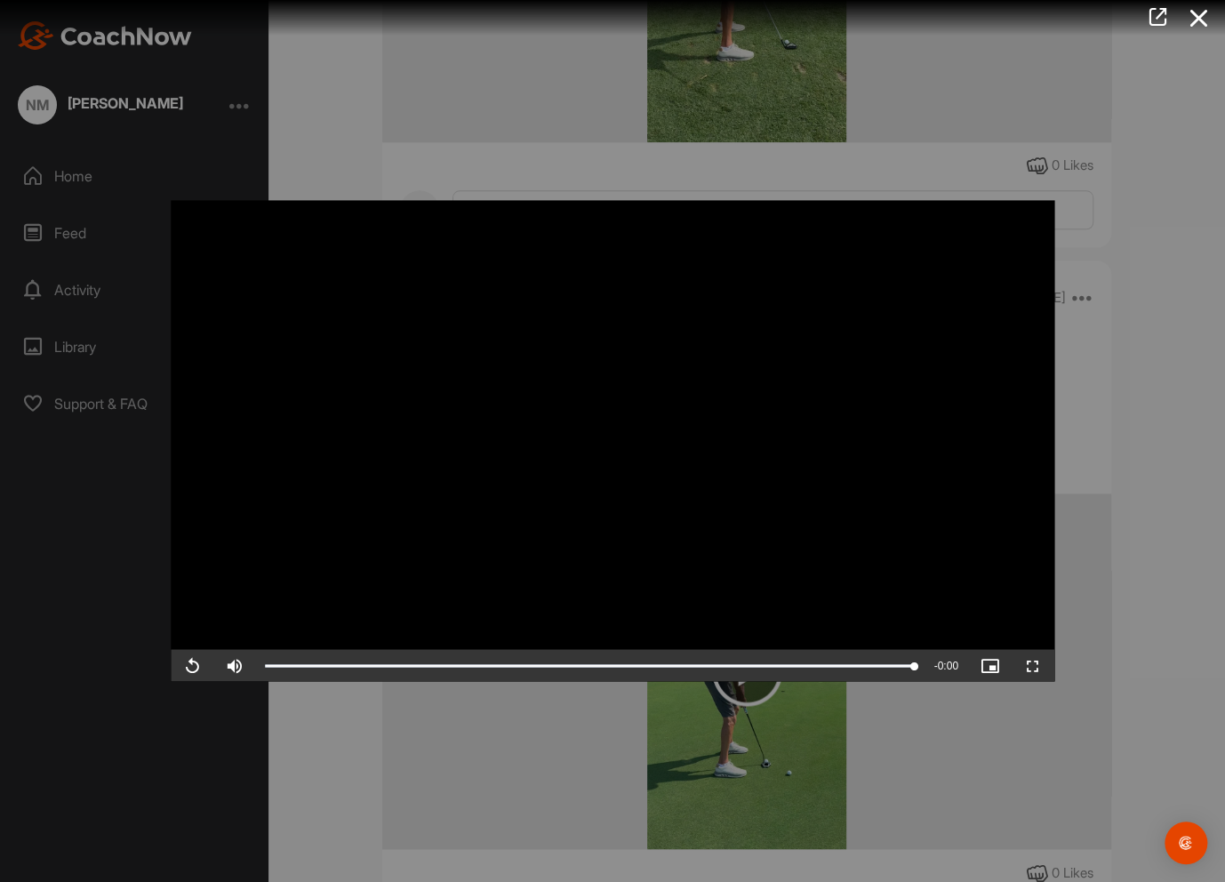
click at [747, 717] on div at bounding box center [612, 441] width 1225 height 882
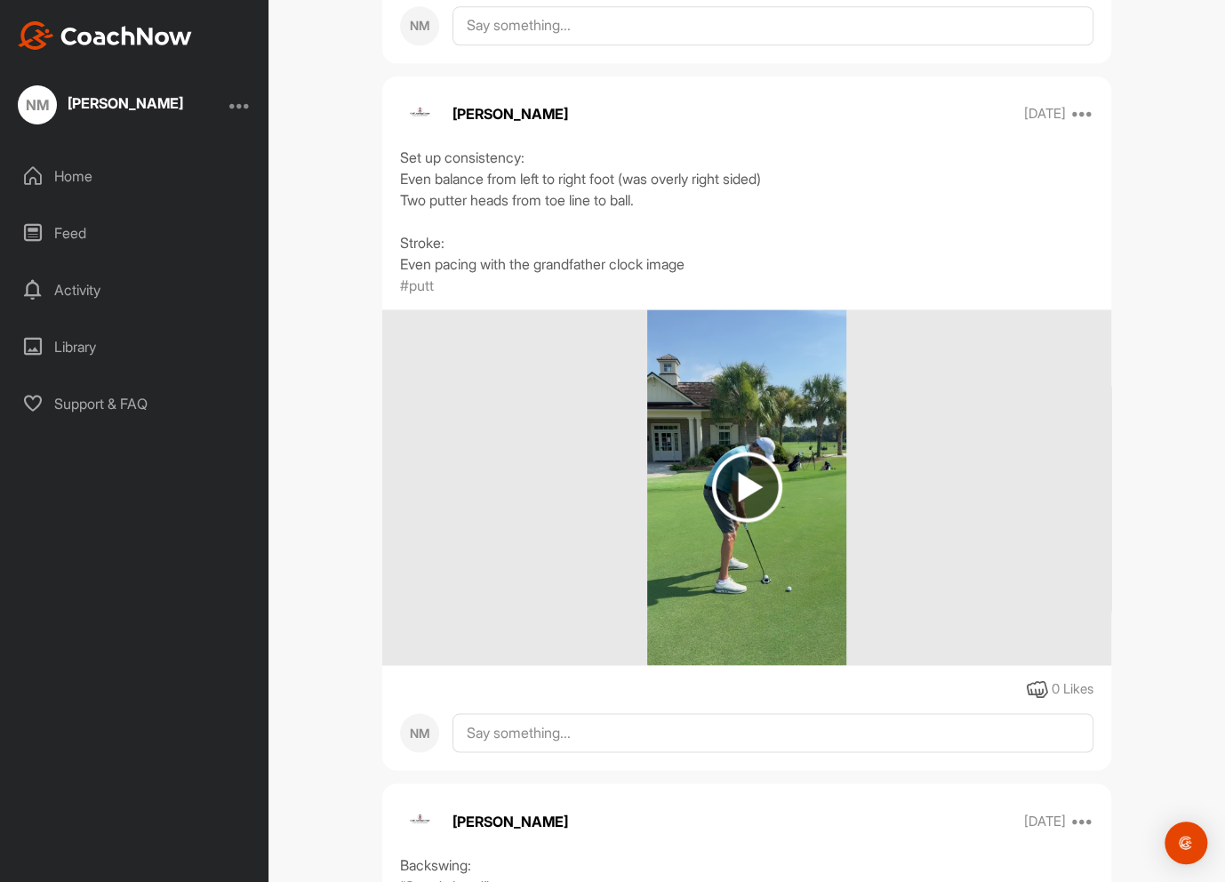
scroll to position [4000, 0]
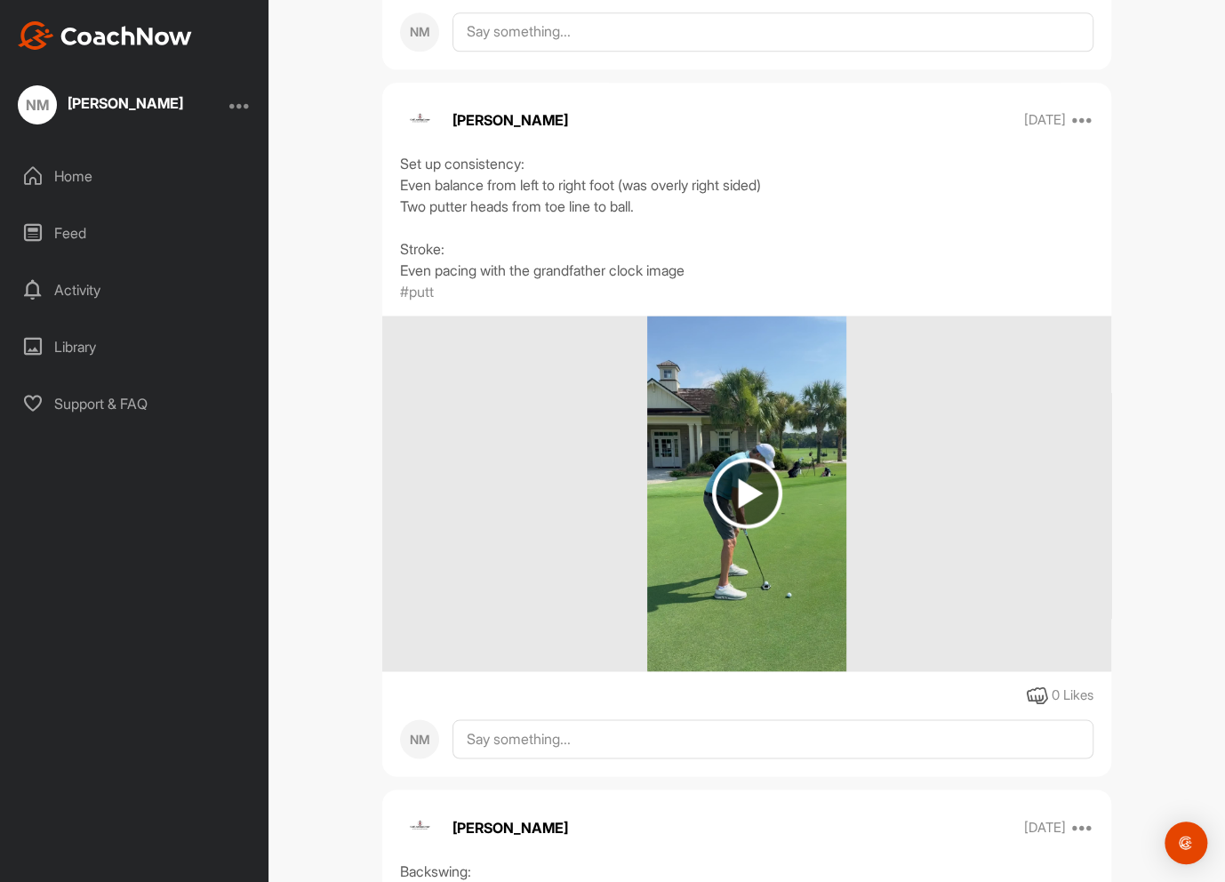
click at [739, 528] on img at bounding box center [747, 493] width 70 height 70
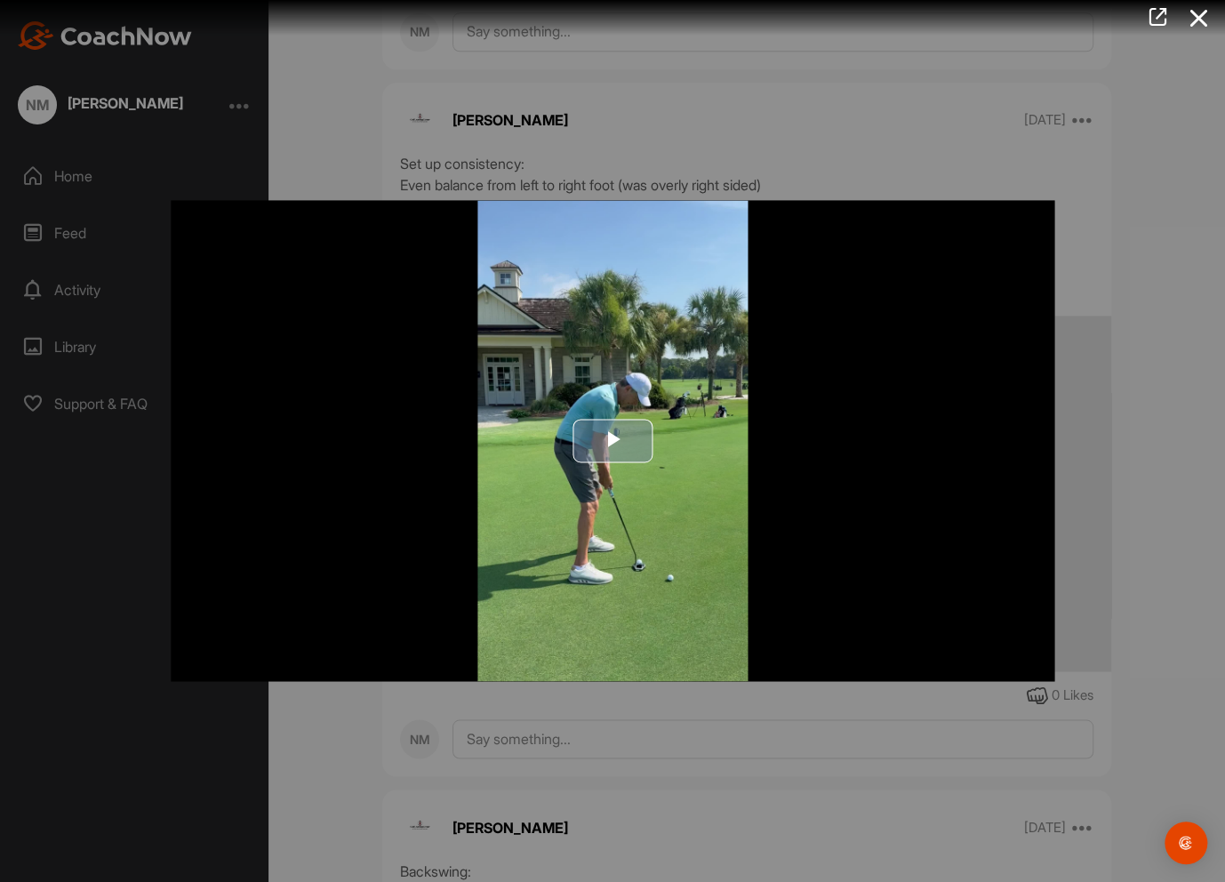
click at [613, 441] on span "Video Player" at bounding box center [613, 441] width 0 height 0
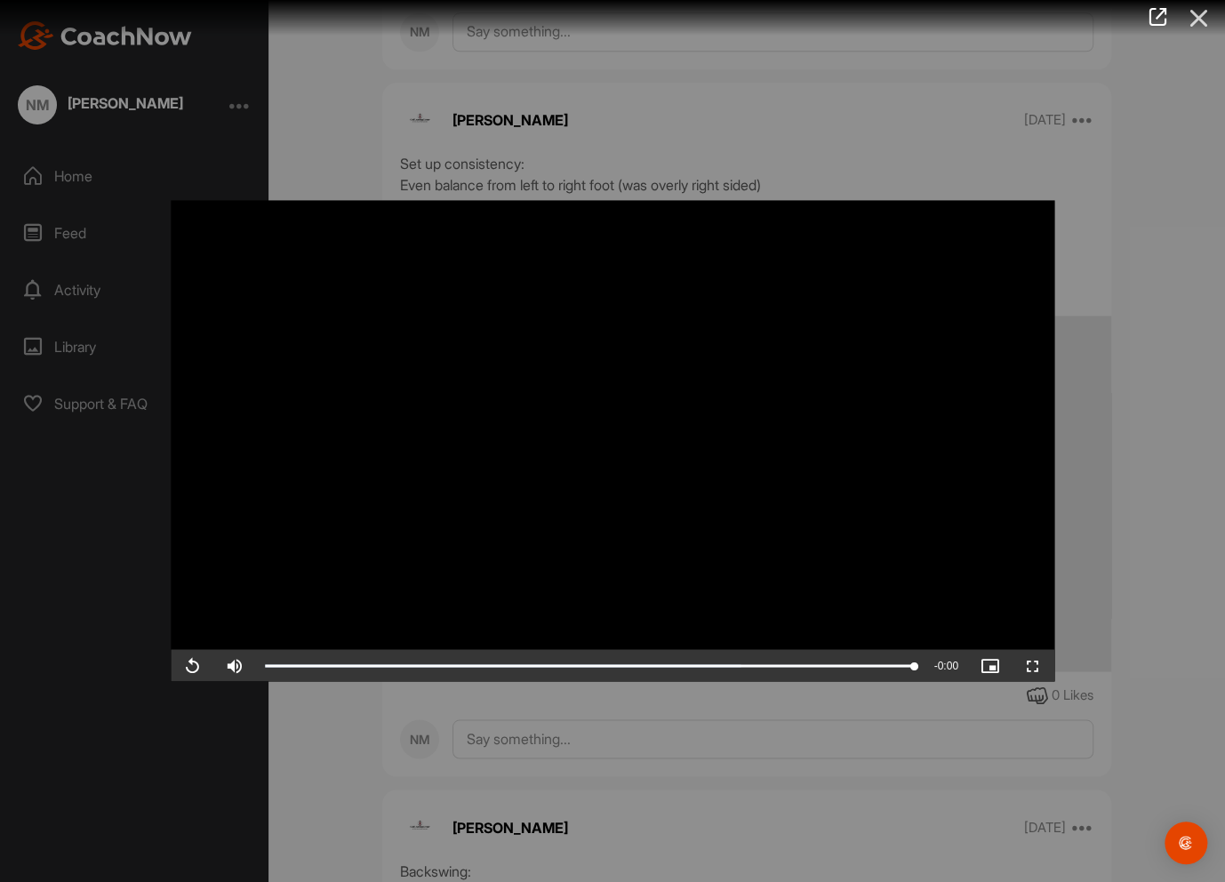
click at [1191, 15] on icon at bounding box center [1198, 18] width 41 height 33
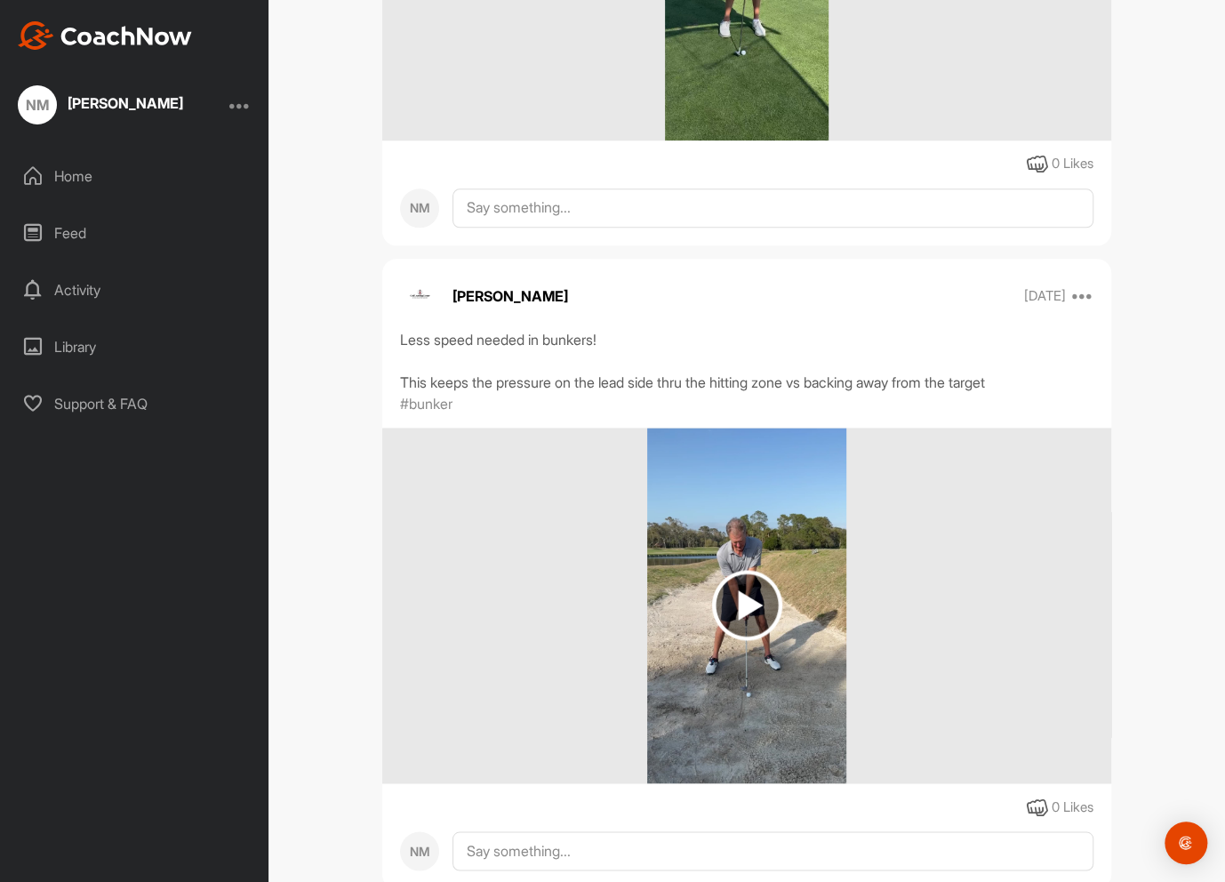
scroll to position [10134, 0]
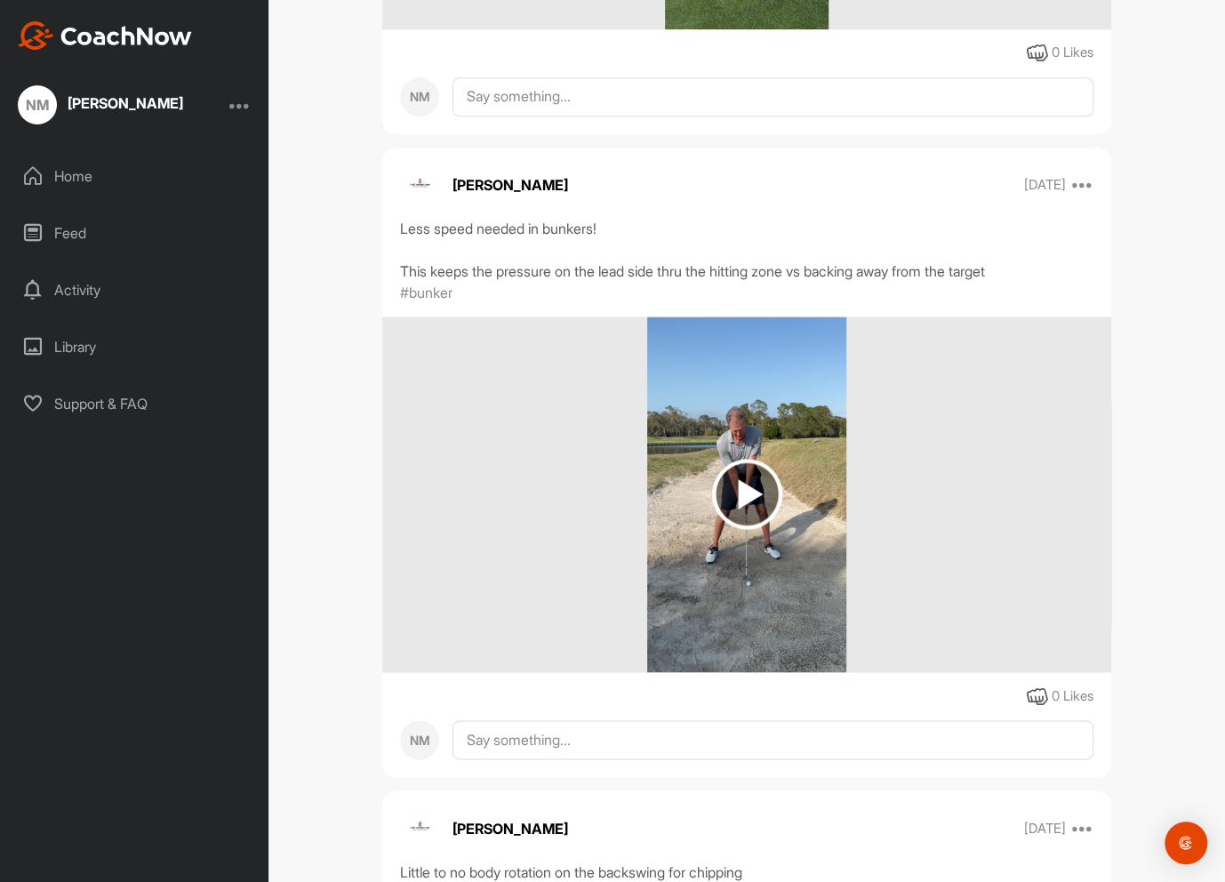
click at [732, 527] on img at bounding box center [747, 494] width 70 height 70
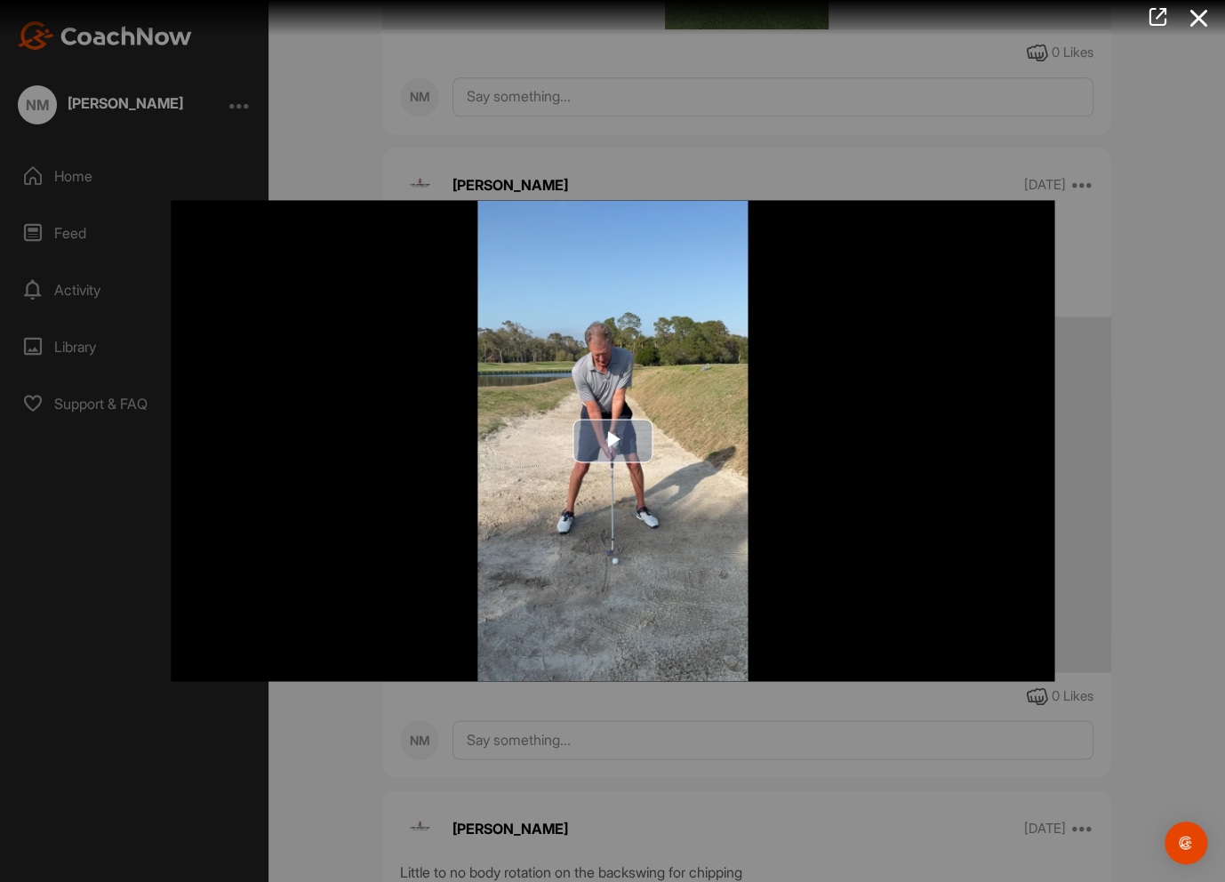
drag, startPoint x: 606, startPoint y: 441, endPoint x: 618, endPoint y: 458, distance: 20.5
click at [613, 441] on span "Video Player" at bounding box center [613, 441] width 0 height 0
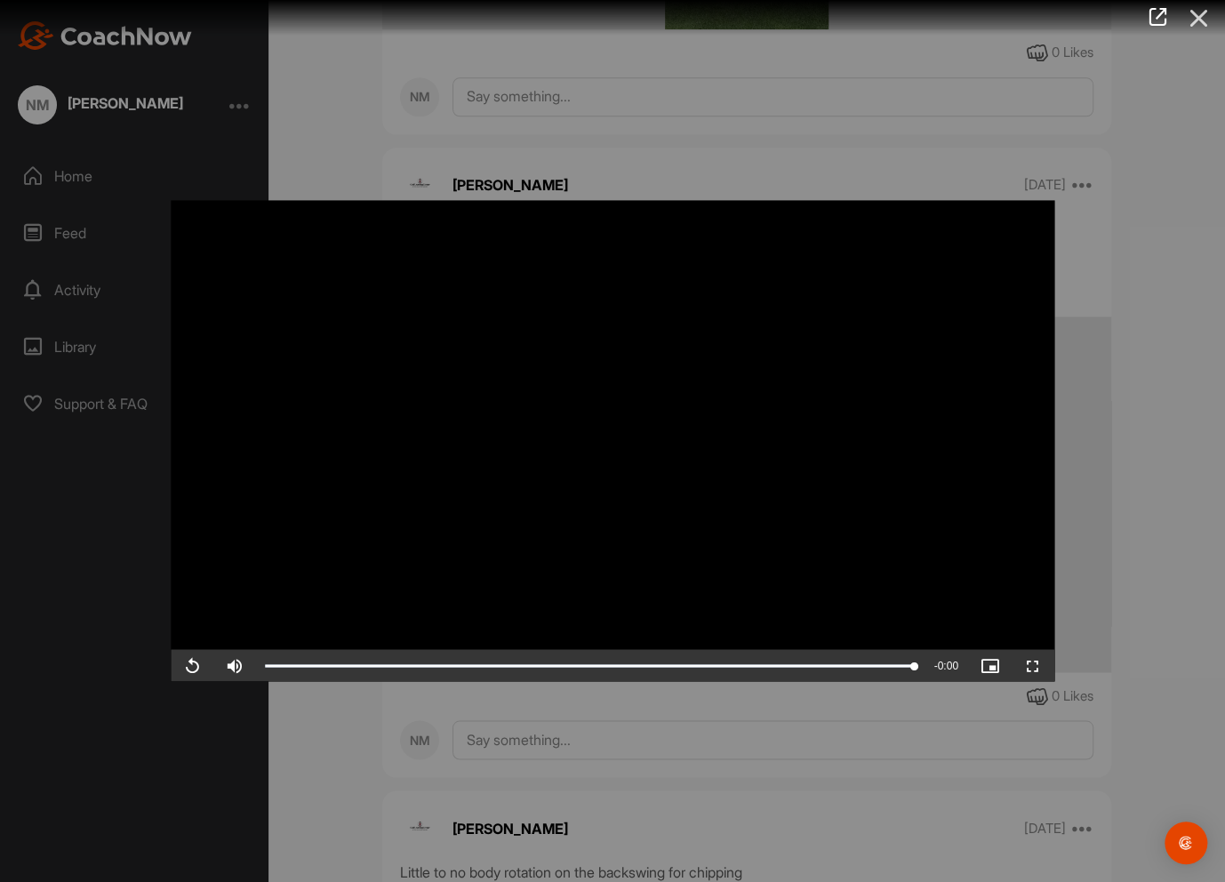
click at [1203, 7] on icon at bounding box center [1198, 18] width 41 height 33
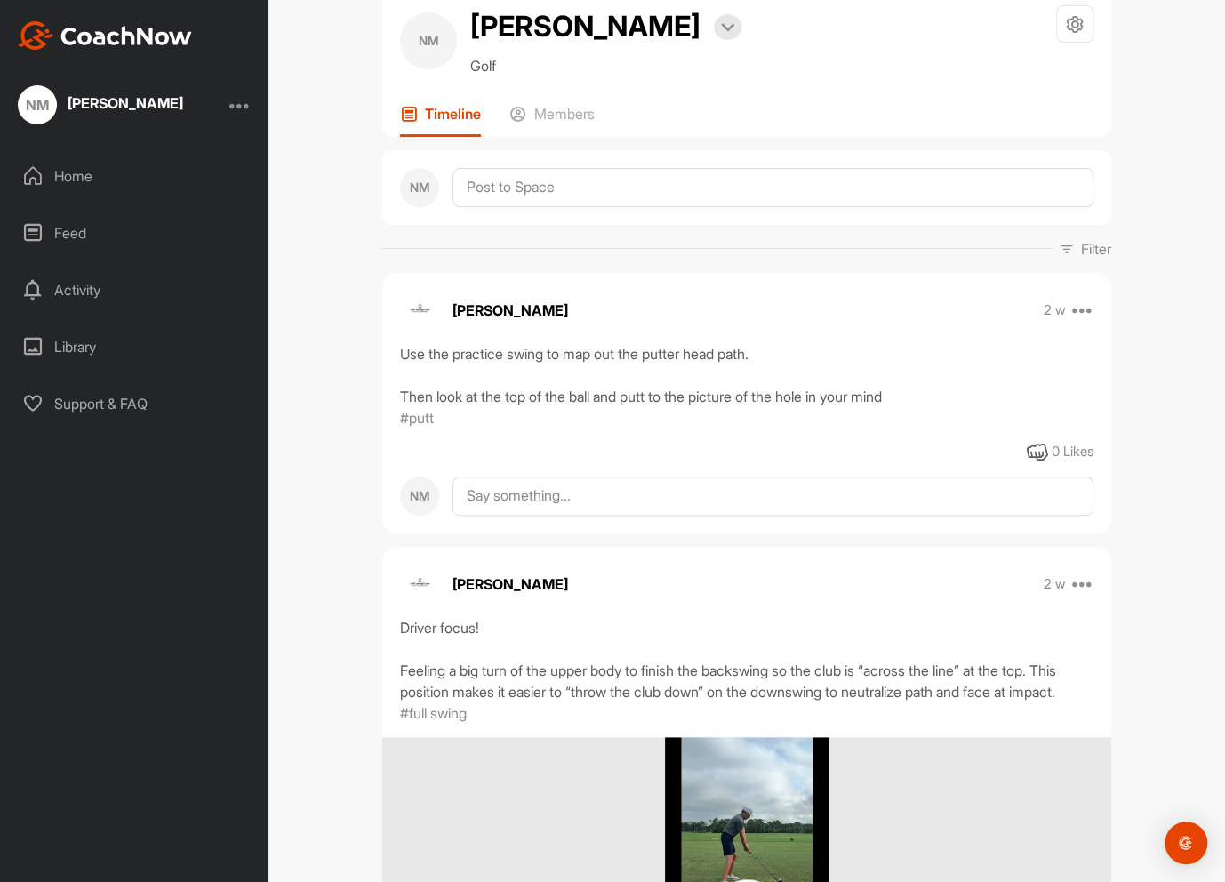
scroll to position [0, 0]
